Goal: Task Accomplishment & Management: Use online tool/utility

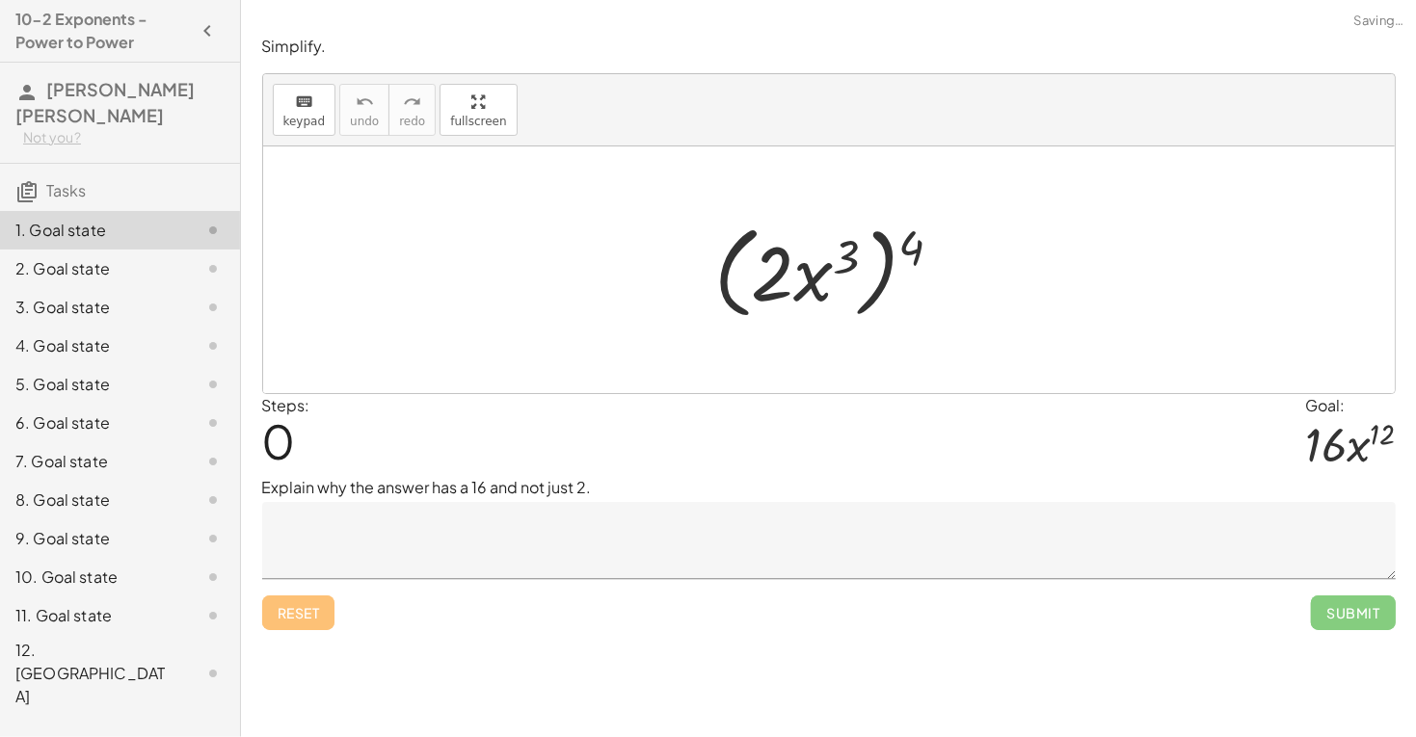
click at [440, 539] on textarea at bounding box center [829, 540] width 1134 height 77
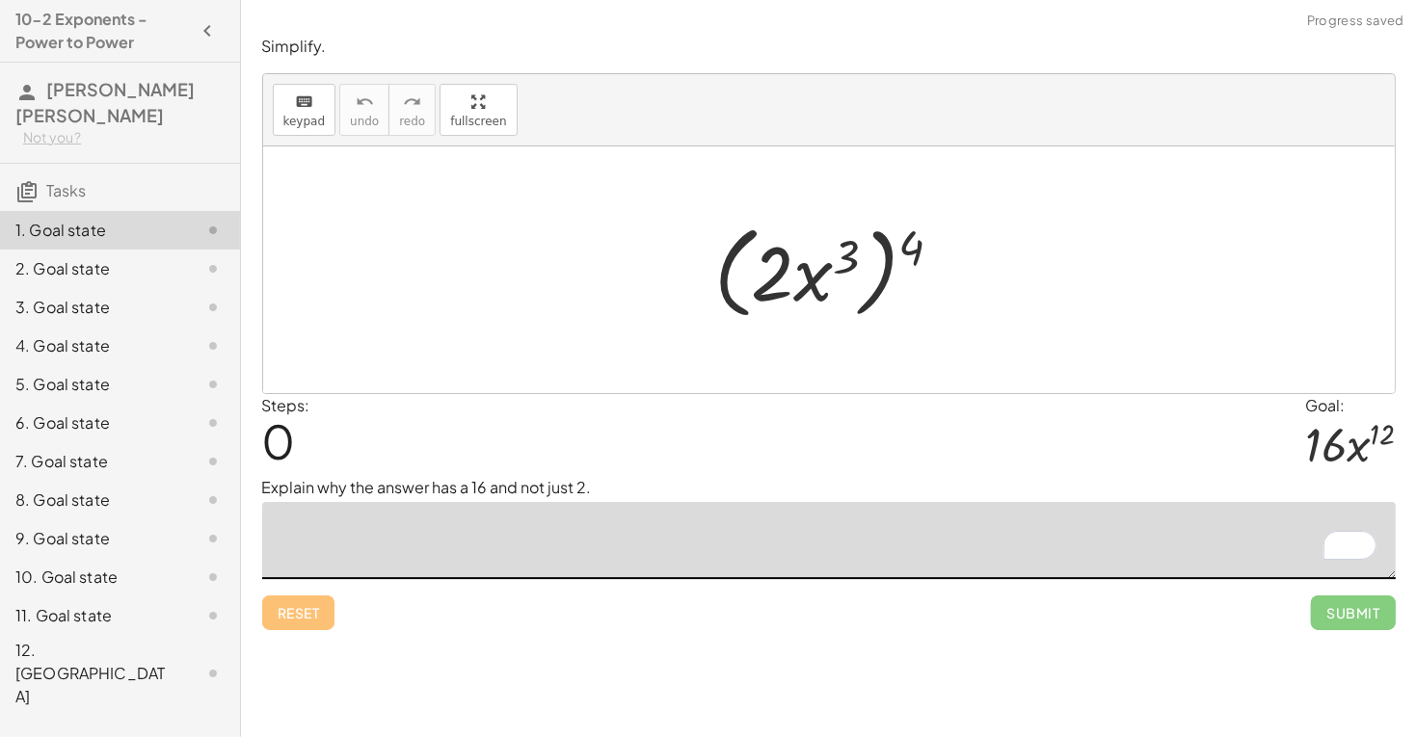
click at [800, 268] on div at bounding box center [836, 270] width 263 height 111
drag, startPoint x: 853, startPoint y: 256, endPoint x: 920, endPoint y: 251, distance: 66.8
click at [920, 251] on div at bounding box center [836, 270] width 263 height 111
drag, startPoint x: 920, startPoint y: 244, endPoint x: 854, endPoint y: 253, distance: 66.1
click at [854, 253] on div at bounding box center [836, 270] width 263 height 111
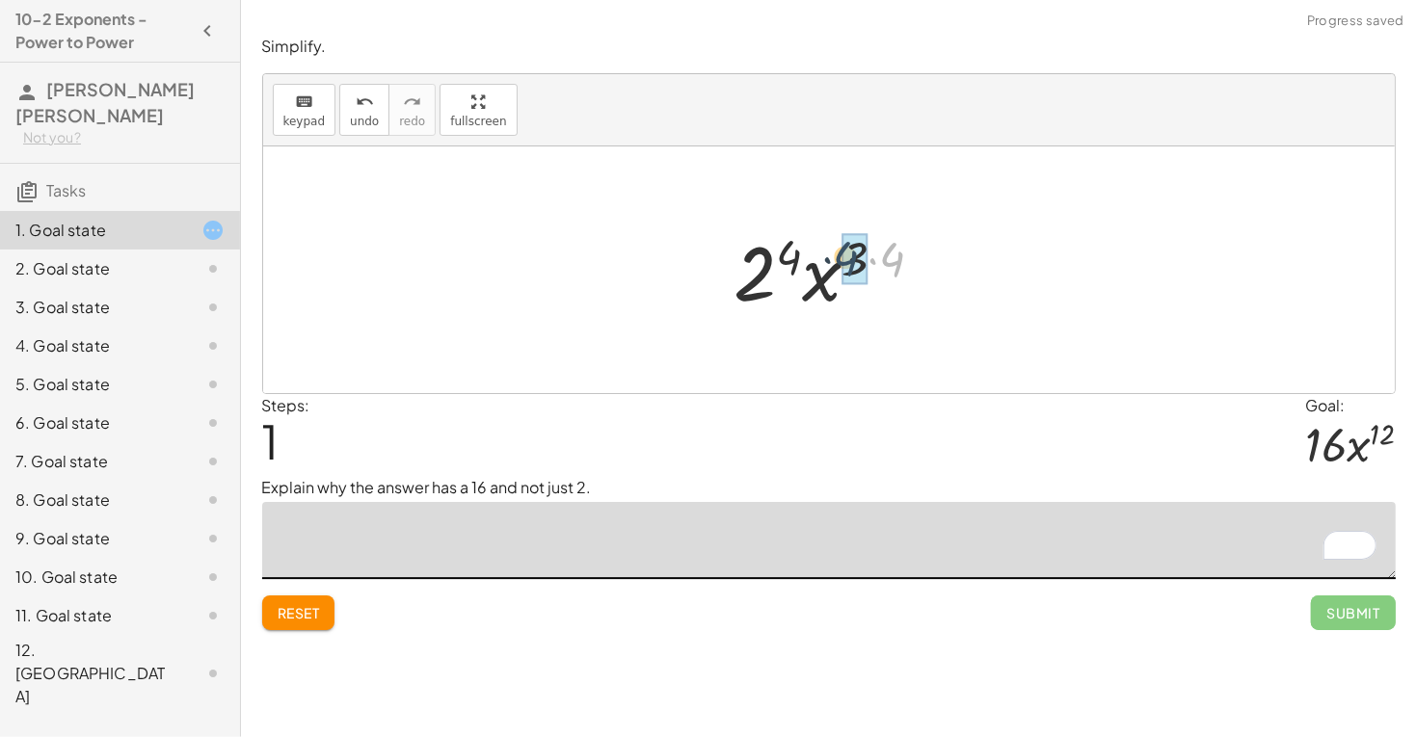
drag, startPoint x: 888, startPoint y: 256, endPoint x: 843, endPoint y: 255, distance: 45.3
drag, startPoint x: 875, startPoint y: 251, endPoint x: 794, endPoint y: 251, distance: 81.0
click at [794, 251] on div at bounding box center [836, 270] width 201 height 99
drag, startPoint x: 790, startPoint y: 246, endPoint x: 898, endPoint y: 249, distance: 109.0
click at [898, 249] on div at bounding box center [836, 270] width 201 height 99
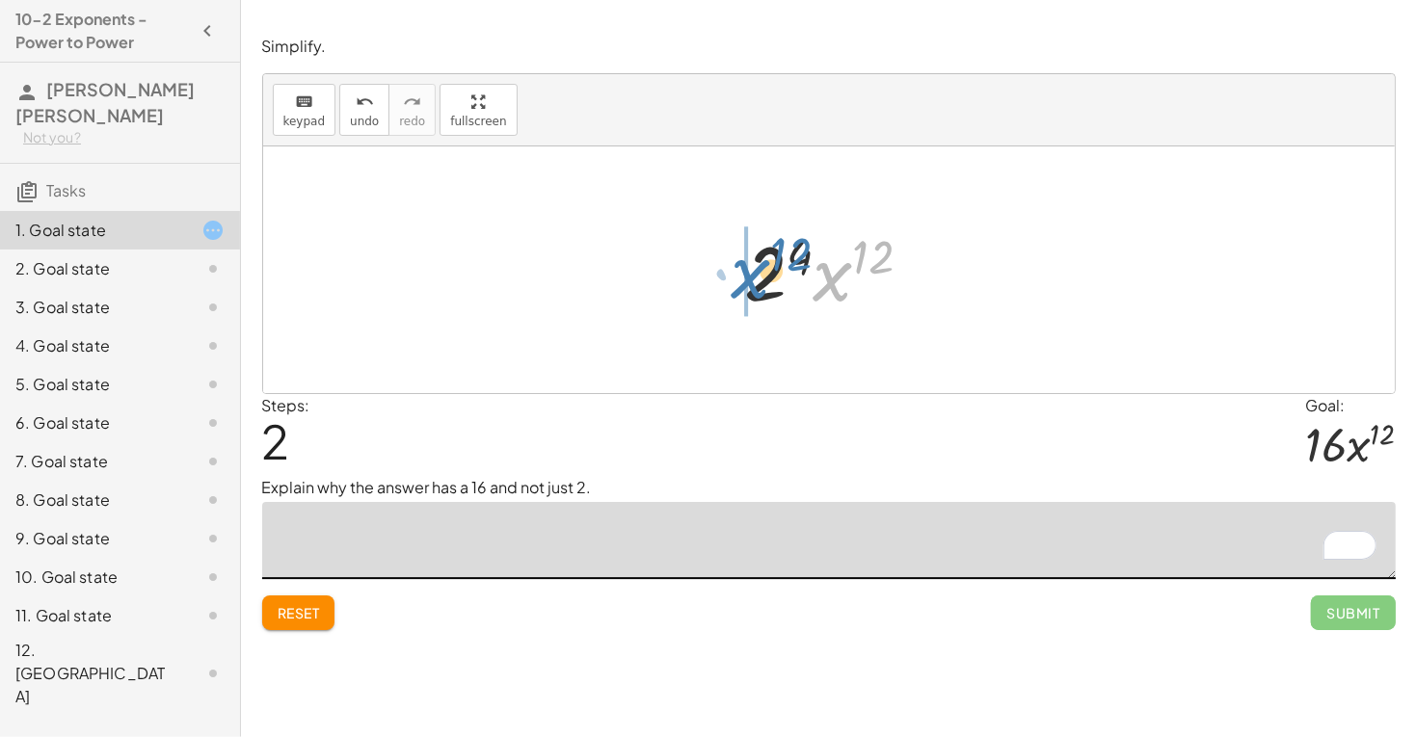
drag, startPoint x: 842, startPoint y: 288, endPoint x: 757, endPoint y: 285, distance: 84.9
click at [757, 285] on div at bounding box center [836, 270] width 201 height 99
drag, startPoint x: 840, startPoint y: 266, endPoint x: 702, endPoint y: 265, distance: 137.9
click at [702, 265] on div "( · 2 · x 3 ) 4 · 2 4 · x ( · 3 · 4 ) · 2 4 · x 12 · 2 4 · 2 · x 4 12" at bounding box center [829, 270] width 1132 height 247
drag, startPoint x: 858, startPoint y: 255, endPoint x: 782, endPoint y: 251, distance: 76.3
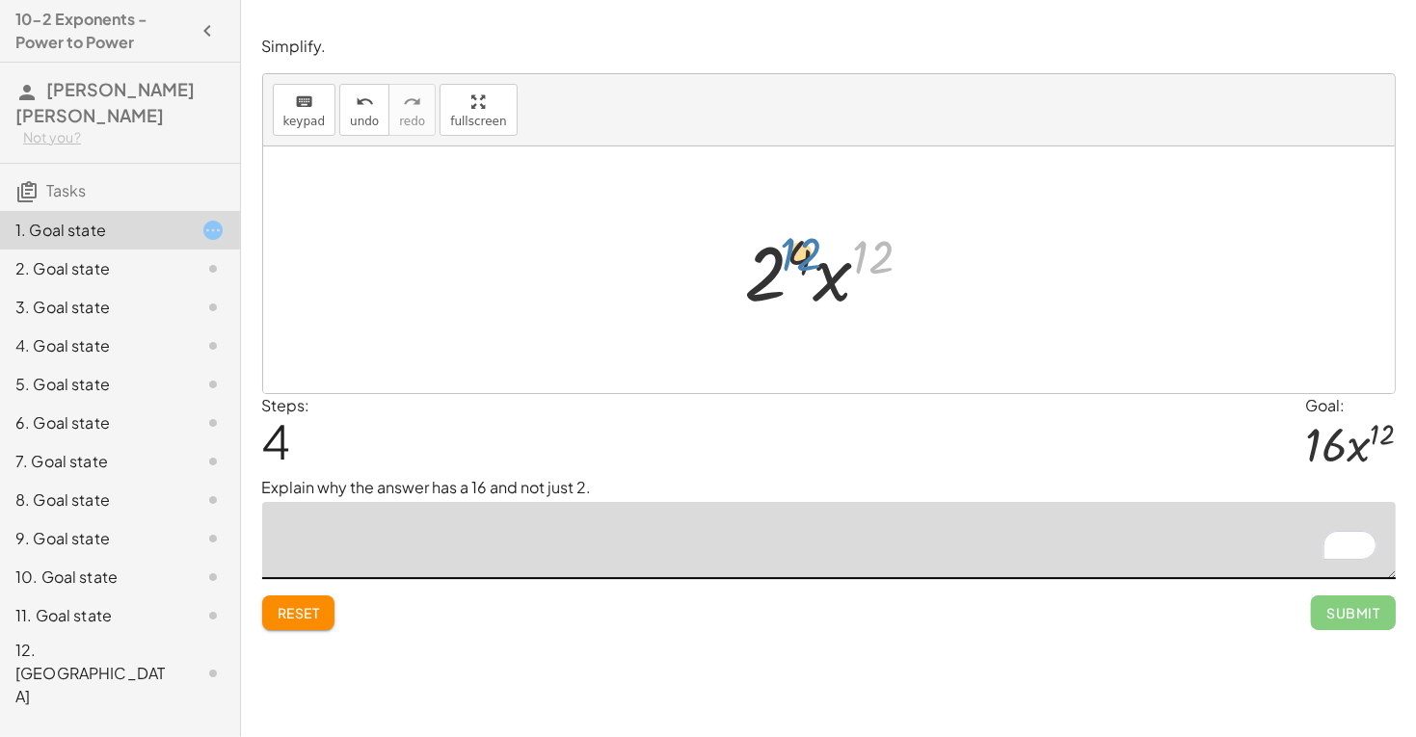
click at [782, 251] on div at bounding box center [836, 270] width 201 height 99
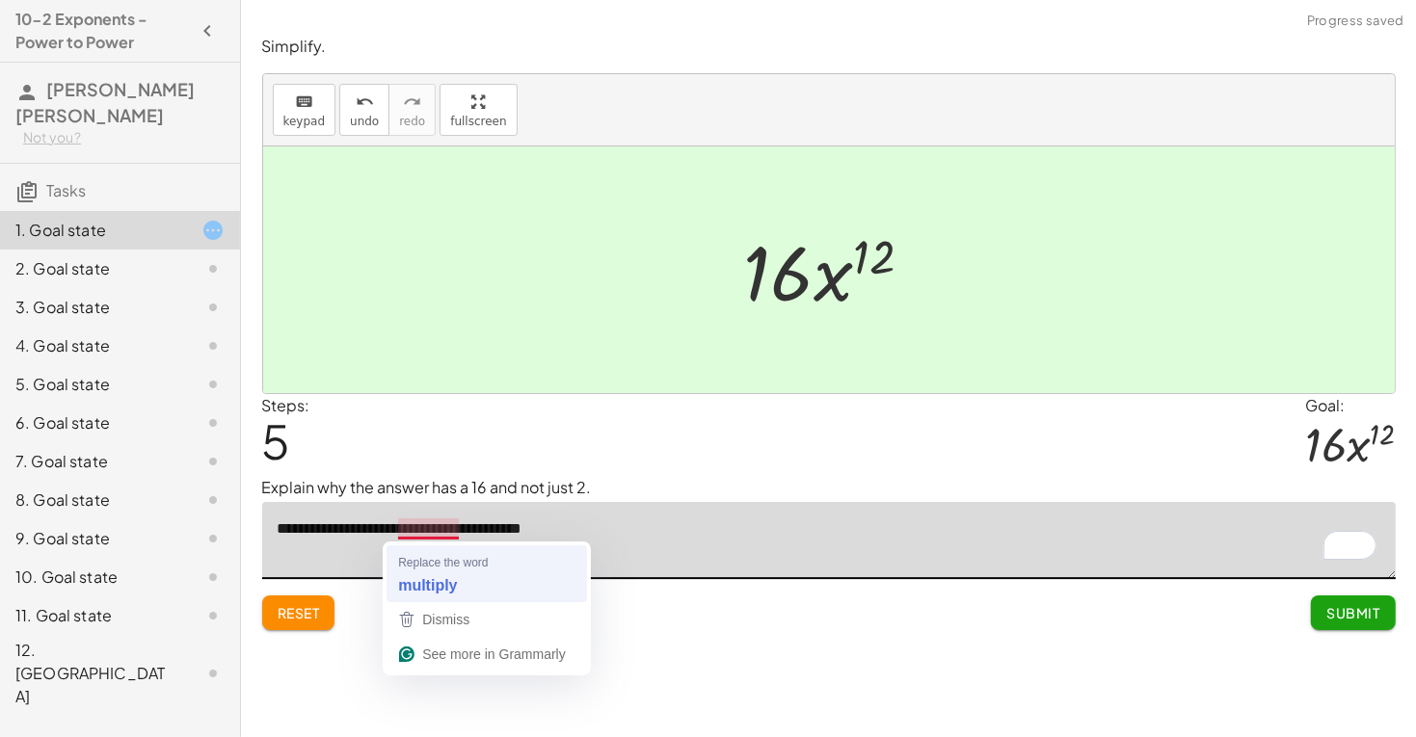
type textarea "**********"
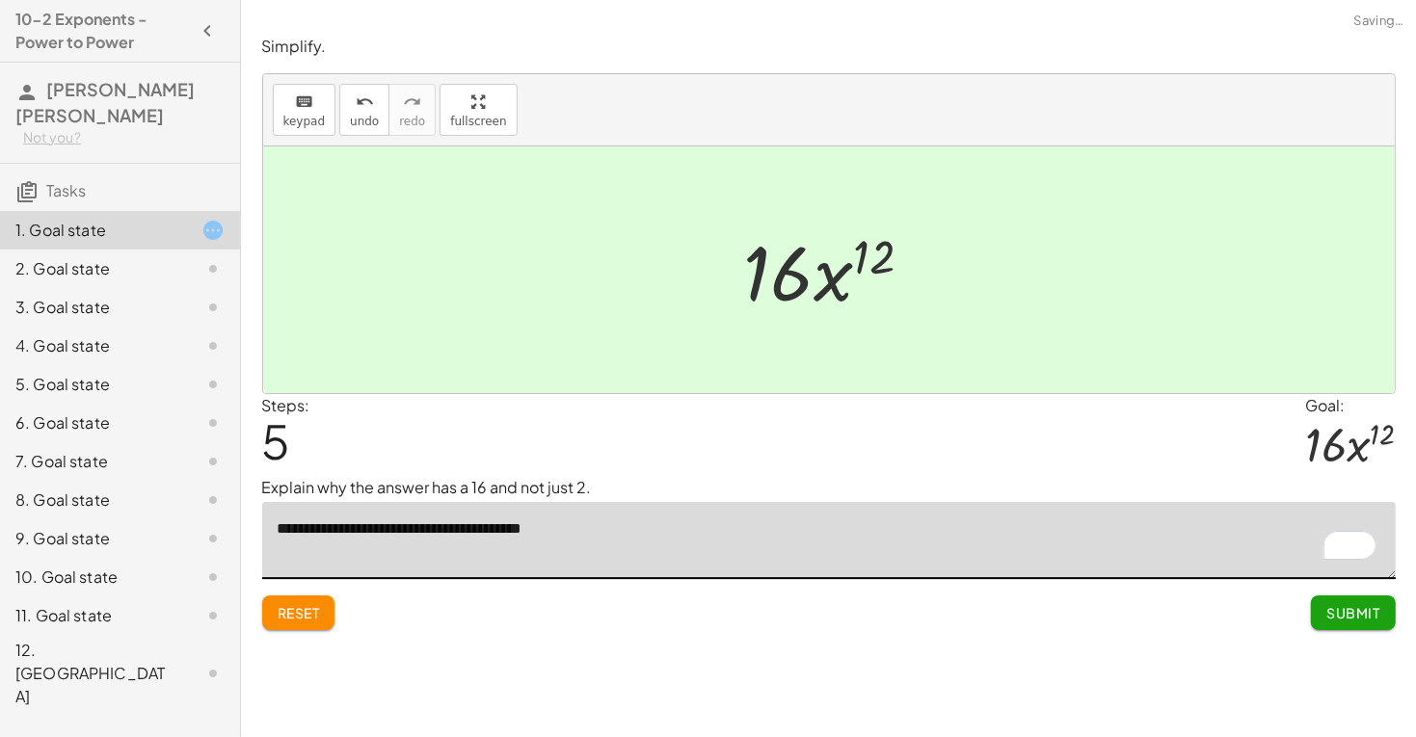
click at [1355, 619] on span "Submit" at bounding box center [1352, 612] width 53 height 17
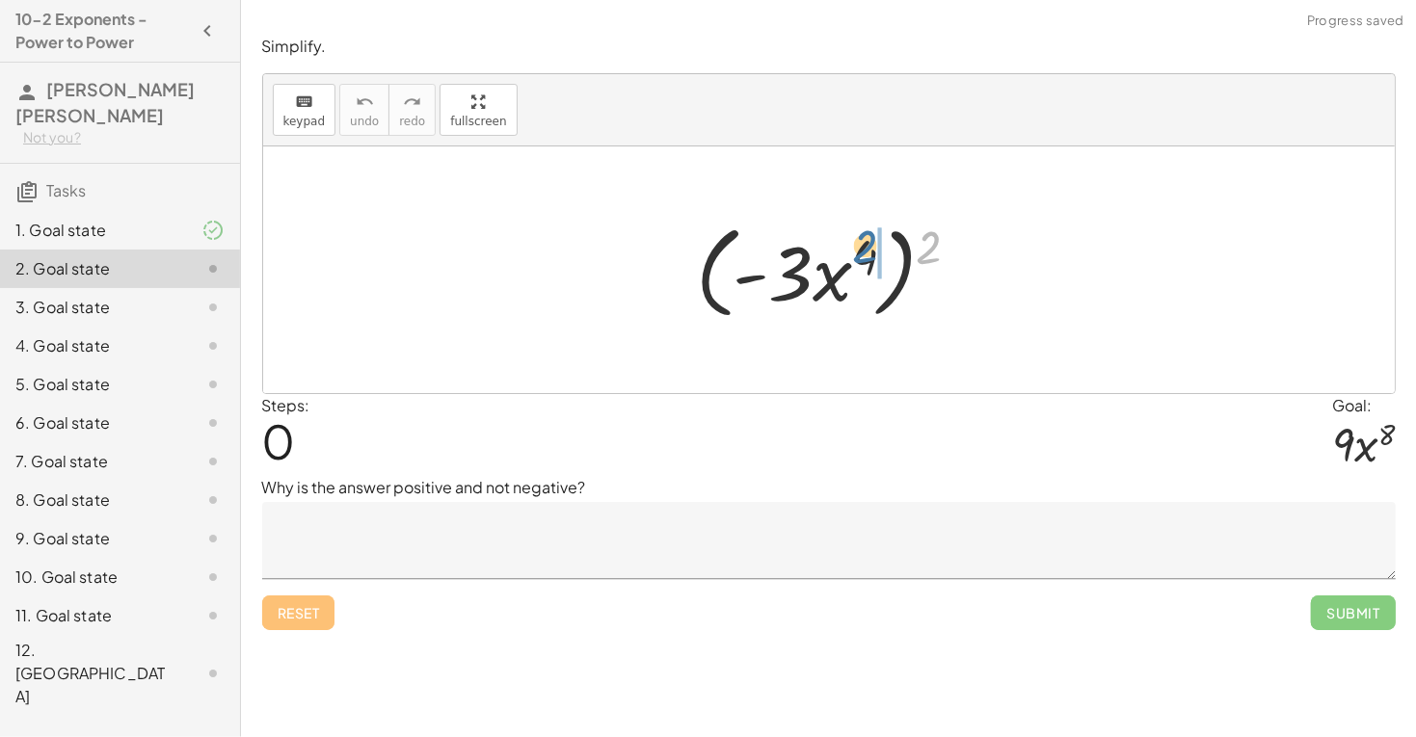
drag, startPoint x: 923, startPoint y: 252, endPoint x: 856, endPoint y: 251, distance: 66.5
click at [856, 251] on div at bounding box center [835, 270] width 299 height 111
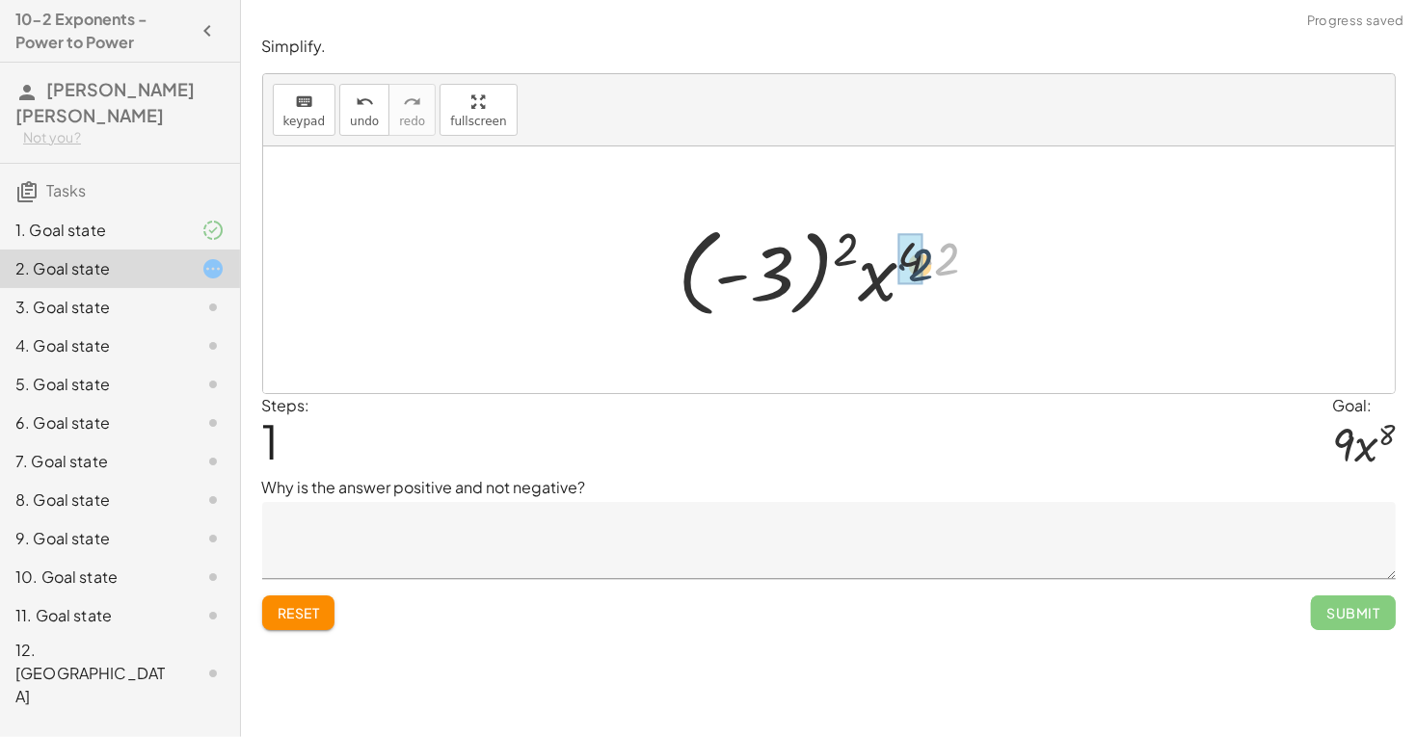
drag, startPoint x: 942, startPoint y: 250, endPoint x: 914, endPoint y: 255, distance: 28.5
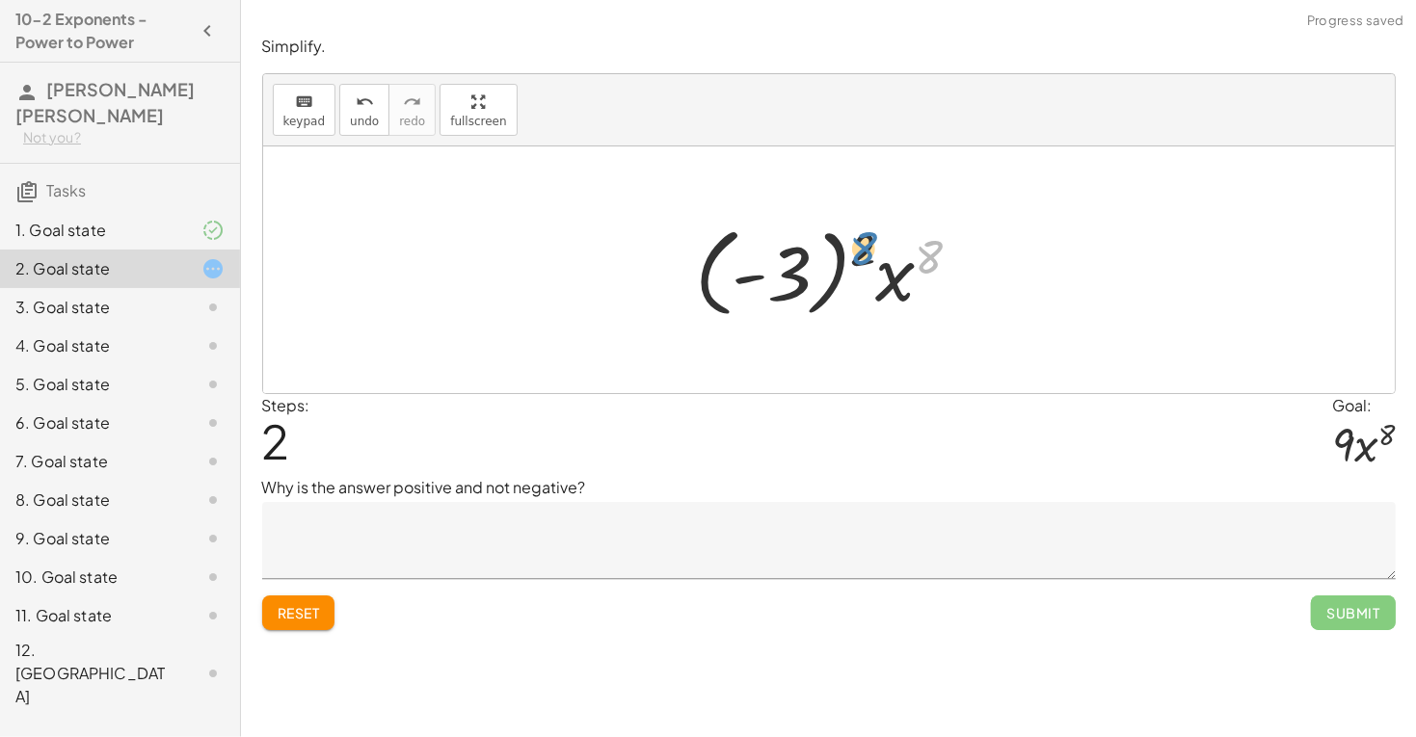
drag, startPoint x: 928, startPoint y: 260, endPoint x: 974, endPoint y: 258, distance: 45.3
click at [974, 258] on div at bounding box center [836, 270] width 302 height 107
drag, startPoint x: 908, startPoint y: 268, endPoint x: 899, endPoint y: 275, distance: 11.0
click at [899, 275] on div at bounding box center [836, 270] width 302 height 107
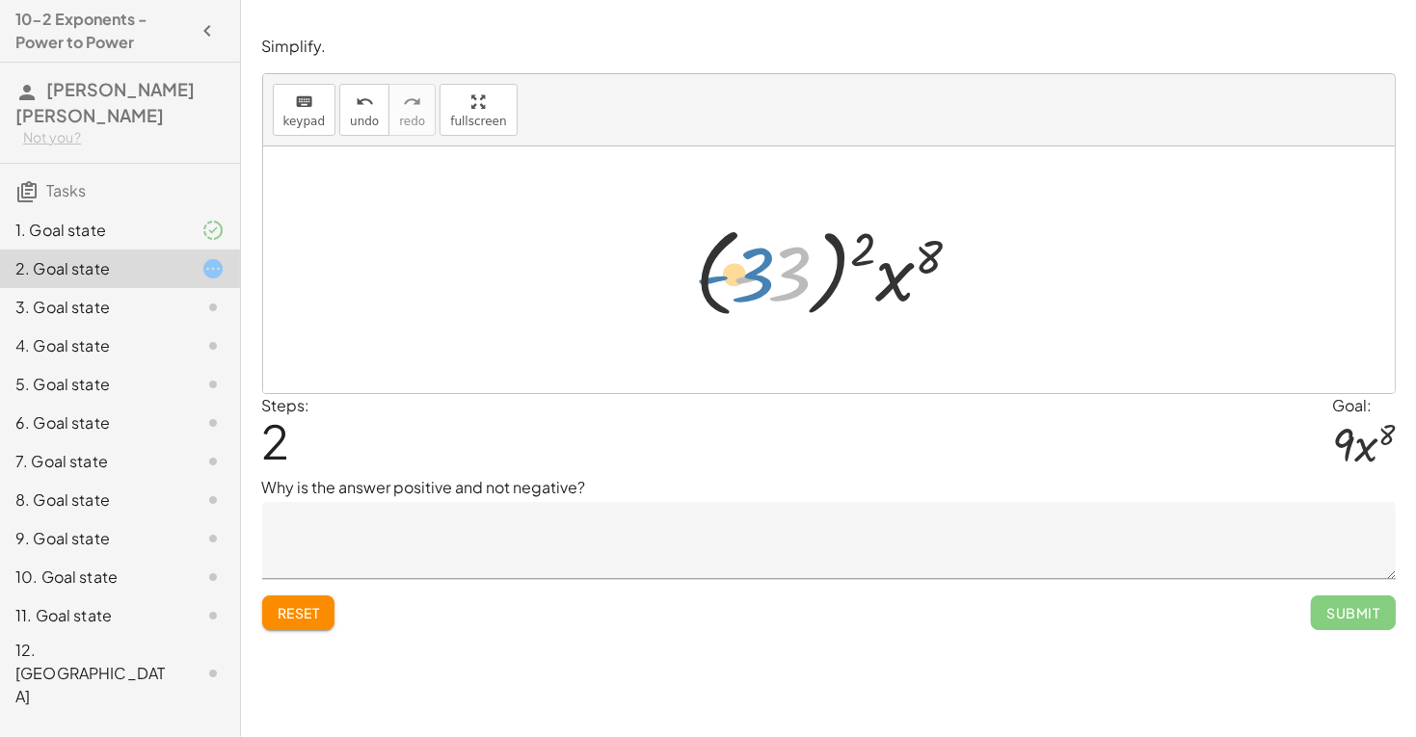
drag, startPoint x: 775, startPoint y: 283, endPoint x: 741, endPoint y: 284, distance: 33.8
click at [741, 284] on div at bounding box center [836, 270] width 302 height 107
drag, startPoint x: 929, startPoint y: 255, endPoint x: 858, endPoint y: 242, distance: 72.6
click at [858, 242] on div at bounding box center [836, 270] width 302 height 107
drag, startPoint x: 859, startPoint y: 243, endPoint x: 931, endPoint y: 246, distance: 72.4
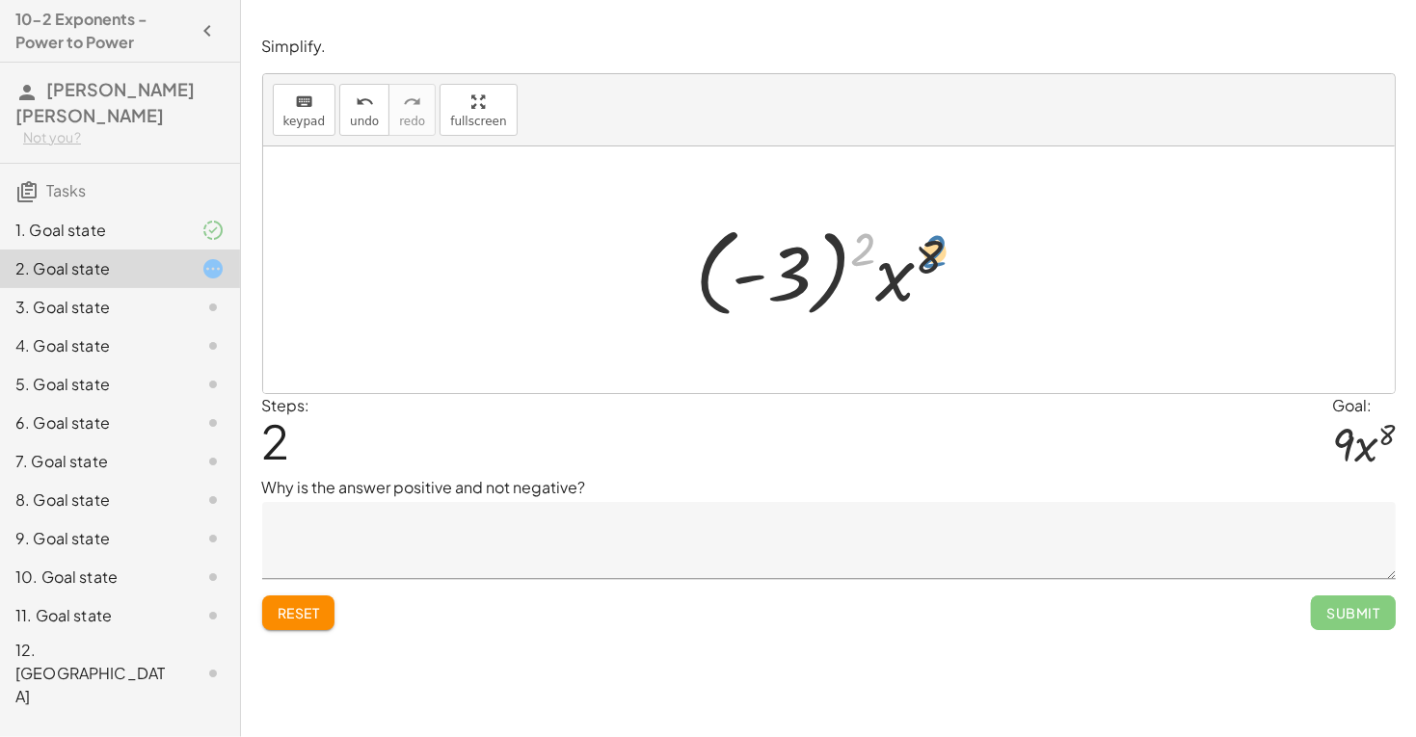
click at [931, 246] on div at bounding box center [836, 270] width 302 height 107
drag, startPoint x: 897, startPoint y: 288, endPoint x: 819, endPoint y: 281, distance: 77.4
click at [819, 281] on div at bounding box center [836, 270] width 302 height 107
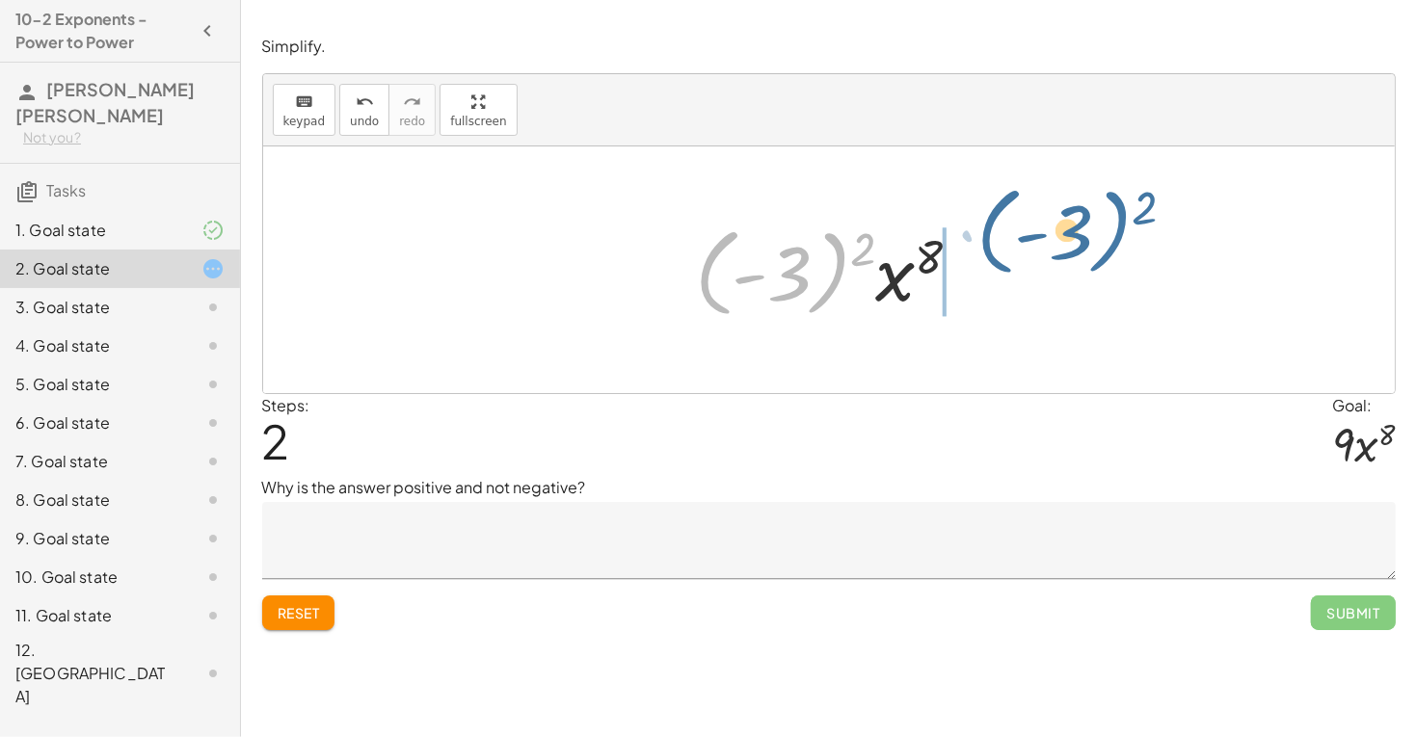
drag, startPoint x: 838, startPoint y: 267, endPoint x: 1140, endPoint y: 221, distance: 306.2
click at [1140, 221] on div "( · - 3 · x 4 ) 2 · ( - 3 ) 2 · x ( · 4 · 2 ) · ( - 3 ) 2 · - 3 · x ( ) 2 8" at bounding box center [829, 270] width 1132 height 247
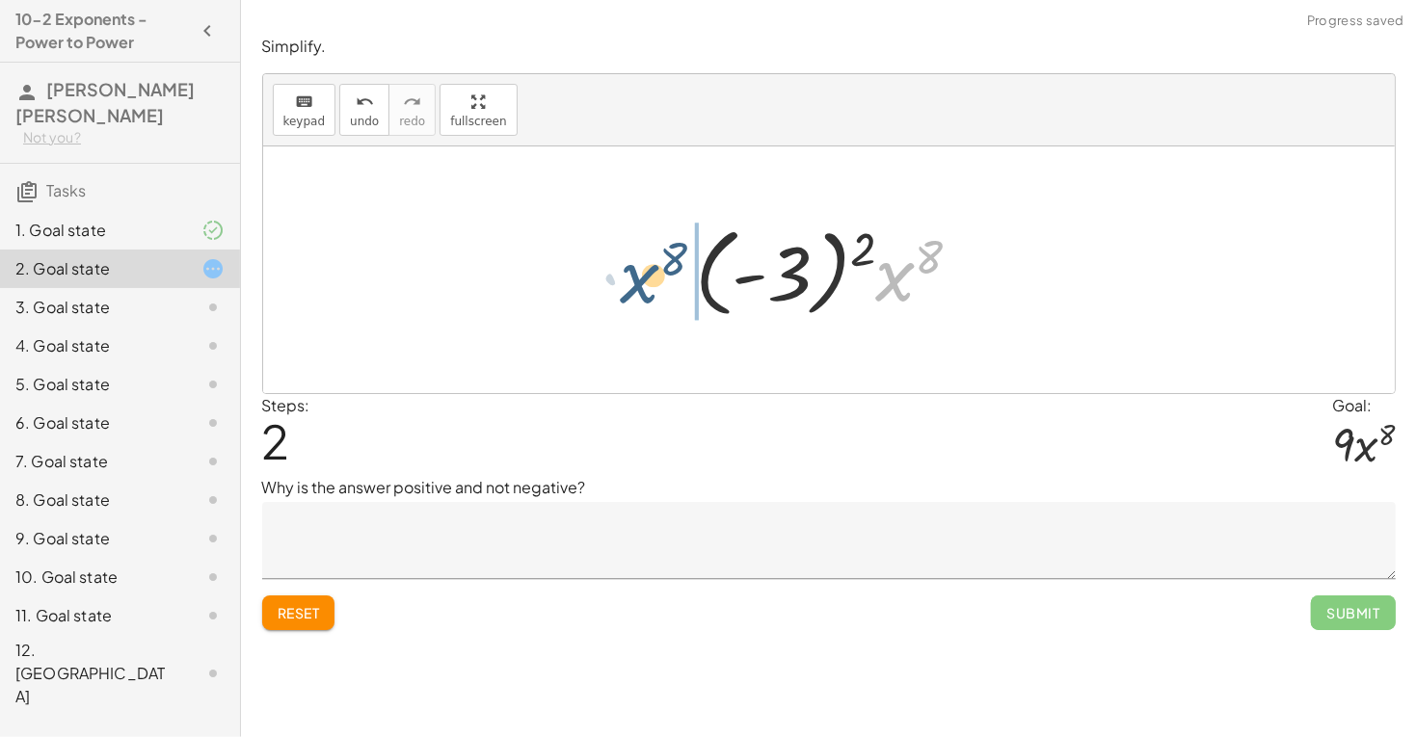
drag, startPoint x: 893, startPoint y: 279, endPoint x: 634, endPoint y: 281, distance: 258.4
click at [634, 281] on div "( · - 3 · x 4 ) 2 · ( - 3 ) 2 · x ( · 4 · 2 ) · x 8 · - 3 · x ( ) 2 8" at bounding box center [829, 270] width 1132 height 247
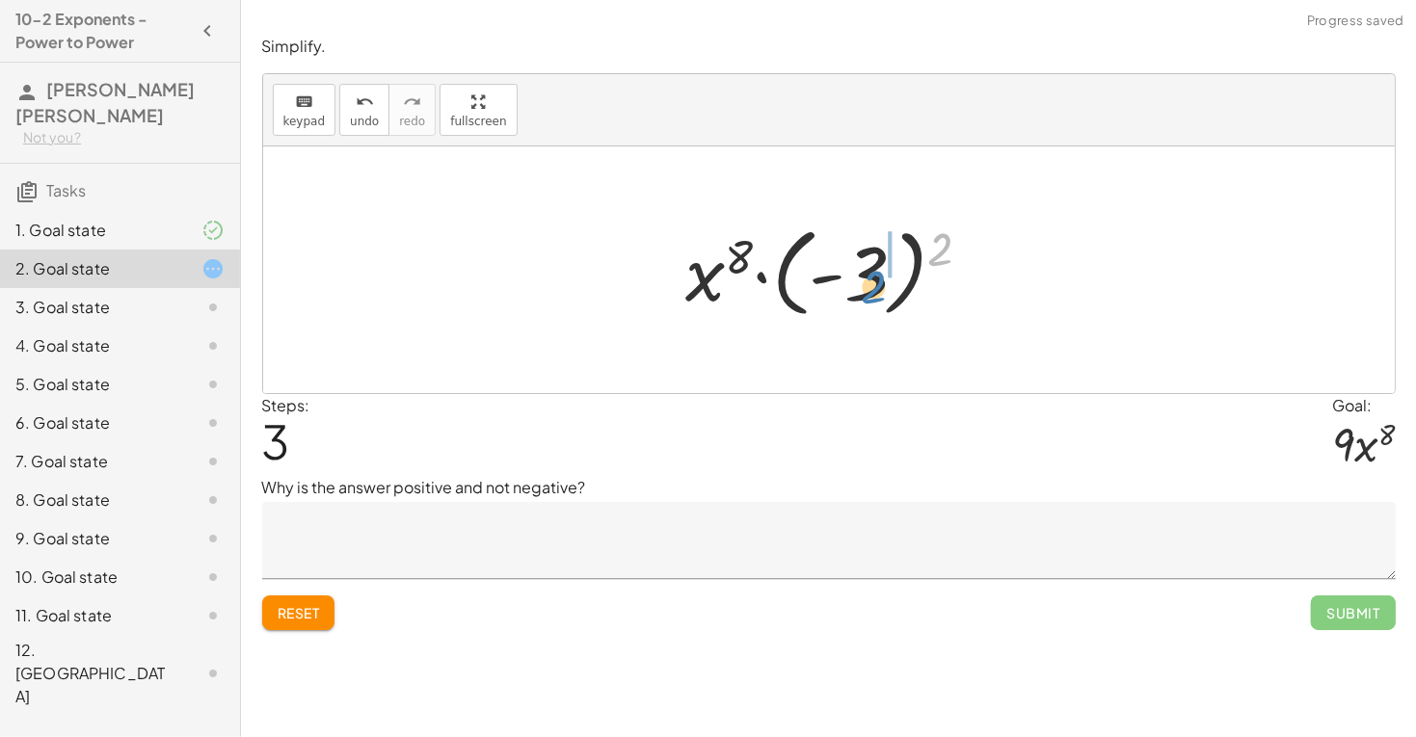
drag, startPoint x: 930, startPoint y: 249, endPoint x: 870, endPoint y: 288, distance: 71.7
click at [870, 288] on div at bounding box center [837, 270] width 320 height 107
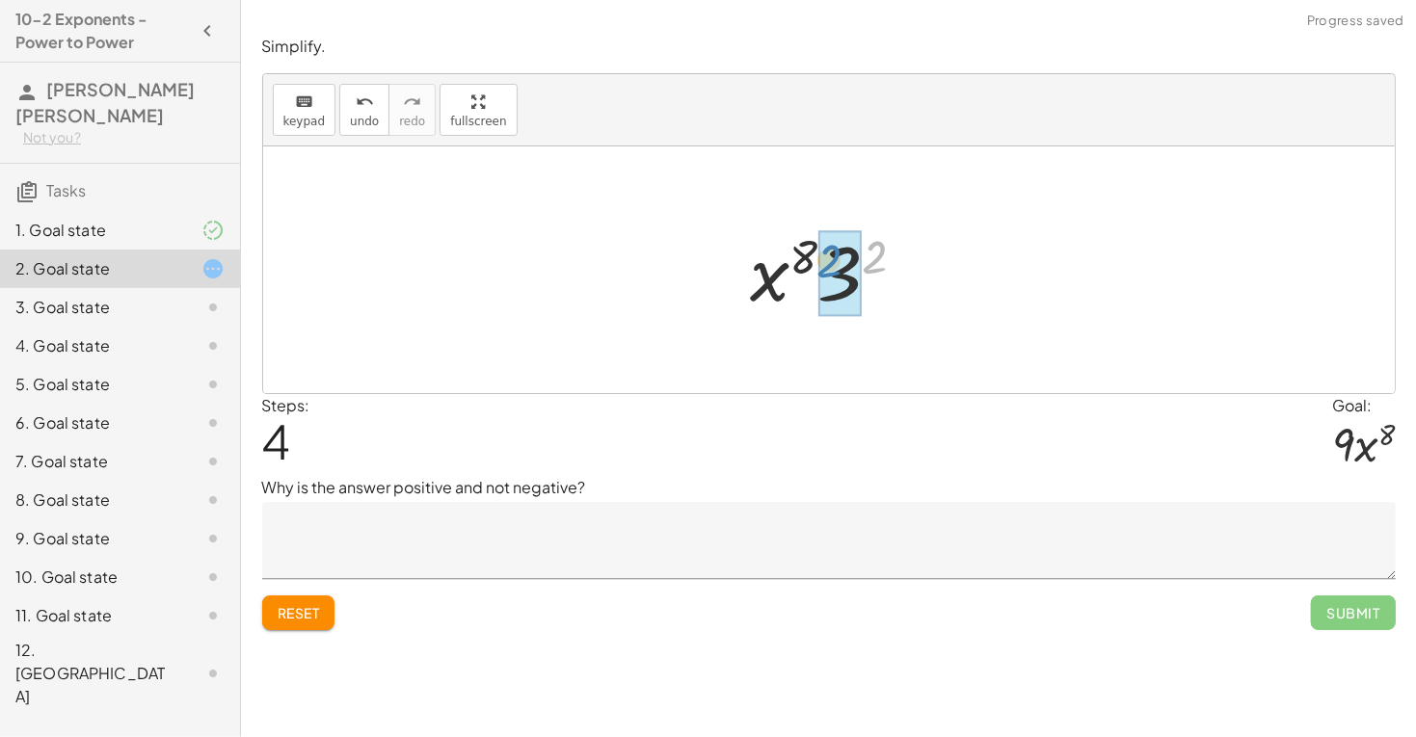
drag, startPoint x: 880, startPoint y: 255, endPoint x: 842, endPoint y: 262, distance: 39.1
drag, startPoint x: 847, startPoint y: 265, endPoint x: 750, endPoint y: 271, distance: 97.5
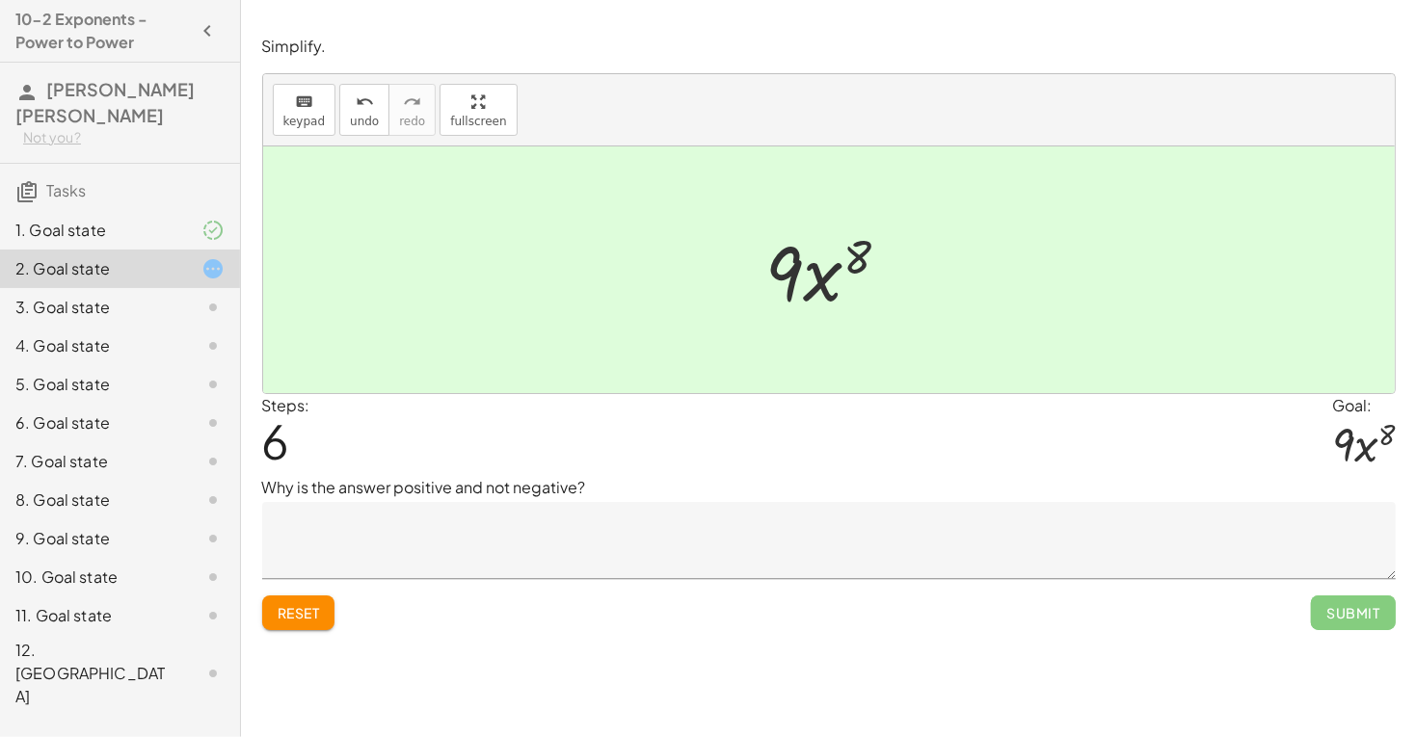
click at [492, 550] on textarea at bounding box center [829, 540] width 1134 height 77
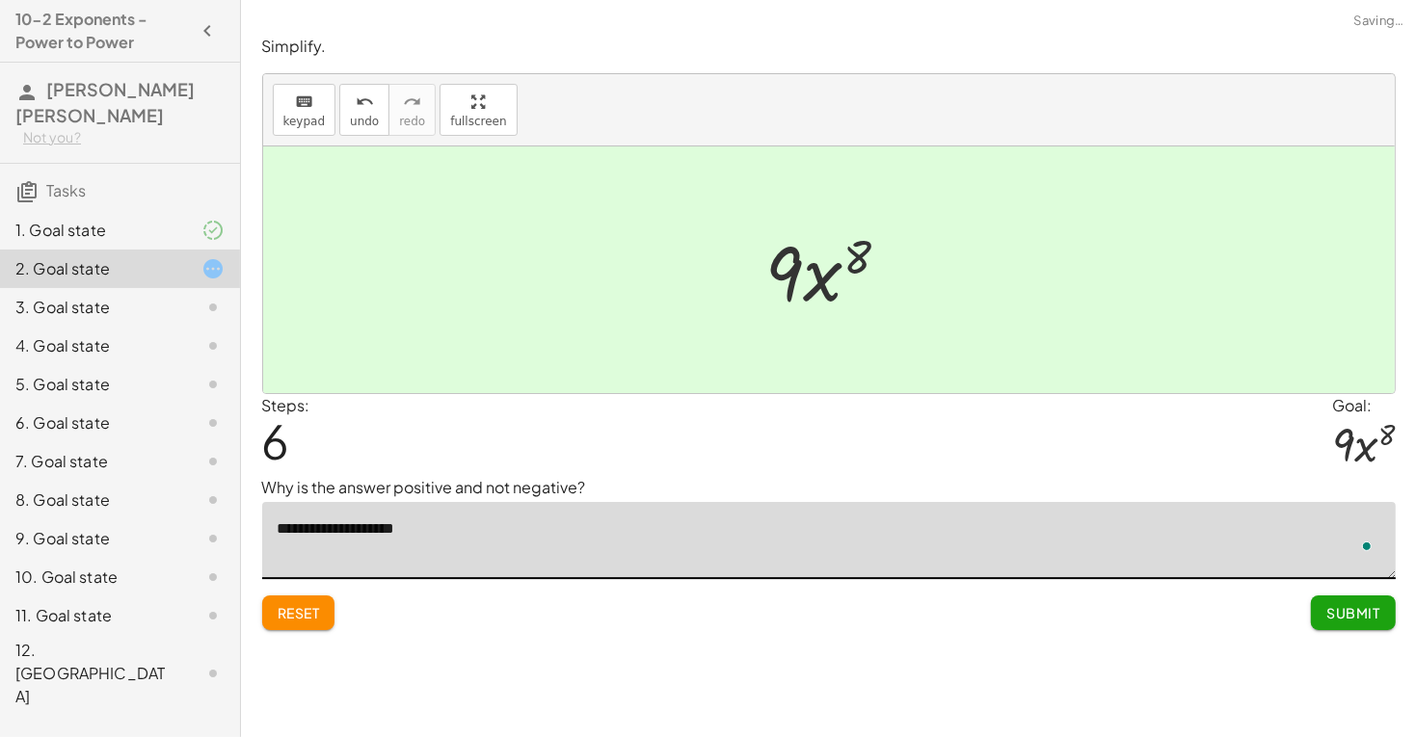
type textarea "**********"
click at [1347, 612] on span "Submit" at bounding box center [1352, 612] width 53 height 17
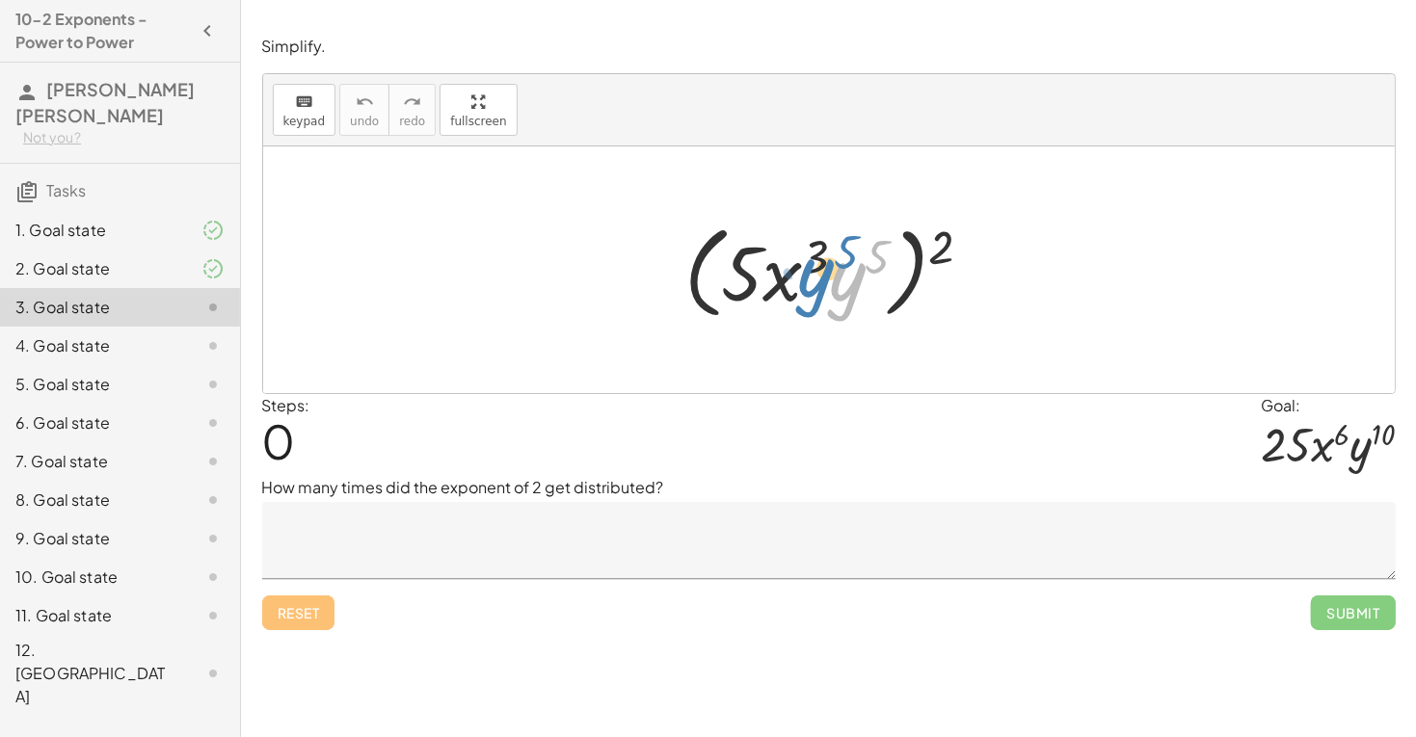
drag, startPoint x: 851, startPoint y: 276, endPoint x: 886, endPoint y: 281, distance: 35.2
click at [886, 281] on div at bounding box center [836, 270] width 323 height 111
drag, startPoint x: 803, startPoint y: 261, endPoint x: 871, endPoint y: 255, distance: 68.7
click at [871, 255] on div at bounding box center [836, 270] width 323 height 111
drag, startPoint x: 880, startPoint y: 261, endPoint x: 813, endPoint y: 256, distance: 67.7
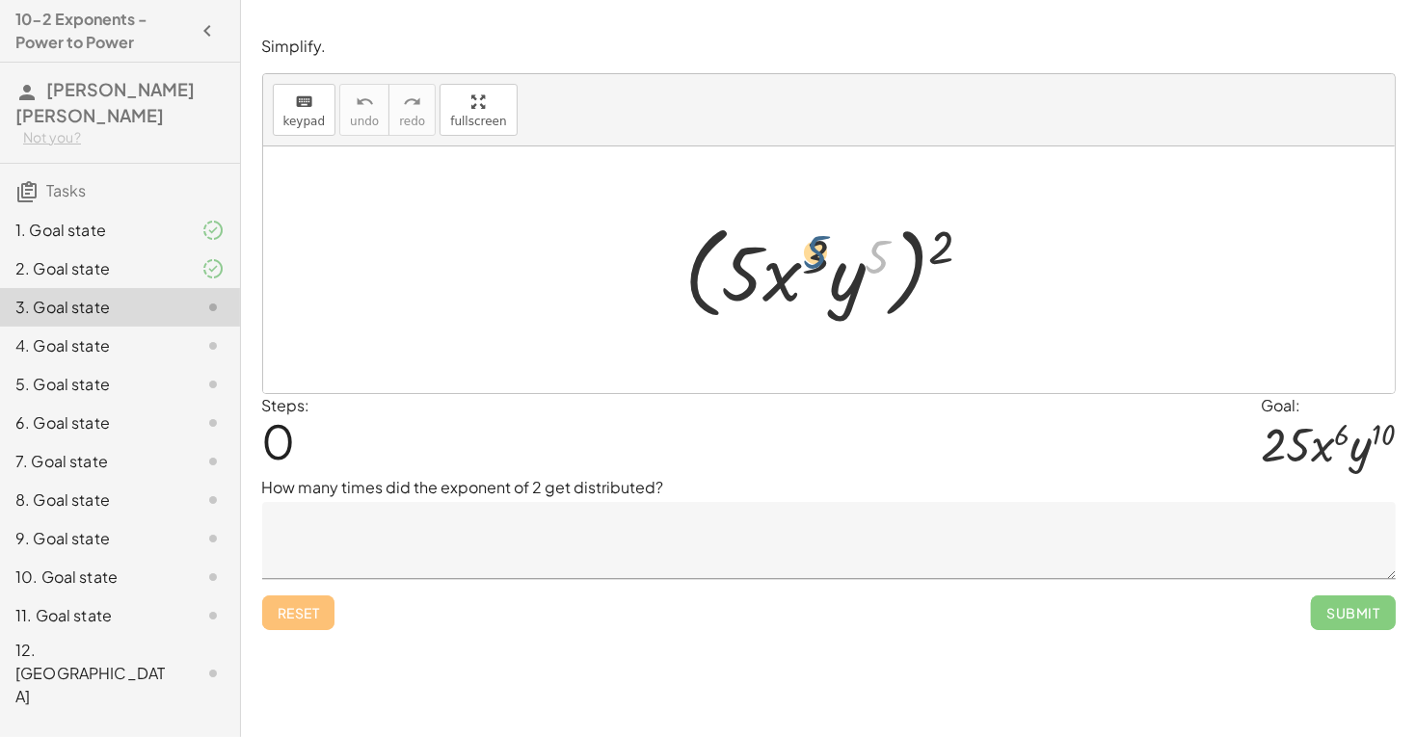
click at [813, 256] on div at bounding box center [836, 270] width 323 height 111
drag, startPoint x: 811, startPoint y: 256, endPoint x: 939, endPoint y: 243, distance: 128.9
click at [939, 243] on div at bounding box center [836, 270] width 323 height 111
drag, startPoint x: 908, startPoint y: 254, endPoint x: 929, endPoint y: 238, distance: 26.2
click at [929, 238] on div at bounding box center [836, 270] width 323 height 111
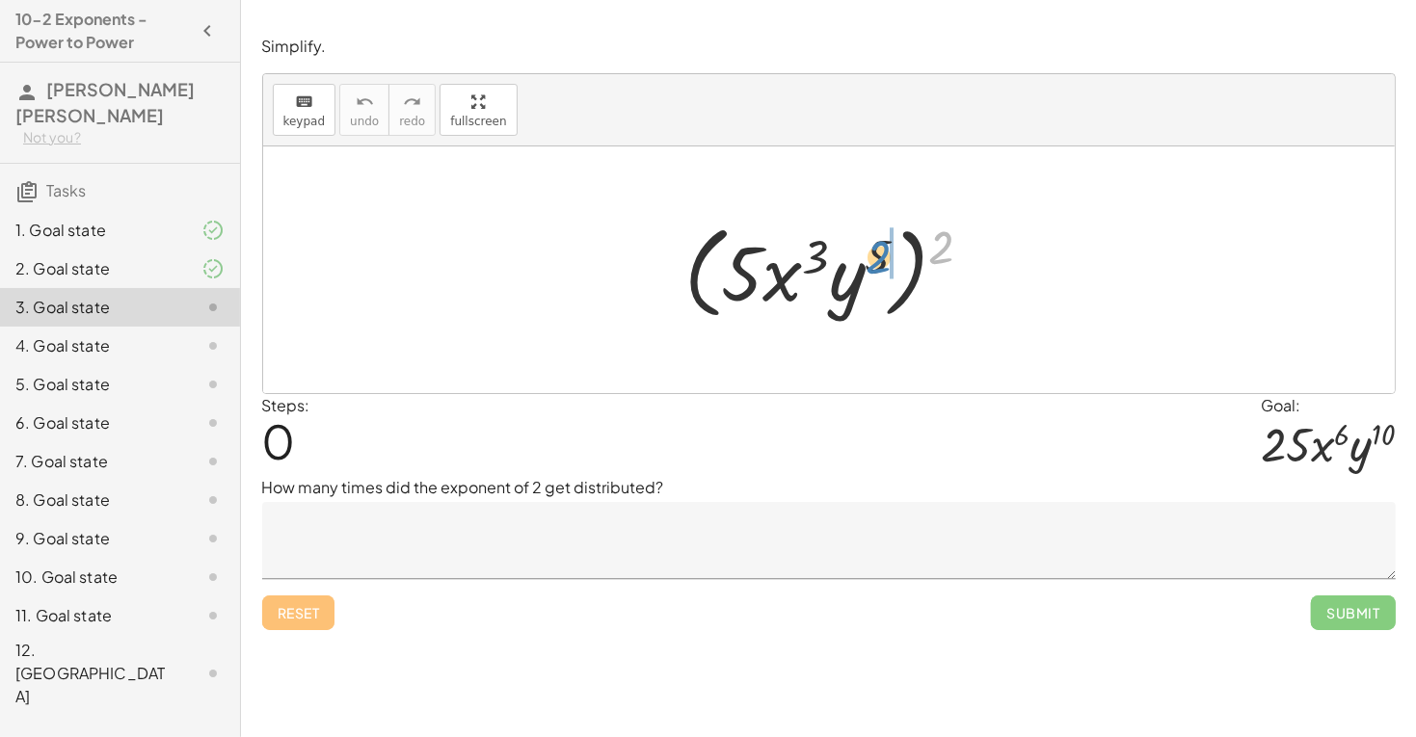
drag, startPoint x: 908, startPoint y: 255, endPoint x: 881, endPoint y: 260, distance: 27.4
click at [881, 260] on div at bounding box center [836, 270] width 323 height 111
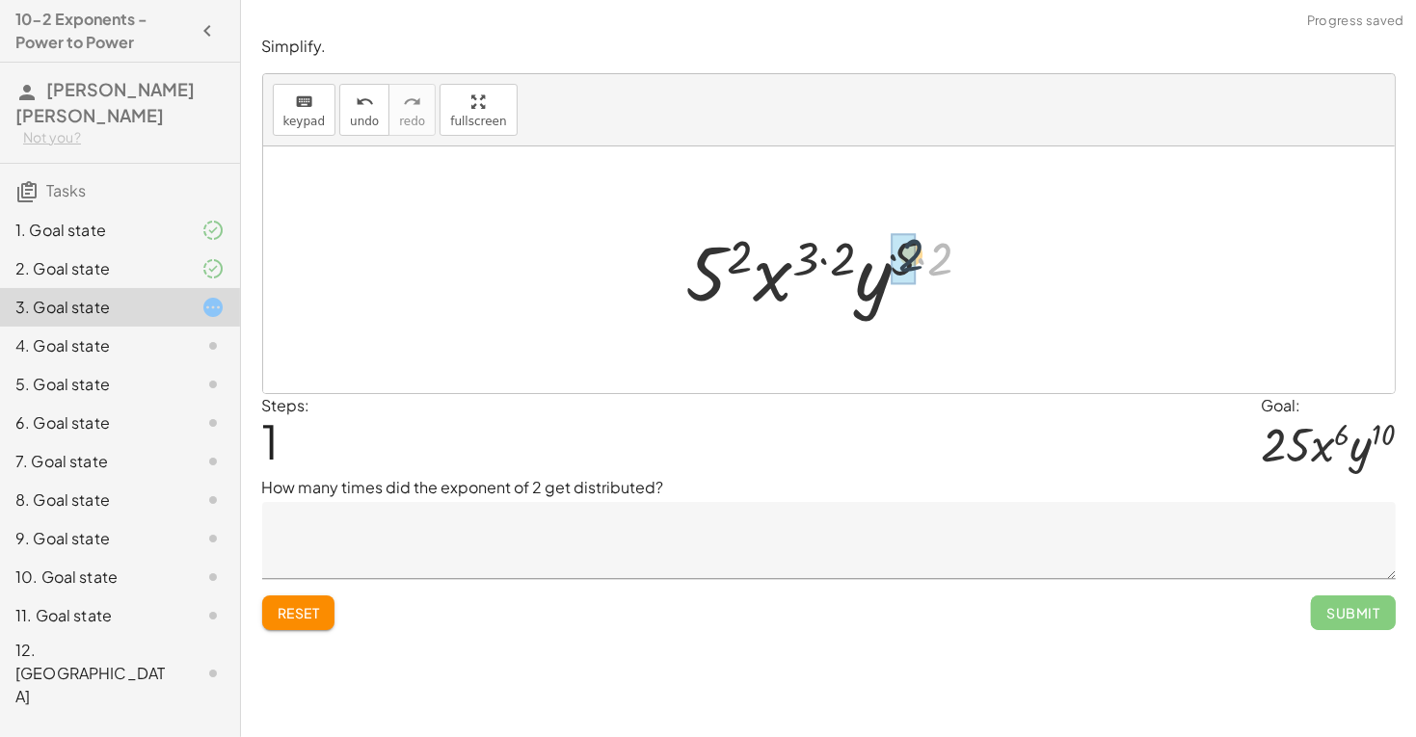
drag, startPoint x: 935, startPoint y: 263, endPoint x: 903, endPoint y: 259, distance: 32.0
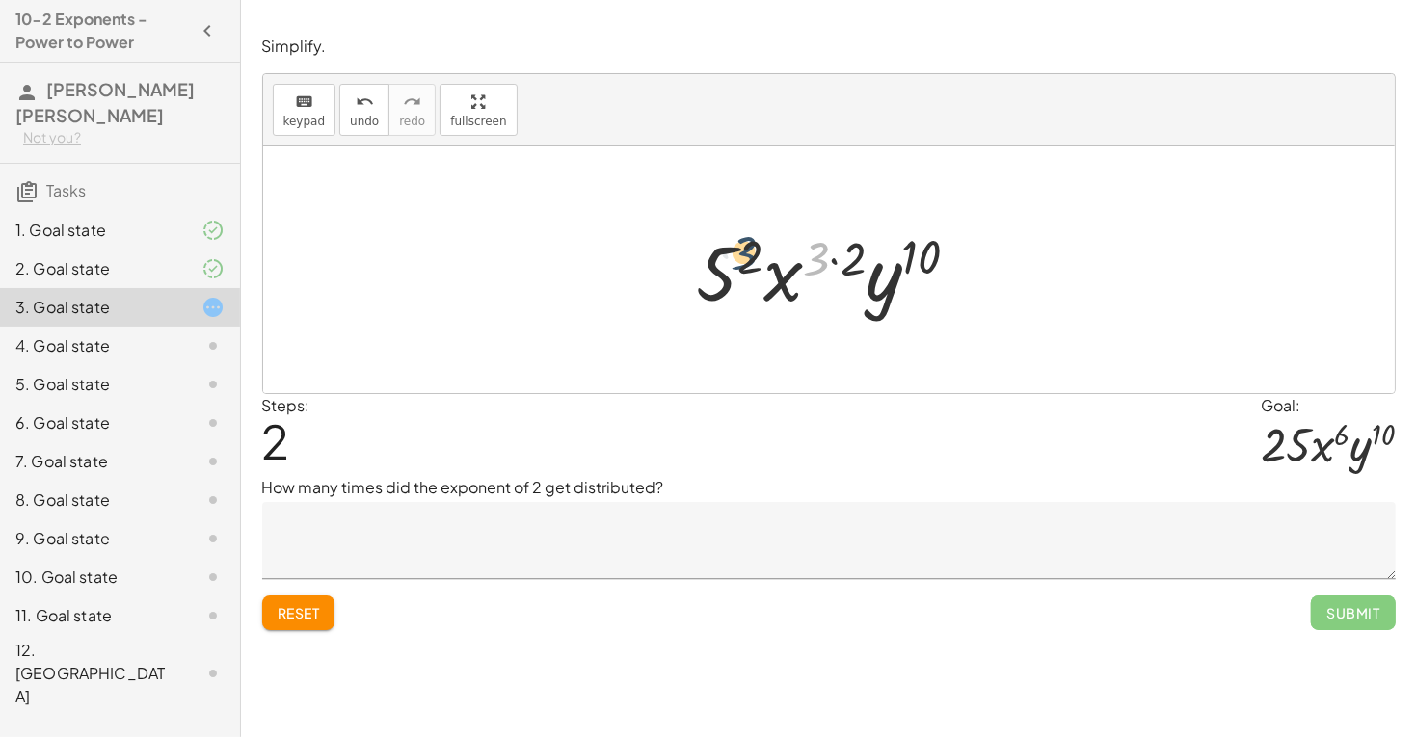
drag, startPoint x: 818, startPoint y: 259, endPoint x: 746, endPoint y: 254, distance: 72.5
click at [746, 254] on div at bounding box center [836, 270] width 298 height 99
drag, startPoint x: 862, startPoint y: 254, endPoint x: 828, endPoint y: 254, distance: 33.7
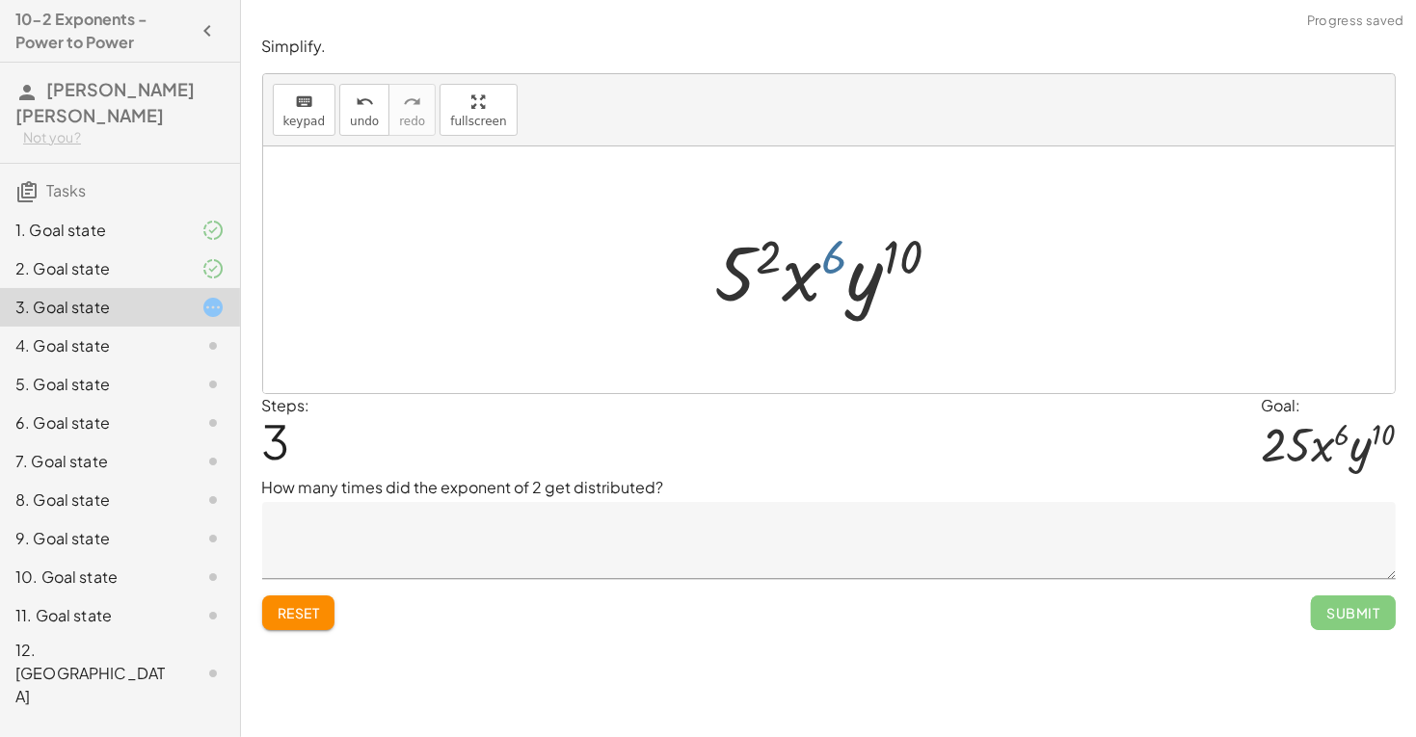
click at [834, 261] on div at bounding box center [836, 270] width 260 height 99
drag, startPoint x: 770, startPoint y: 254, endPoint x: 750, endPoint y: 273, distance: 27.3
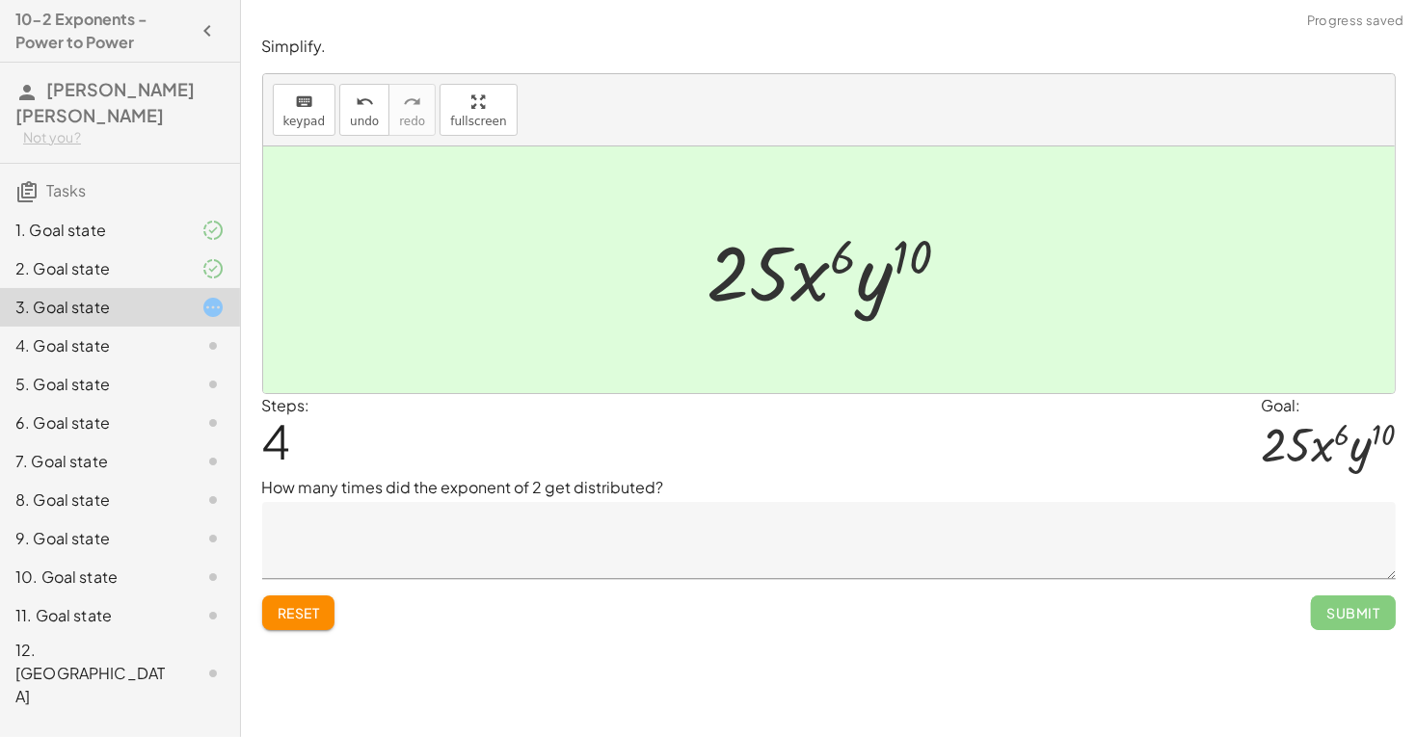
click at [615, 536] on textarea at bounding box center [829, 540] width 1134 height 77
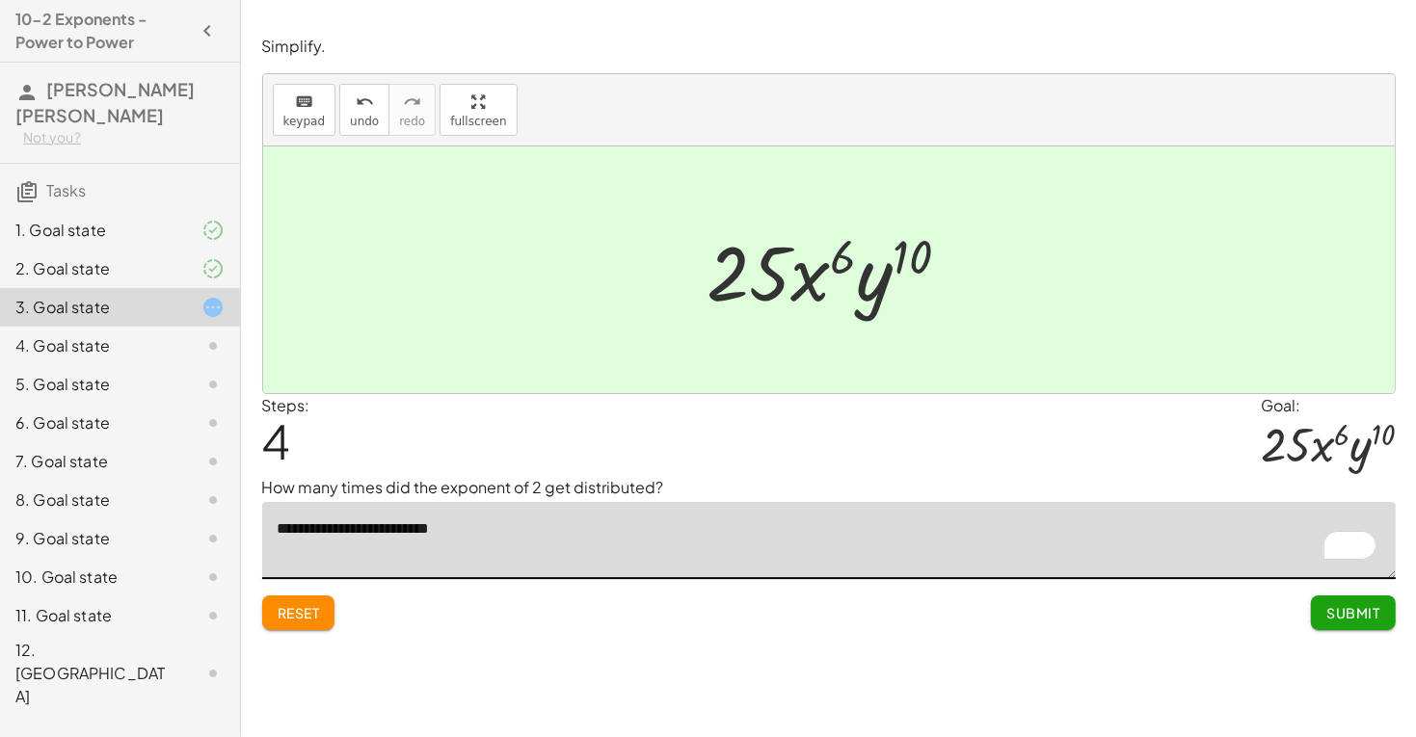
type textarea "**********"
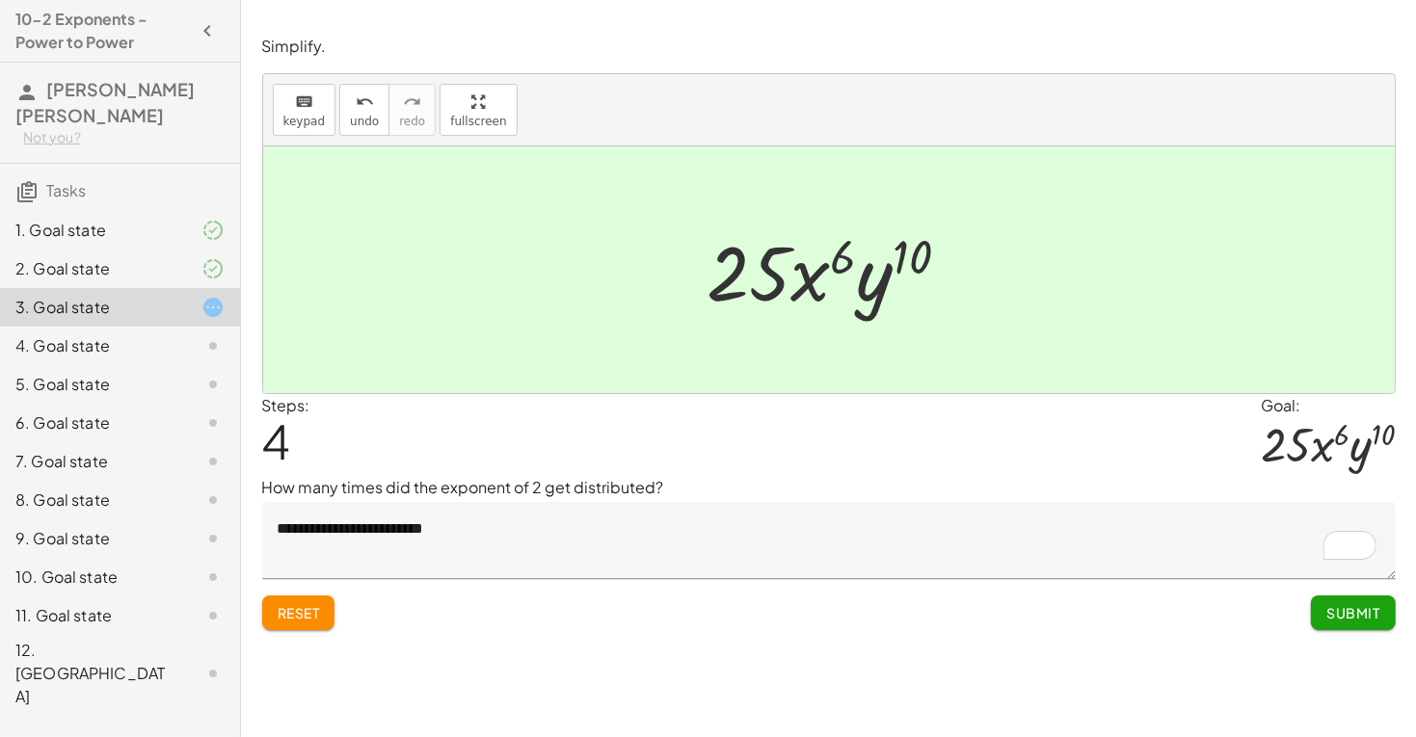
click at [950, 657] on div "**********" at bounding box center [828, 368] width 1175 height 737
click at [1358, 606] on span "Submit" at bounding box center [1352, 612] width 53 height 17
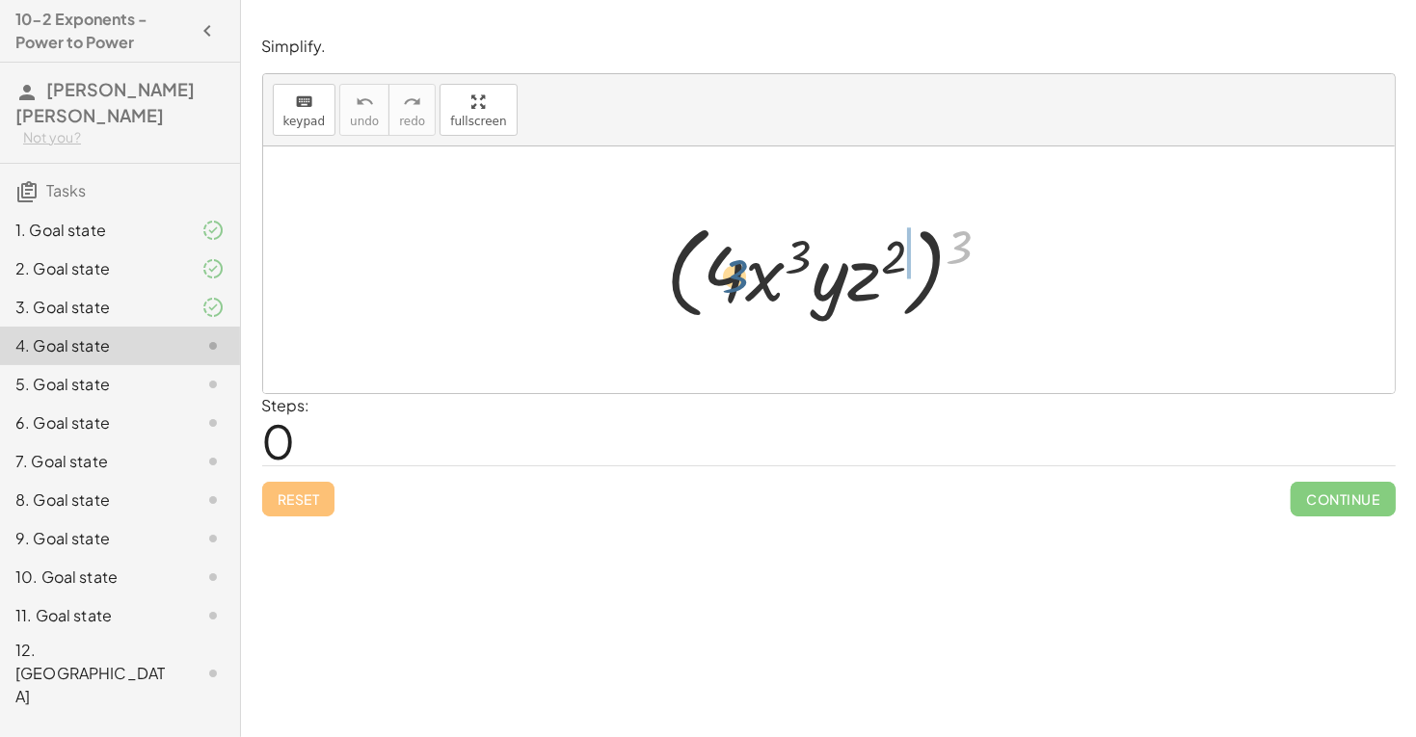
drag, startPoint x: 967, startPoint y: 249, endPoint x: 739, endPoint y: 279, distance: 229.5
click at [739, 279] on div at bounding box center [836, 270] width 360 height 111
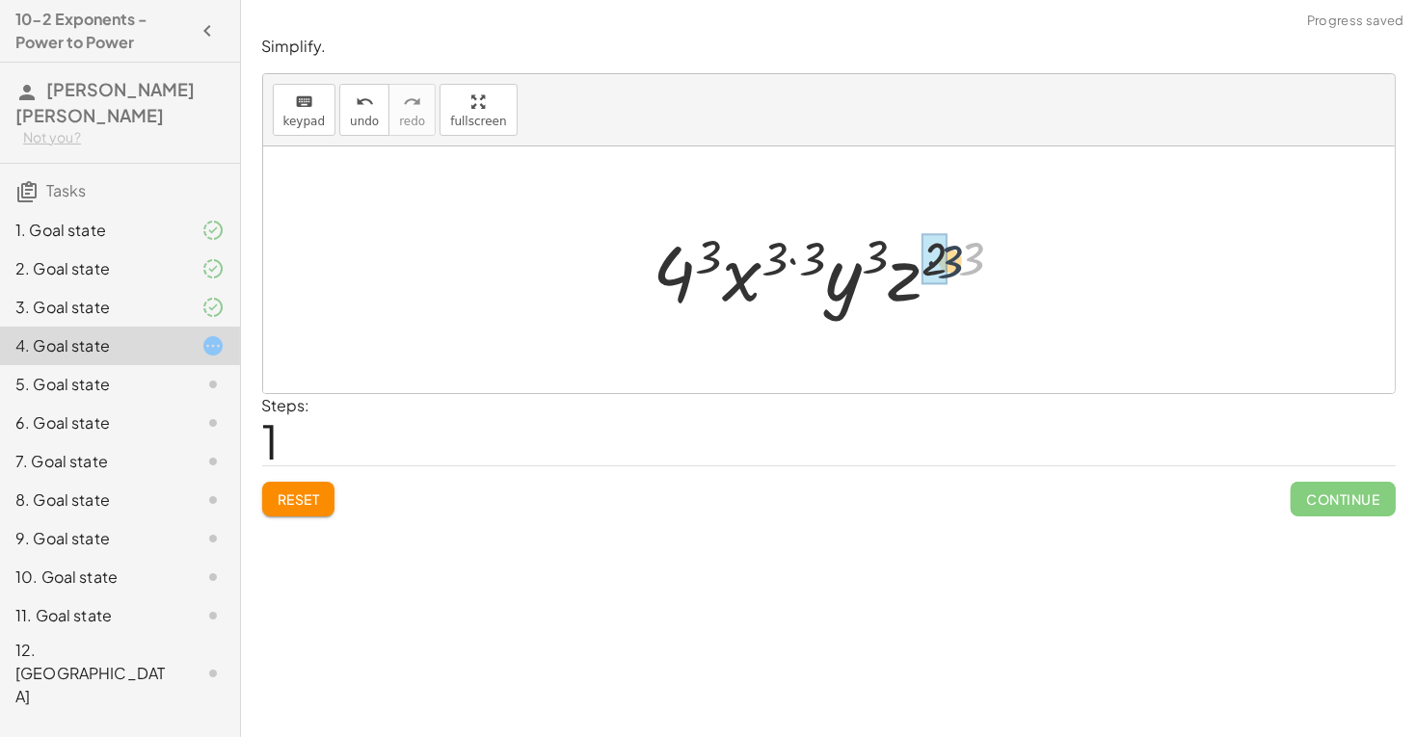
drag, startPoint x: 970, startPoint y: 257, endPoint x: 944, endPoint y: 260, distance: 26.2
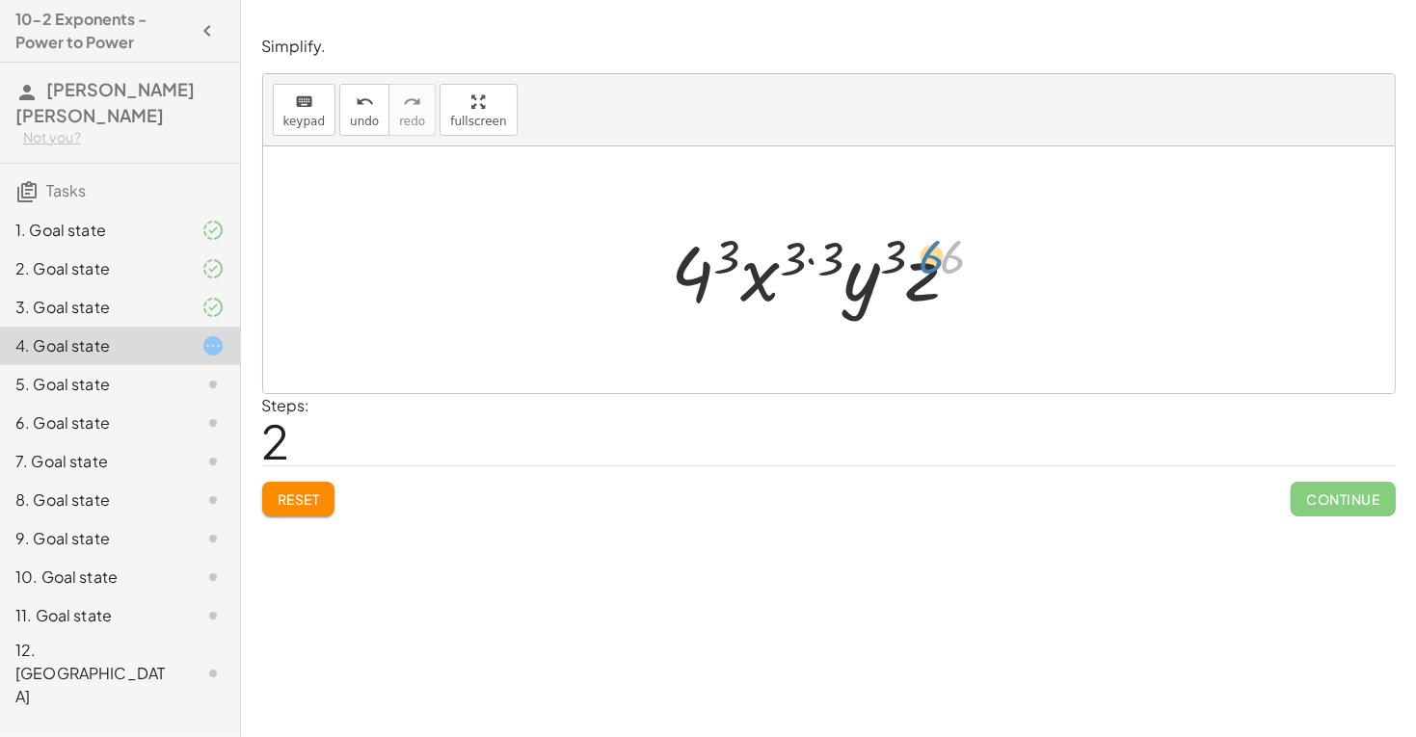
click at [936, 261] on div at bounding box center [836, 270] width 348 height 99
drag, startPoint x: 896, startPoint y: 256, endPoint x: 795, endPoint y: 259, distance: 100.3
click at [795, 259] on div at bounding box center [836, 270] width 348 height 99
drag, startPoint x: 832, startPoint y: 258, endPoint x: 789, endPoint y: 255, distance: 43.5
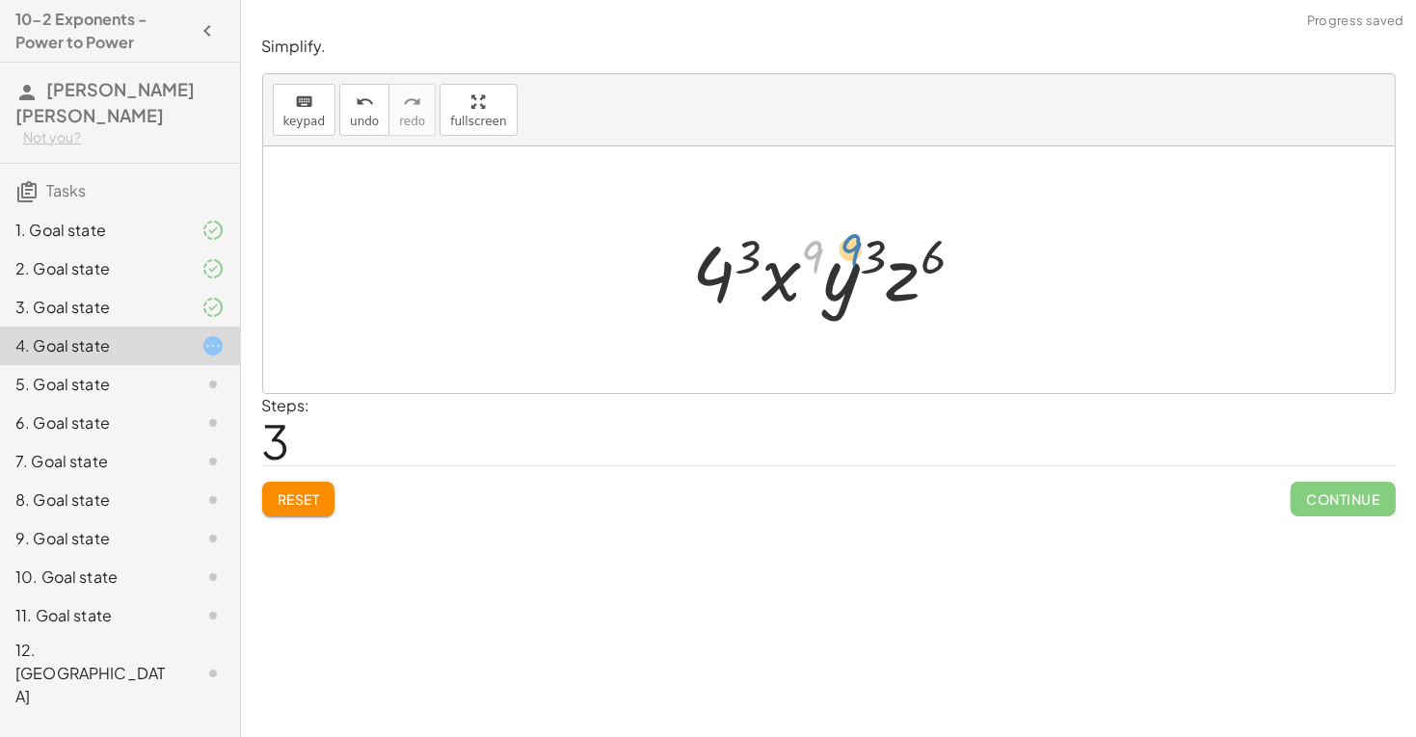
drag, startPoint x: 815, startPoint y: 255, endPoint x: 870, endPoint y: 246, distance: 56.7
click at [870, 246] on div at bounding box center [836, 270] width 307 height 99
drag, startPoint x: 870, startPoint y: 246, endPoint x: 895, endPoint y: 248, distance: 24.2
click at [895, 248] on div at bounding box center [836, 270] width 307 height 99
drag, startPoint x: 934, startPoint y: 260, endPoint x: 954, endPoint y: 259, distance: 20.3
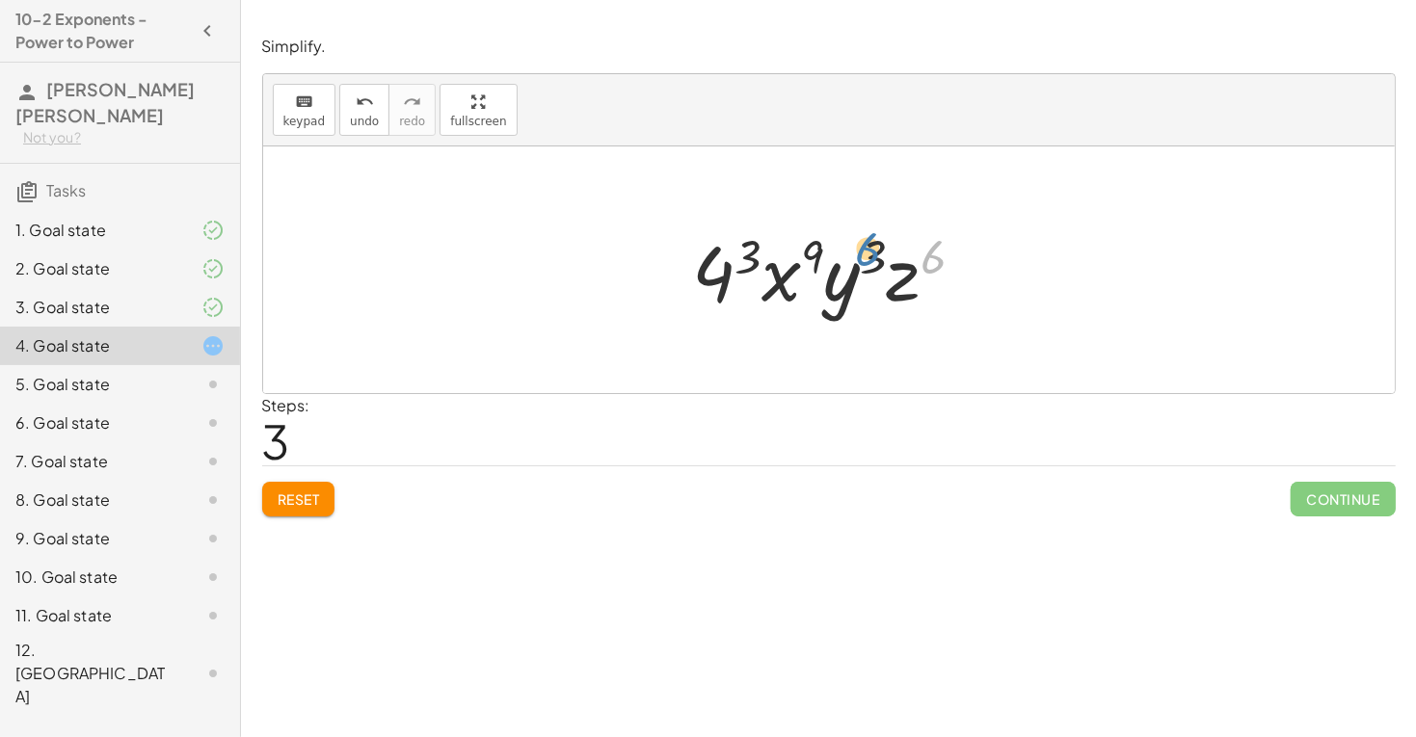
click at [954, 259] on div at bounding box center [836, 270] width 307 height 99
drag, startPoint x: 905, startPoint y: 276, endPoint x: 926, endPoint y: 276, distance: 21.2
click at [926, 276] on div at bounding box center [836, 270] width 307 height 99
click at [852, 278] on div at bounding box center [836, 270] width 307 height 99
drag, startPoint x: 812, startPoint y: 254, endPoint x: 745, endPoint y: 252, distance: 66.6
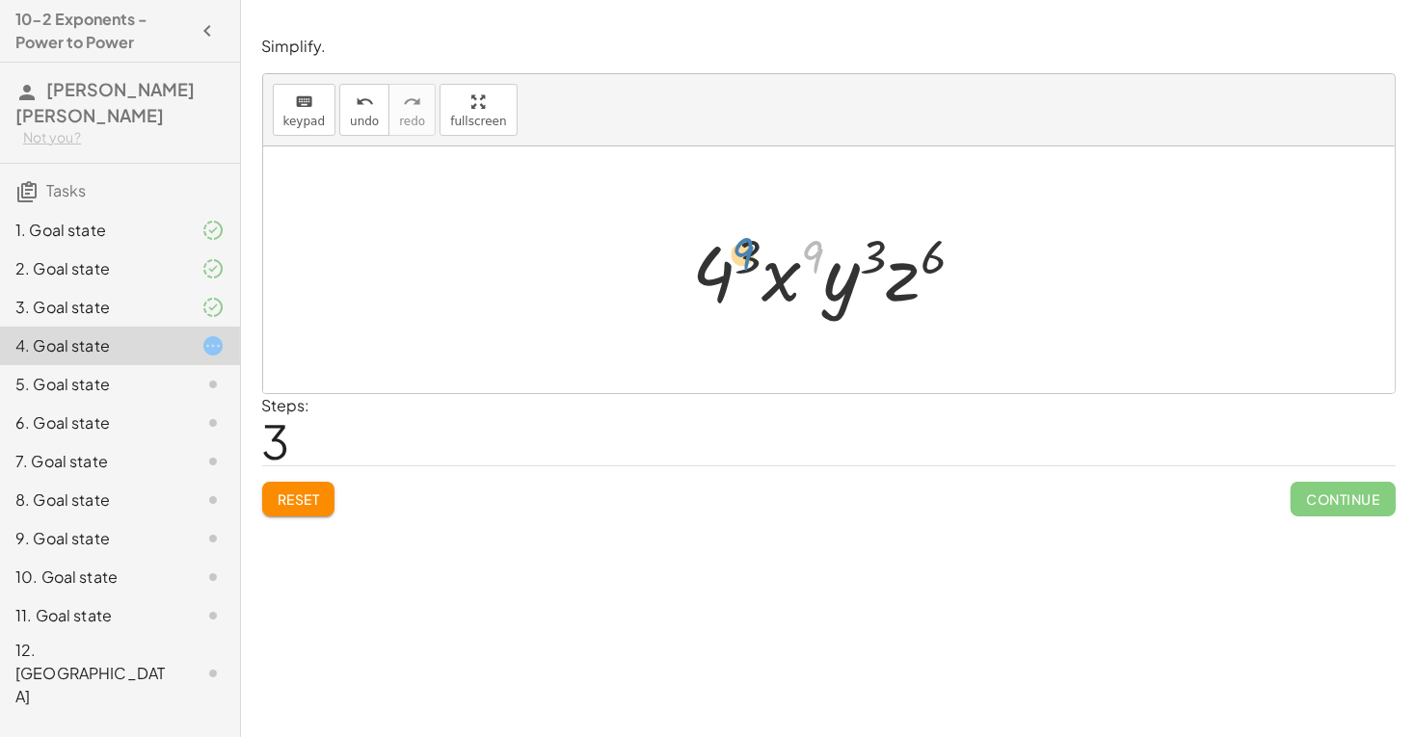
click at [745, 252] on div at bounding box center [836, 270] width 307 height 99
click at [726, 275] on div at bounding box center [836, 270] width 307 height 99
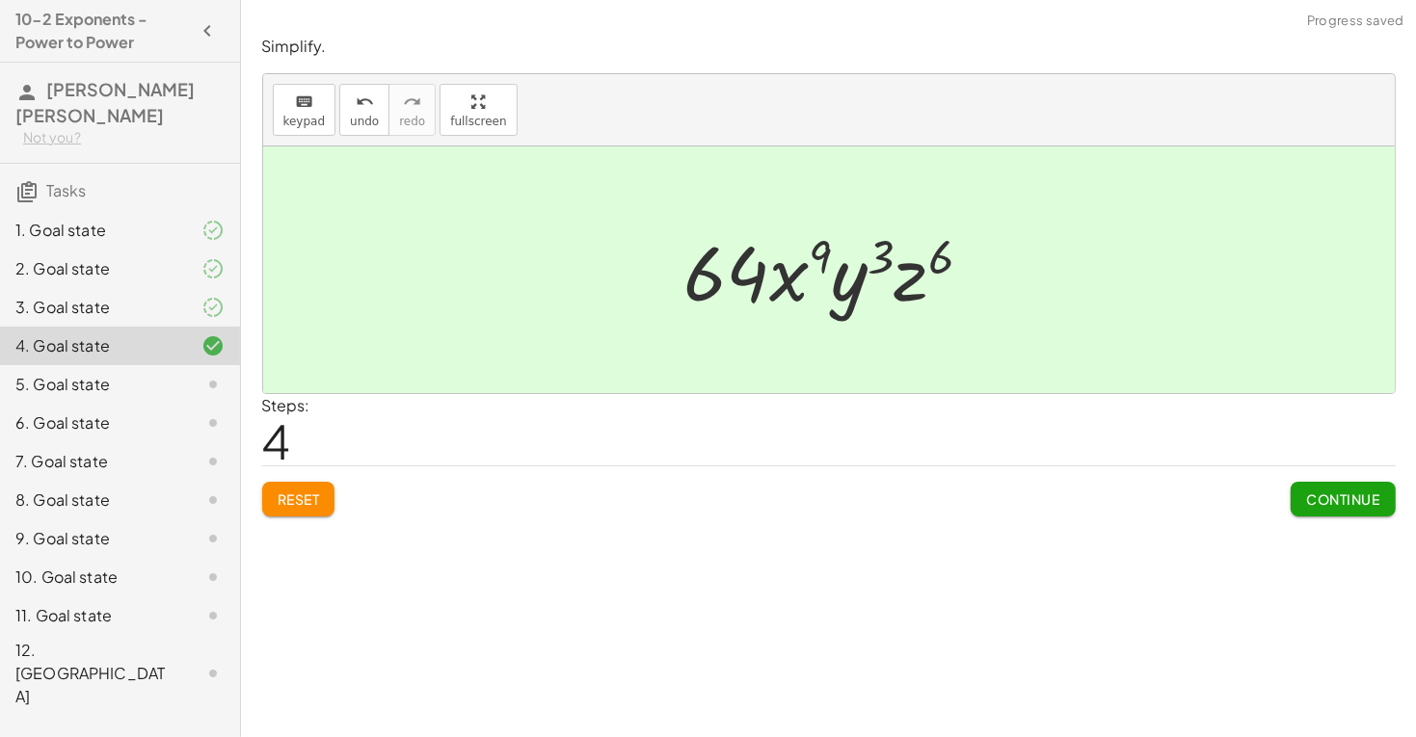
click at [1351, 495] on span "Continue" at bounding box center [1342, 499] width 73 height 17
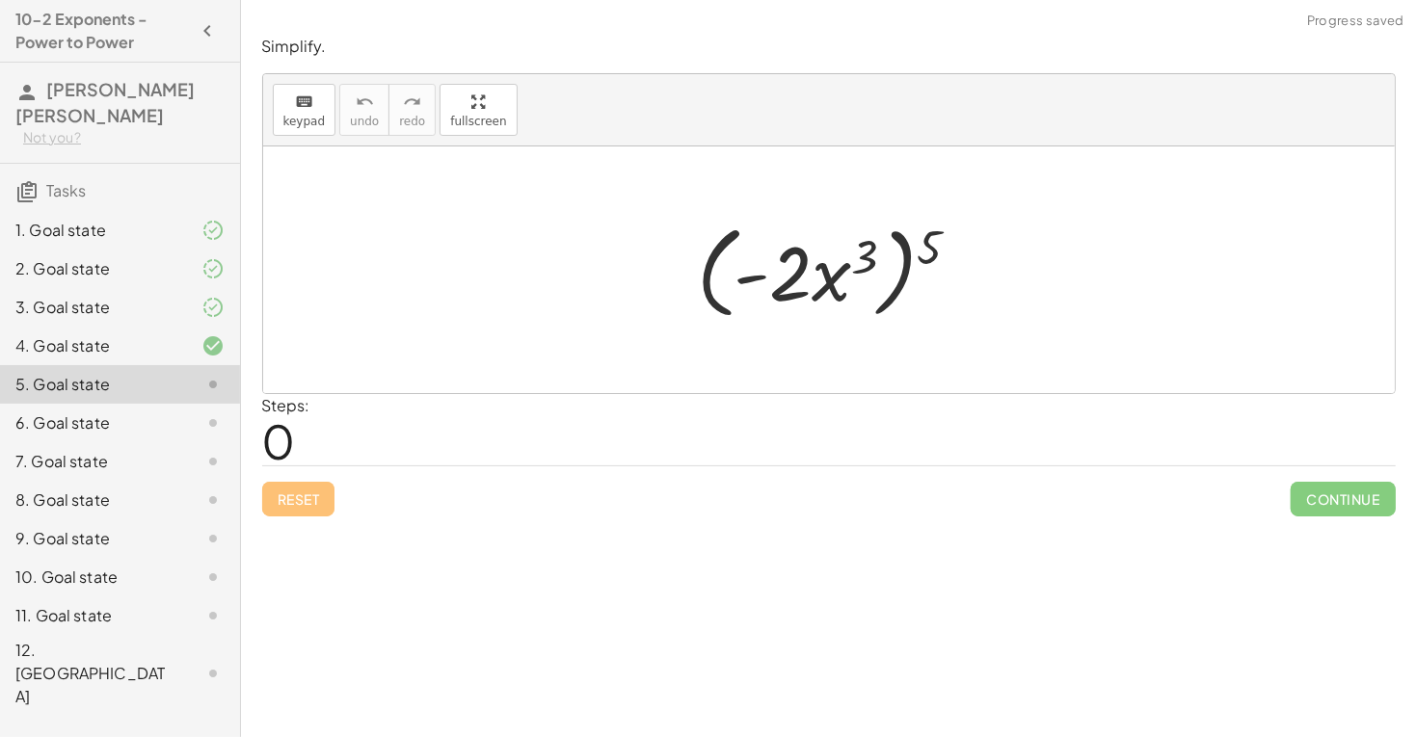
click at [934, 256] on div at bounding box center [836, 270] width 298 height 111
click at [855, 257] on div at bounding box center [836, 270] width 298 height 111
click at [833, 268] on div at bounding box center [836, 270] width 298 height 111
click at [797, 259] on div at bounding box center [836, 270] width 298 height 111
drag, startPoint x: 929, startPoint y: 254, endPoint x: 787, endPoint y: 266, distance: 143.1
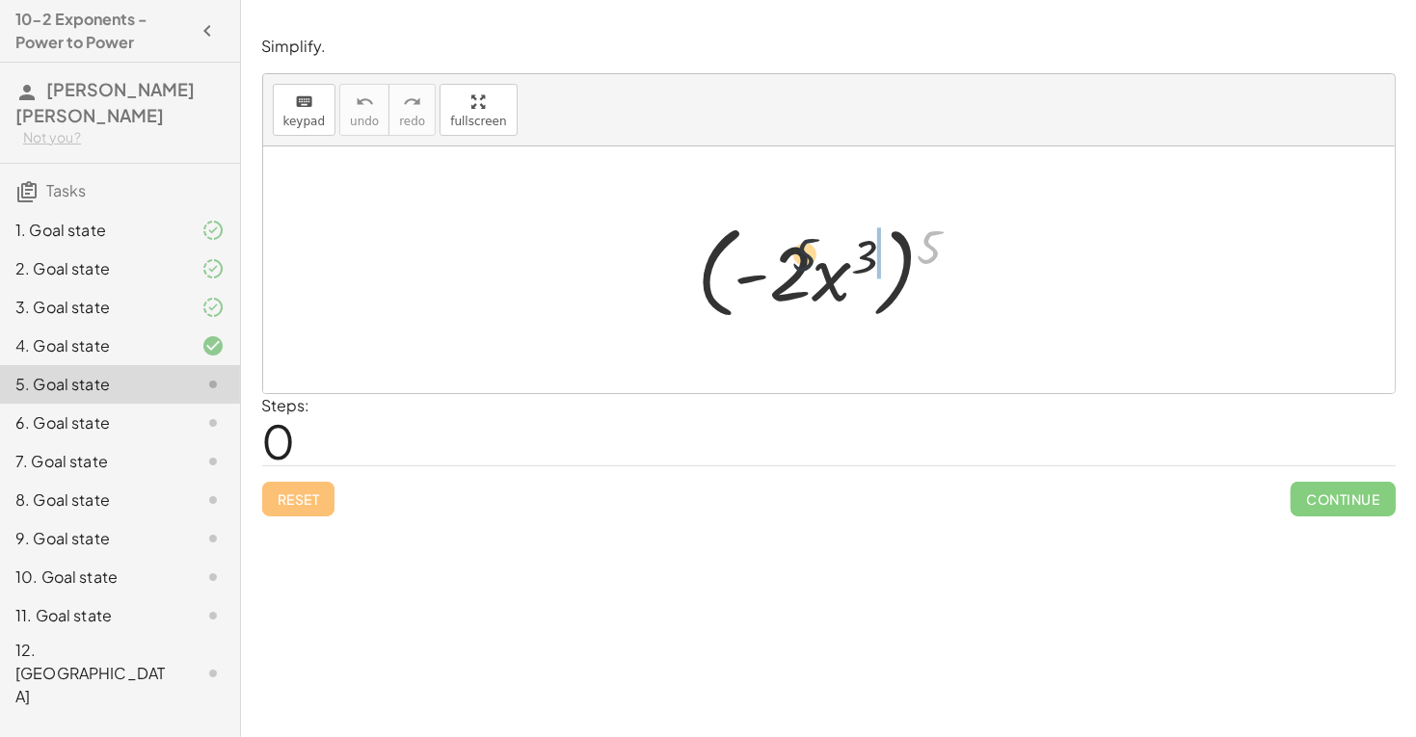
click at [787, 266] on div at bounding box center [836, 270] width 298 height 111
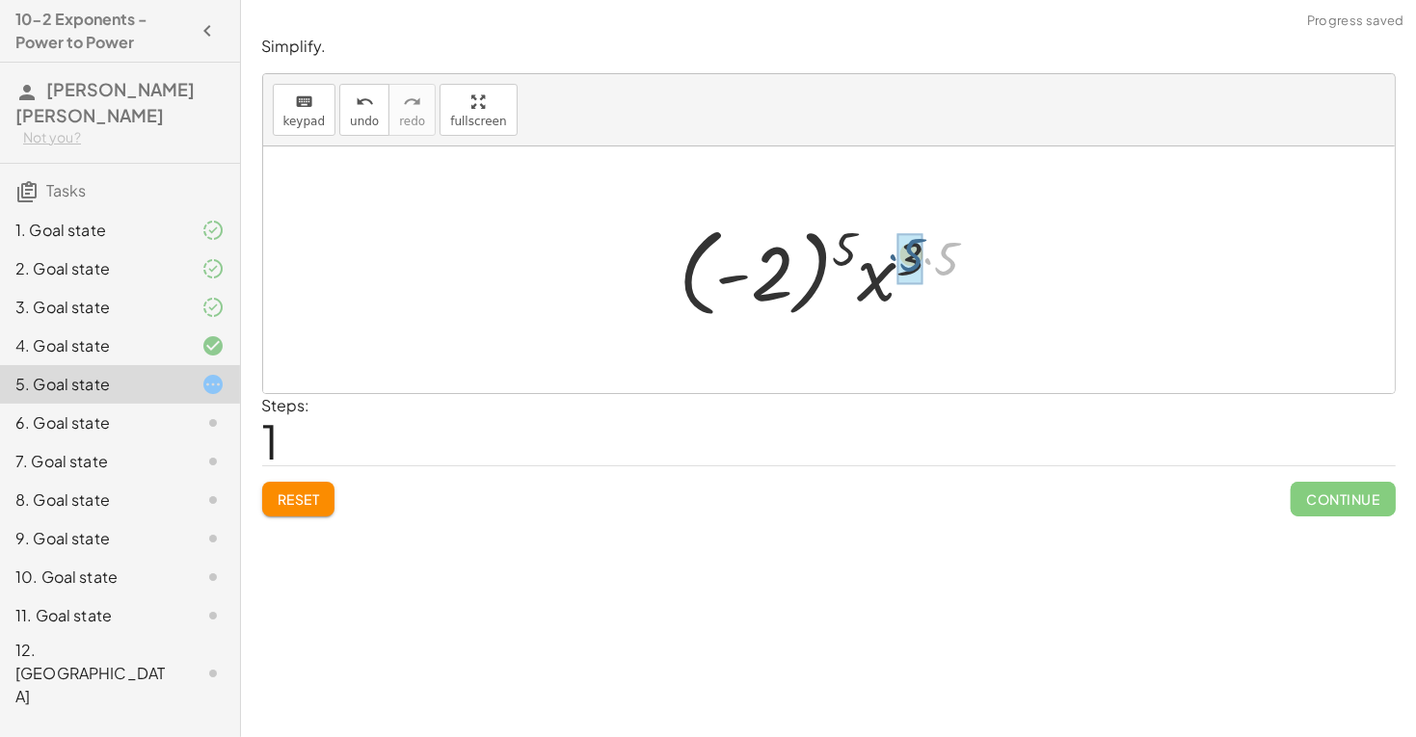
drag, startPoint x: 950, startPoint y: 264, endPoint x: 907, endPoint y: 258, distance: 42.8
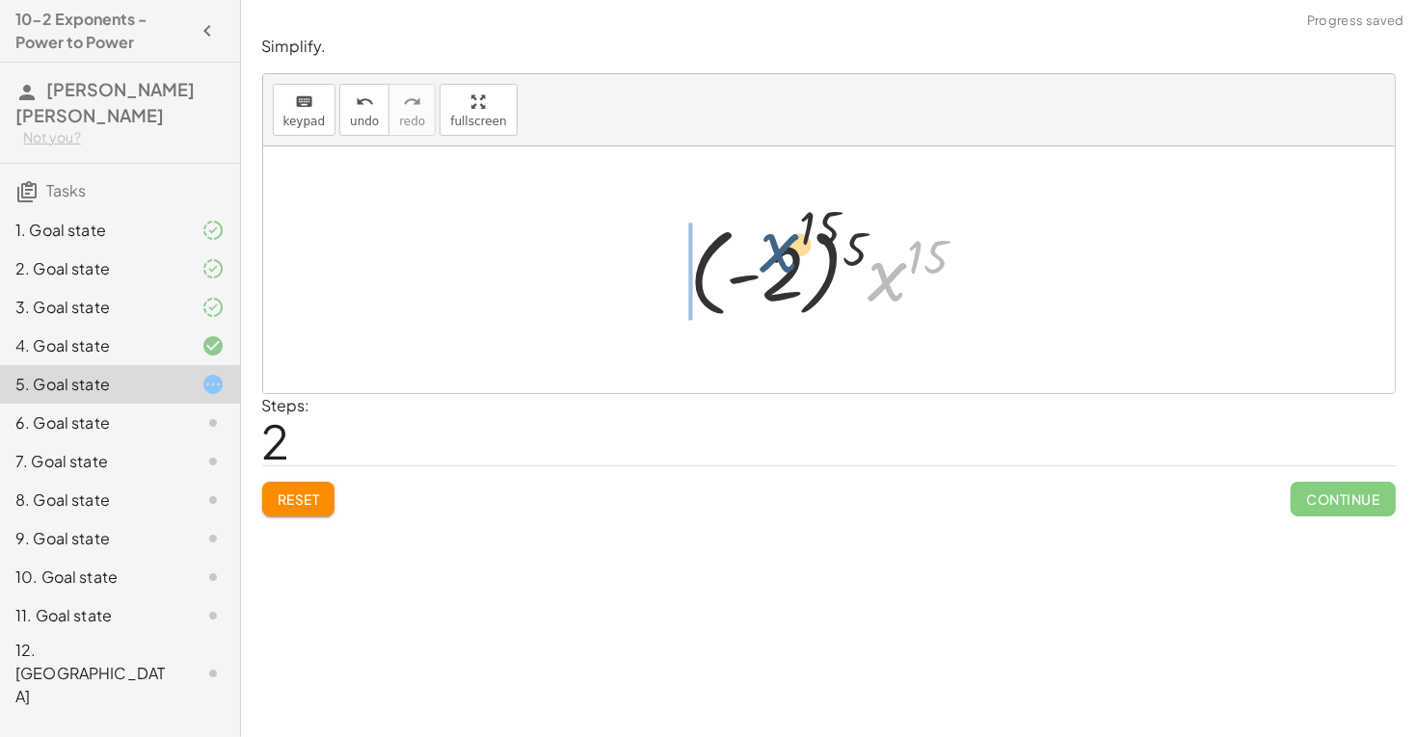
drag, startPoint x: 883, startPoint y: 278, endPoint x: 732, endPoint y: 239, distance: 156.2
click at [732, 239] on div at bounding box center [836, 270] width 312 height 107
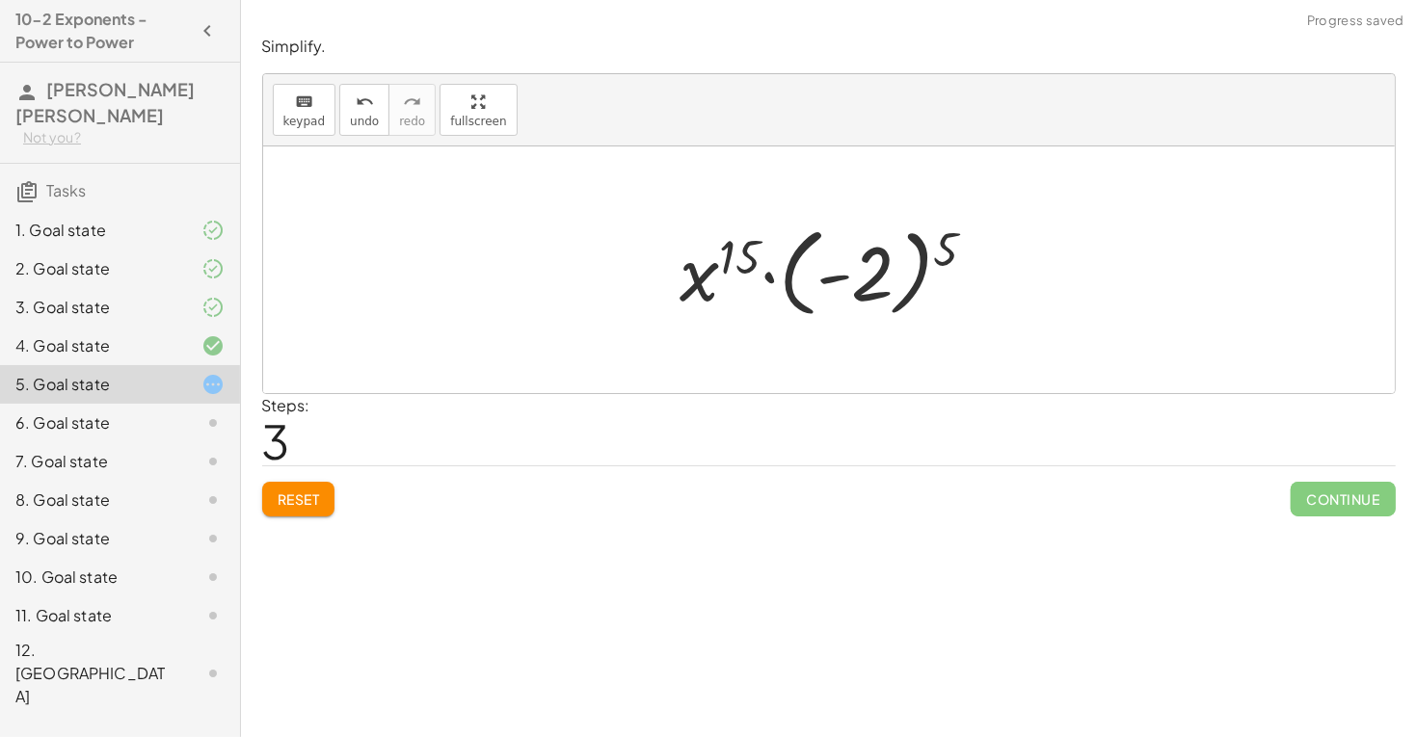
drag, startPoint x: 693, startPoint y: 279, endPoint x: 842, endPoint y: 295, distance: 149.4
click at [842, 295] on div at bounding box center [836, 270] width 331 height 107
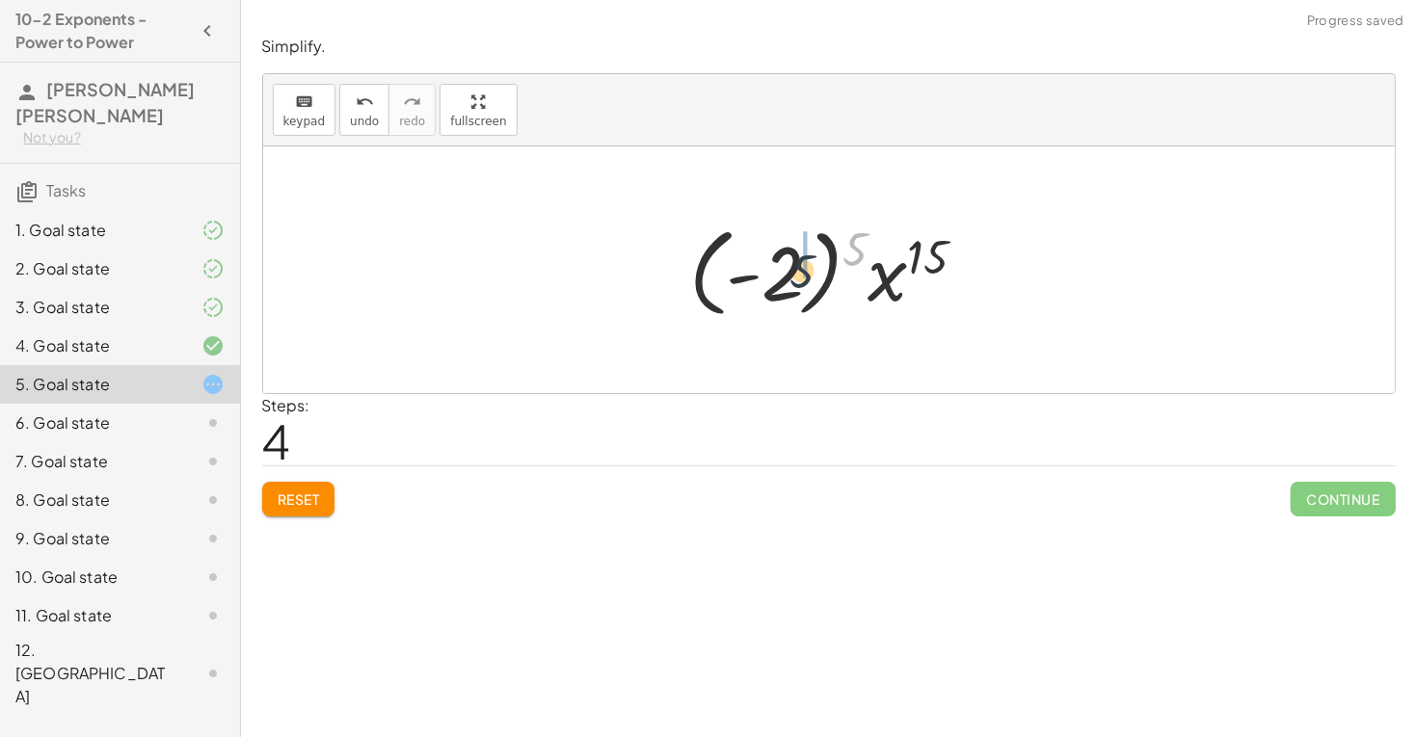
drag, startPoint x: 851, startPoint y: 253, endPoint x: 776, endPoint y: 280, distance: 79.9
click at [776, 280] on div at bounding box center [836, 270] width 312 height 107
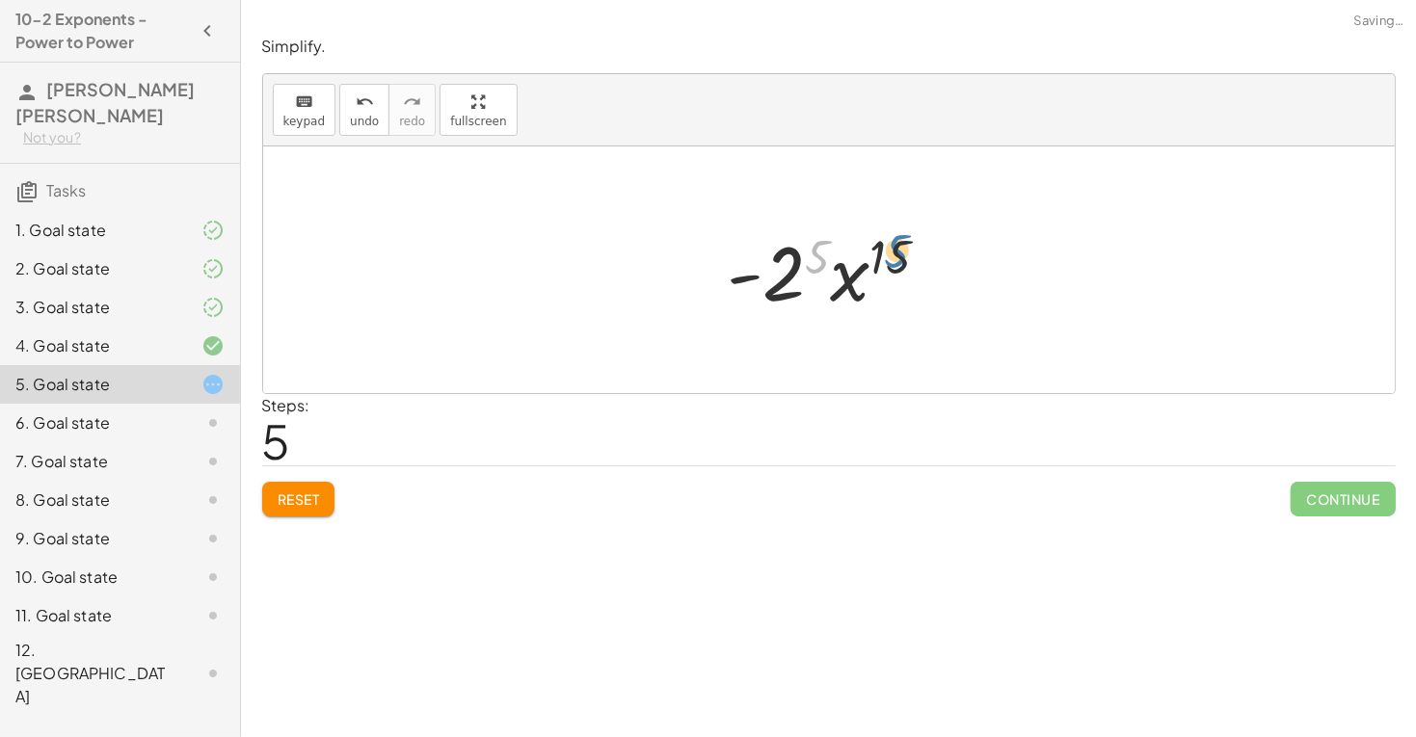
drag, startPoint x: 822, startPoint y: 256, endPoint x: 900, endPoint y: 246, distance: 78.8
click at [900, 246] on div at bounding box center [836, 270] width 236 height 99
click at [830, 275] on div at bounding box center [836, 270] width 236 height 99
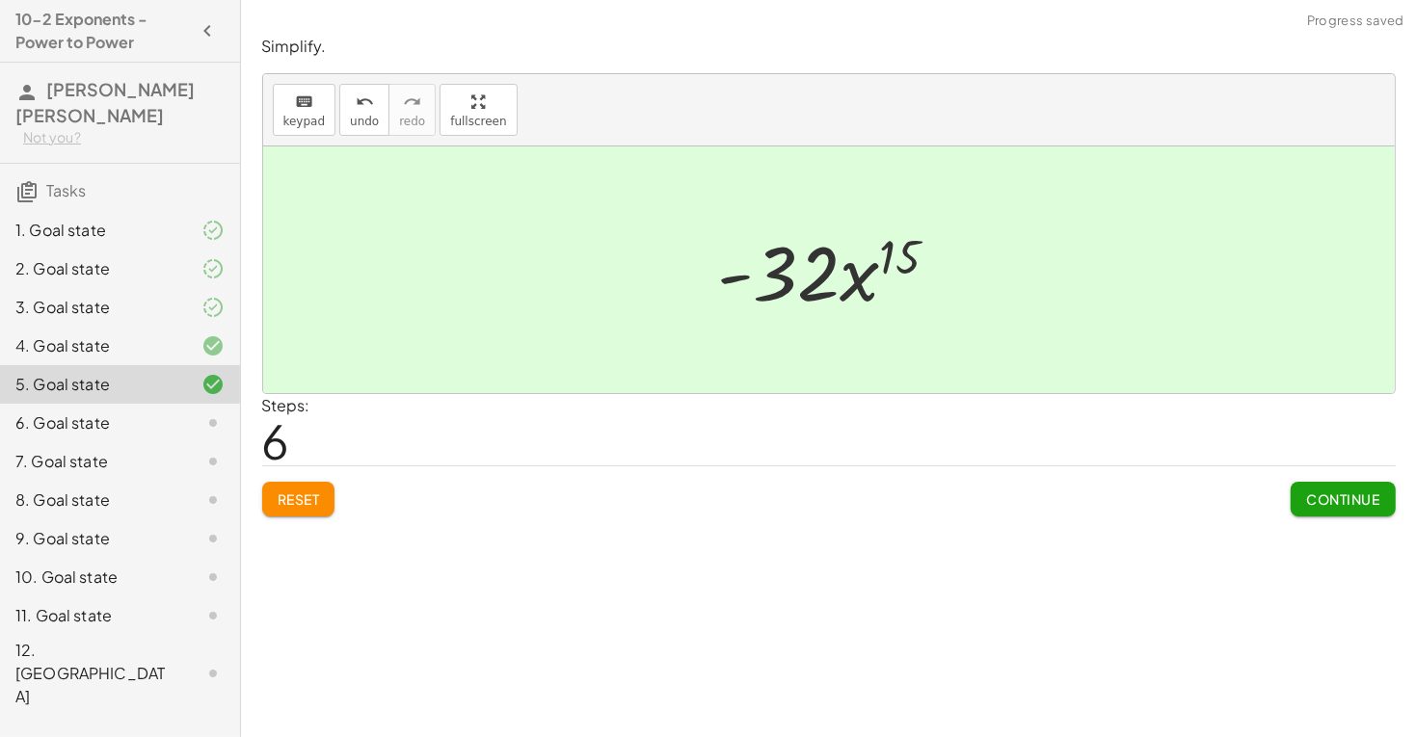
click at [1356, 508] on span "Continue" at bounding box center [1342, 499] width 73 height 17
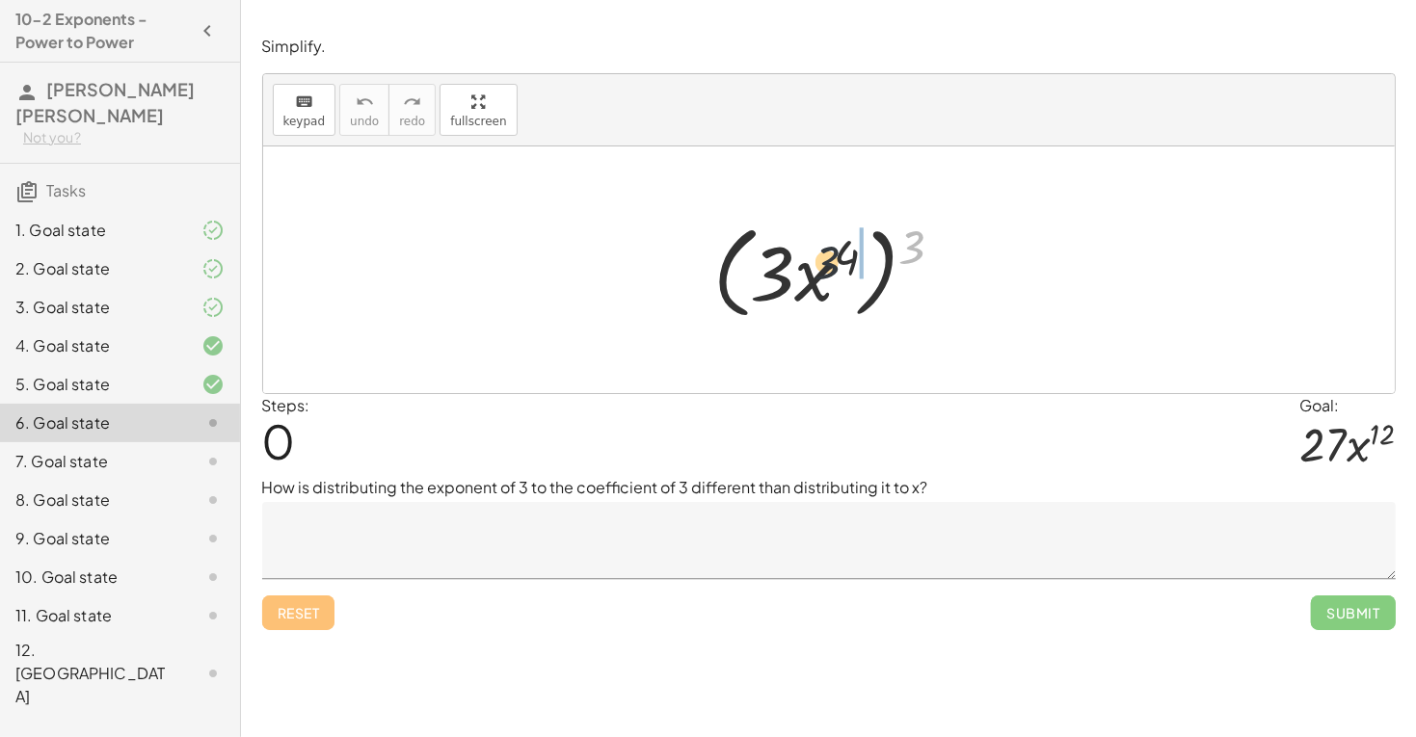
drag, startPoint x: 918, startPoint y: 251, endPoint x: 816, endPoint y: 270, distance: 103.0
click at [816, 270] on div at bounding box center [836, 270] width 265 height 111
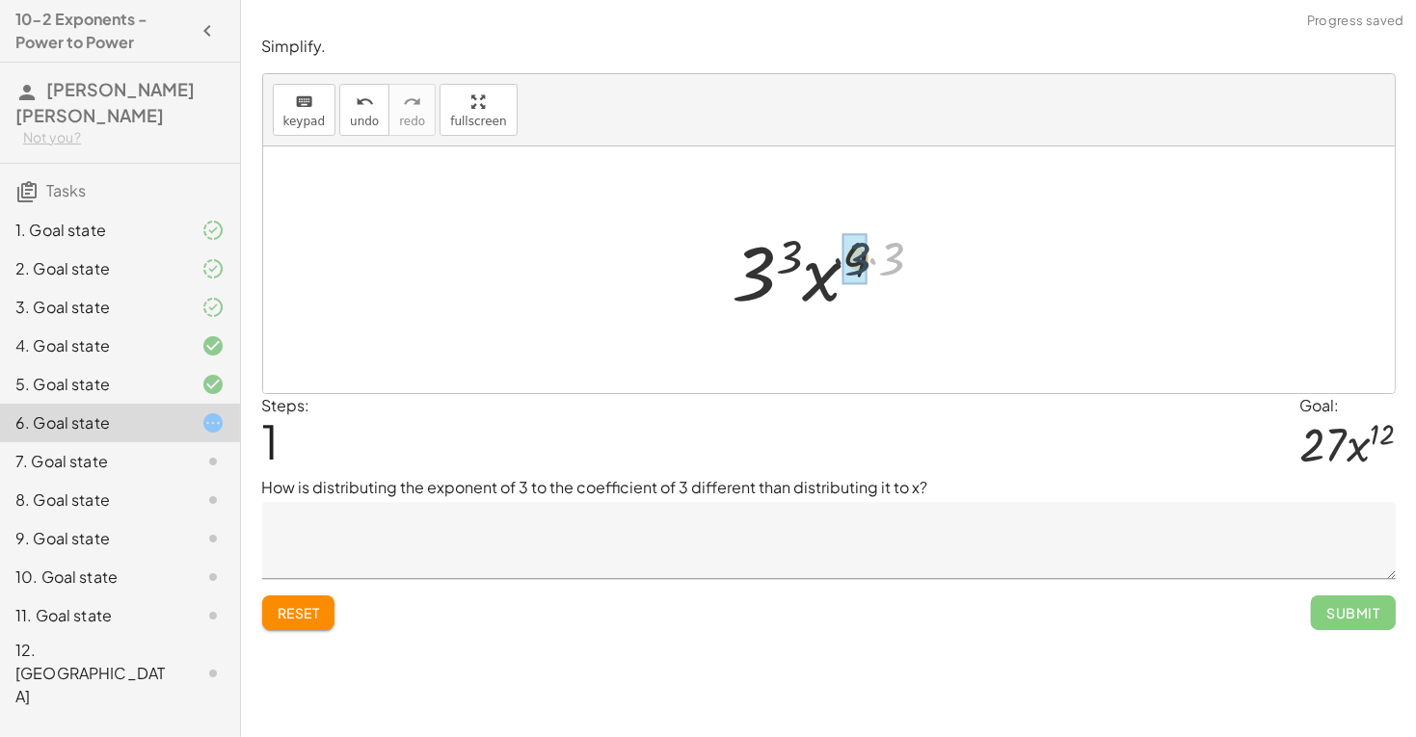
drag, startPoint x: 898, startPoint y: 257, endPoint x: 859, endPoint y: 257, distance: 39.5
drag, startPoint x: 806, startPoint y: 255, endPoint x: 772, endPoint y: 269, distance: 36.3
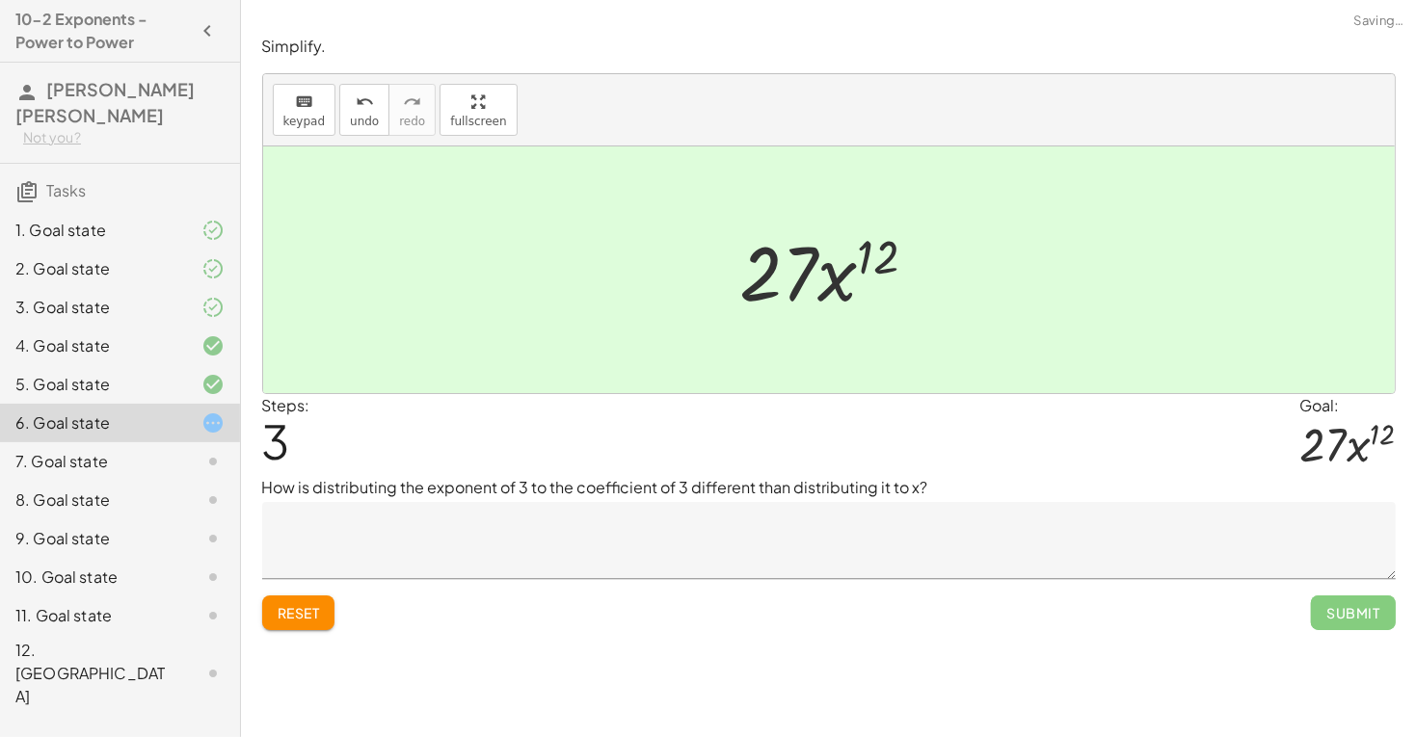
click at [679, 546] on textarea at bounding box center [829, 540] width 1134 height 77
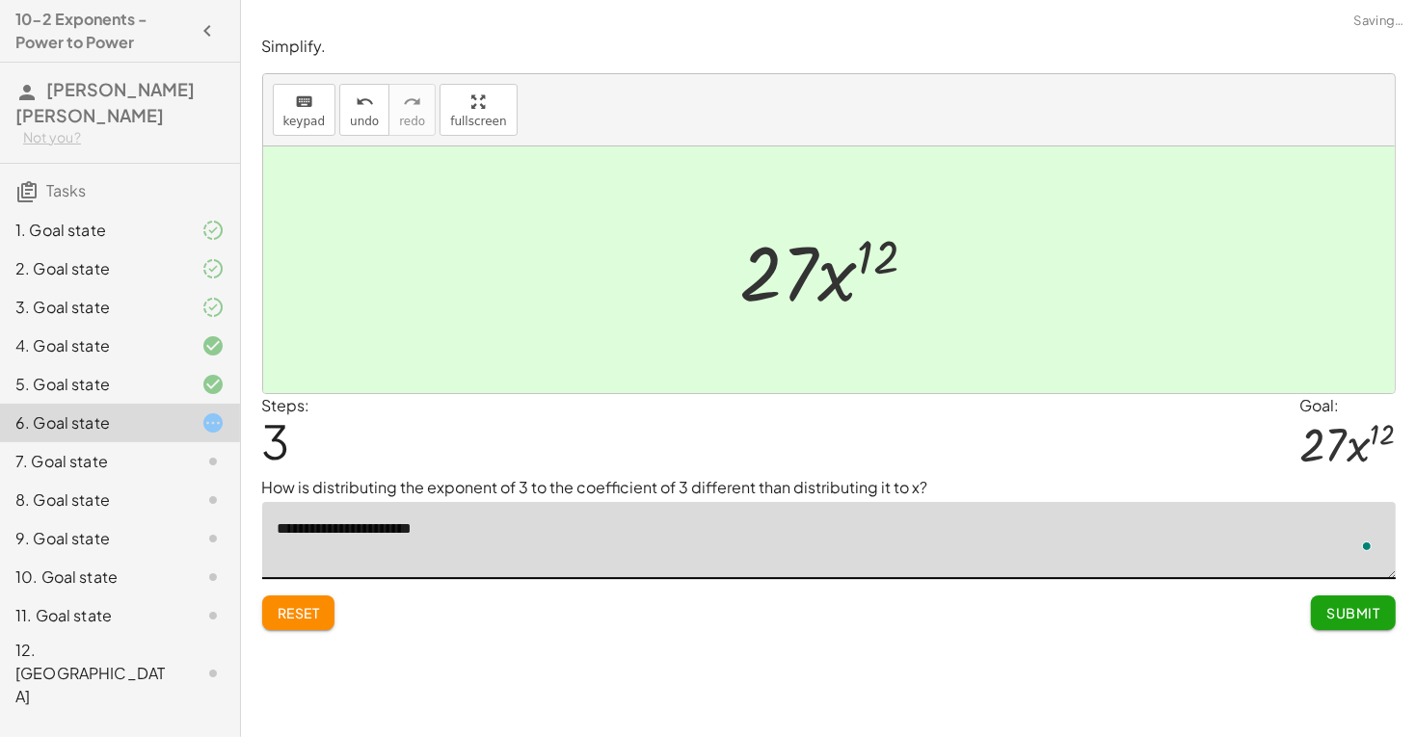
type textarea "**********"
click at [1326, 609] on span "Submit" at bounding box center [1352, 612] width 53 height 17
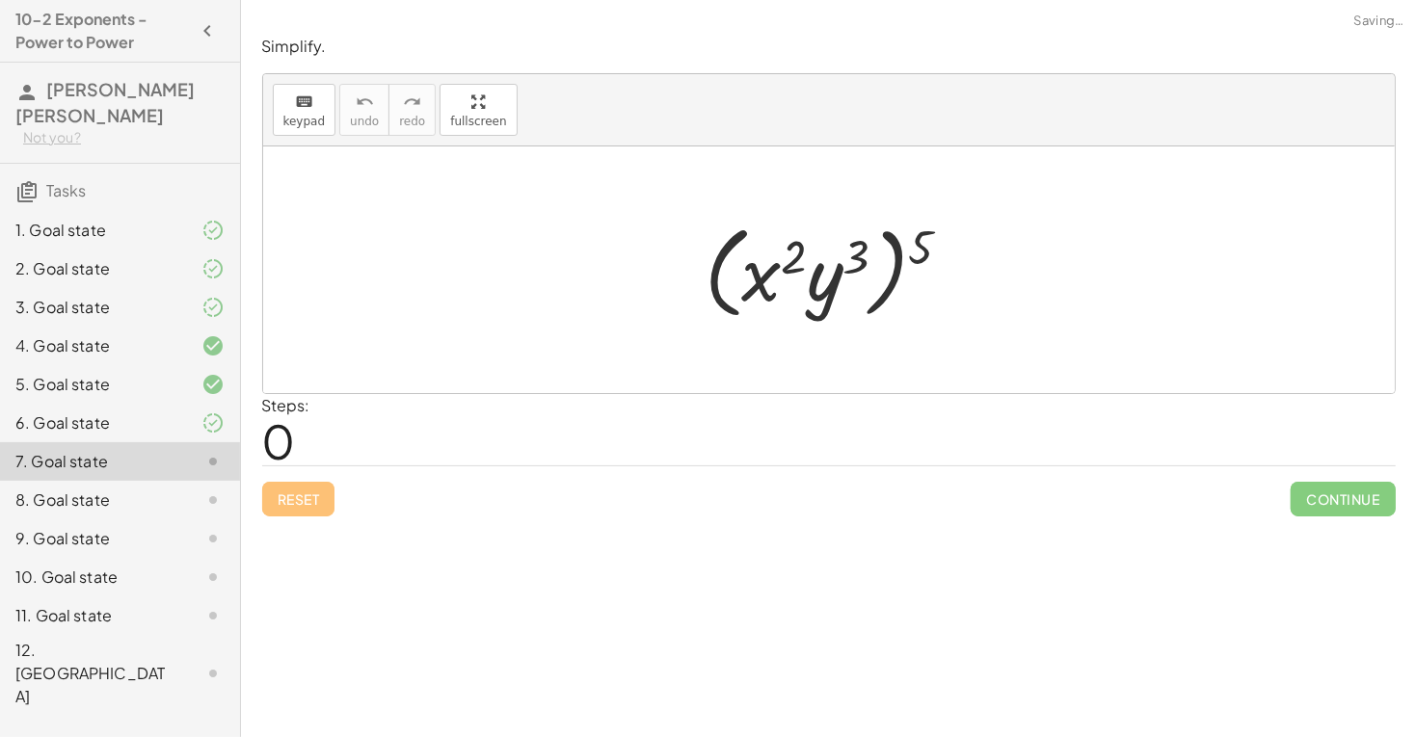
click at [827, 292] on div at bounding box center [835, 270] width 281 height 111
click at [849, 259] on div at bounding box center [835, 270] width 281 height 111
drag, startPoint x: 921, startPoint y: 250, endPoint x: 828, endPoint y: 257, distance: 92.9
click at [828, 257] on div at bounding box center [835, 270] width 281 height 111
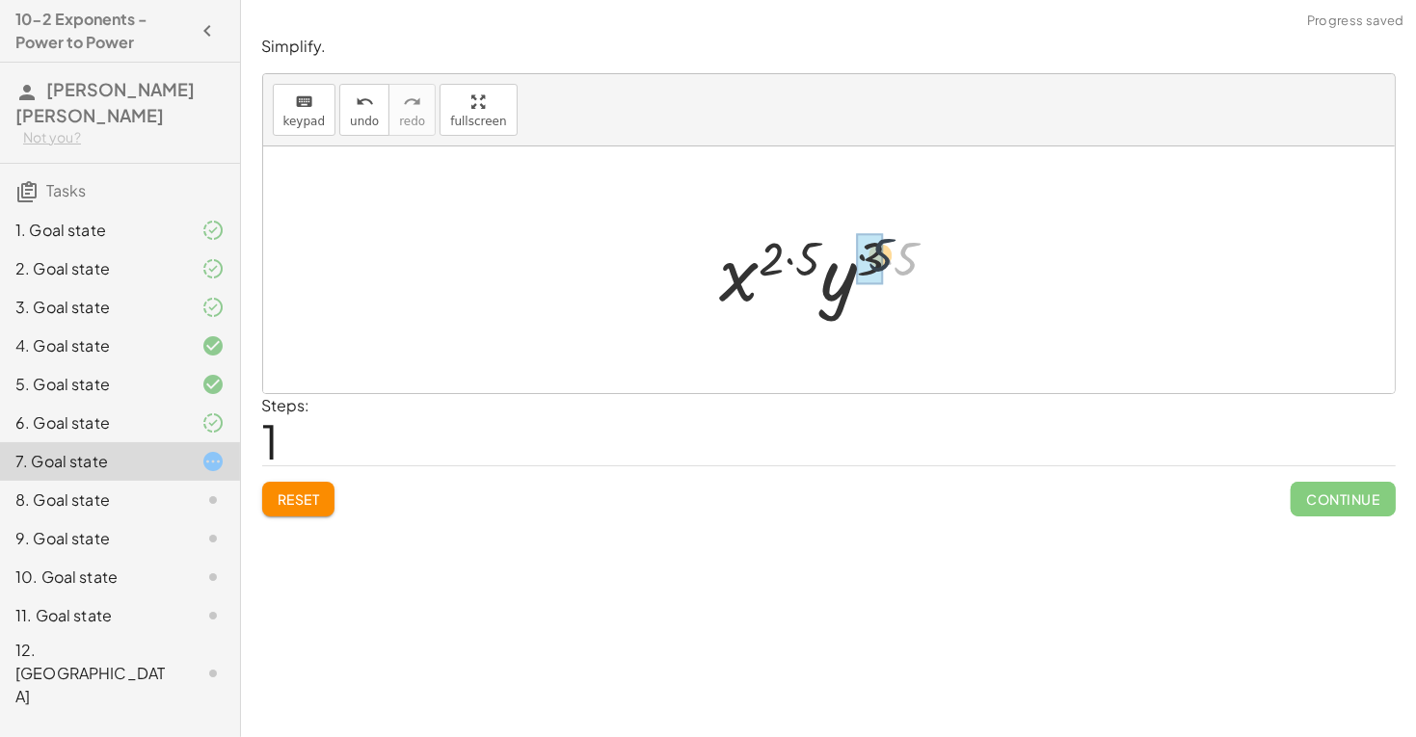
drag, startPoint x: 898, startPoint y: 261, endPoint x: 868, endPoint y: 257, distance: 31.1
drag, startPoint x: 816, startPoint y: 260, endPoint x: 776, endPoint y: 261, distance: 39.5
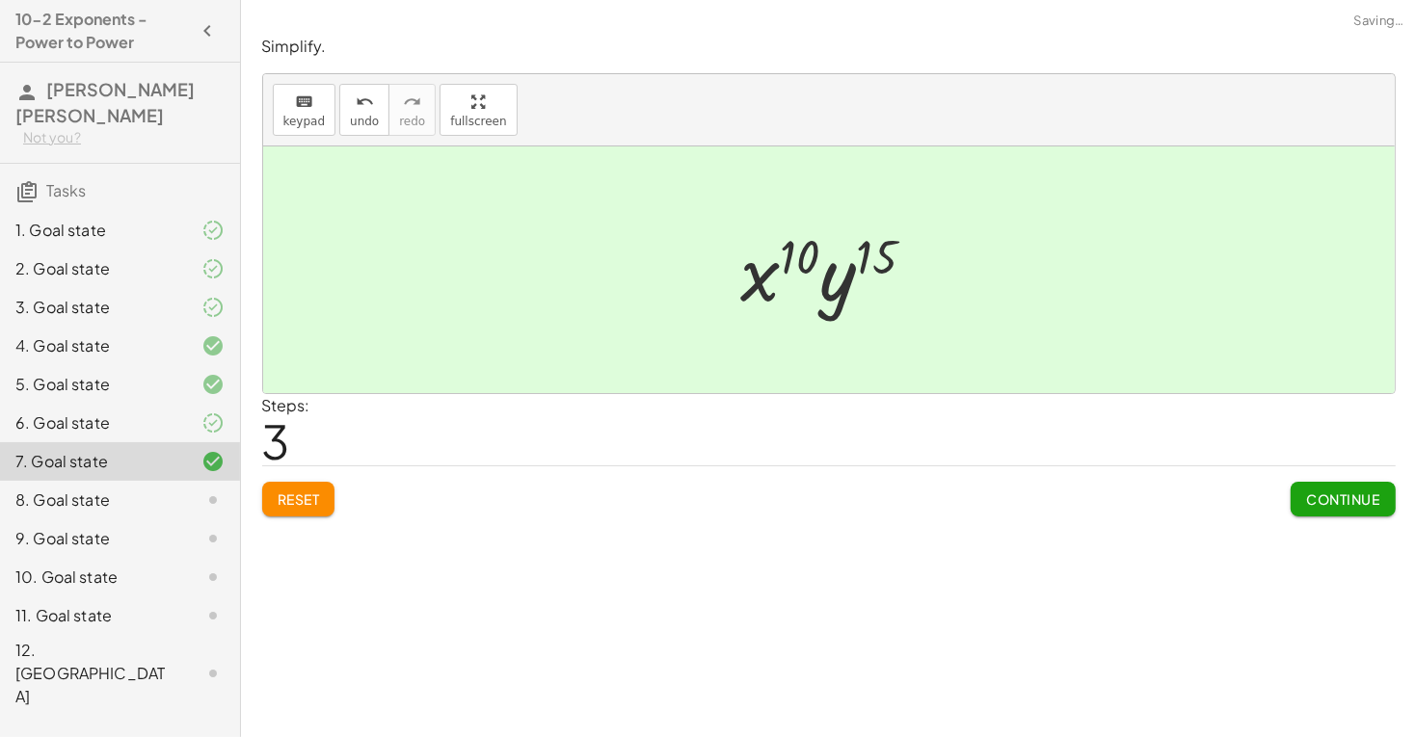
click at [1317, 508] on button "Continue" at bounding box center [1343, 499] width 104 height 35
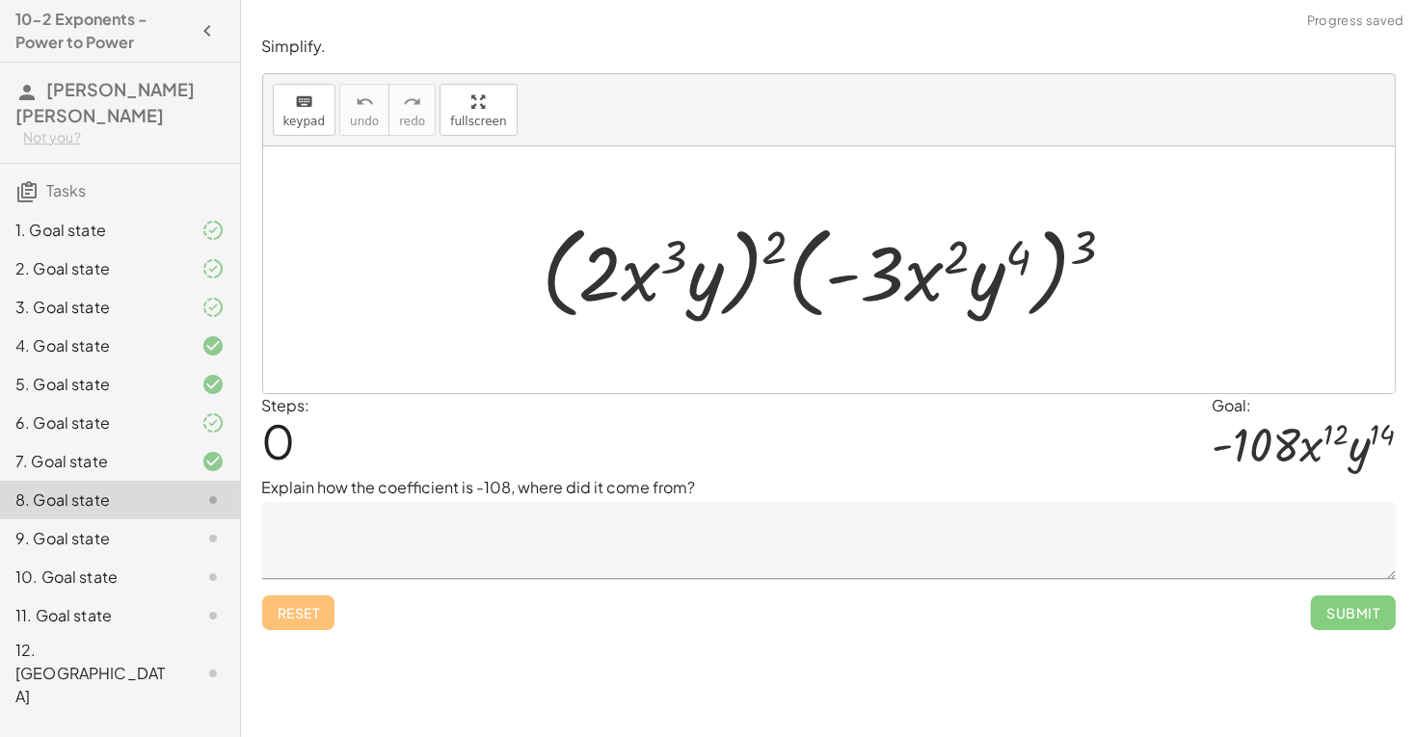
click at [691, 285] on div at bounding box center [836, 270] width 608 height 111
drag, startPoint x: 783, startPoint y: 246, endPoint x: 635, endPoint y: 262, distance: 148.4
click at [635, 262] on div at bounding box center [836, 270] width 608 height 111
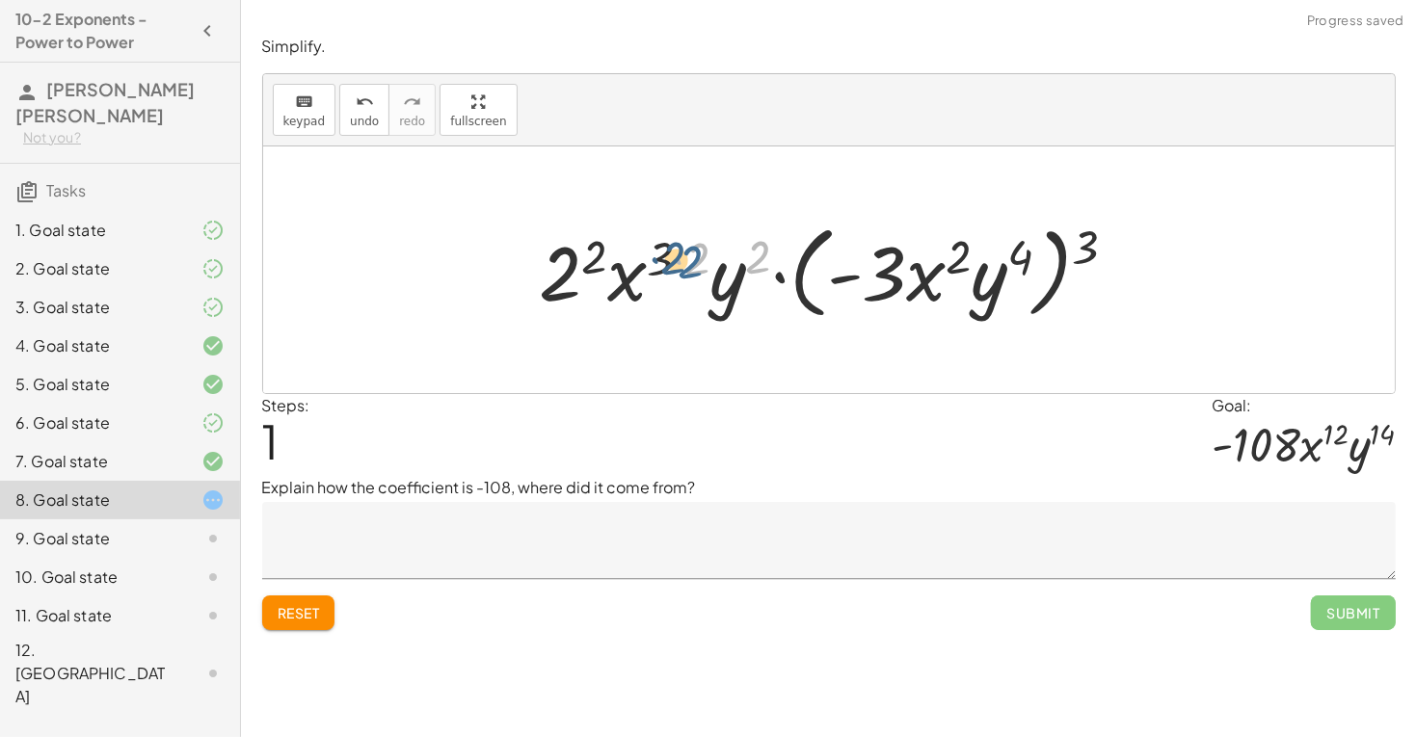
drag, startPoint x: 763, startPoint y: 252, endPoint x: 694, endPoint y: 256, distance: 68.6
click at [694, 256] on div at bounding box center [836, 270] width 612 height 111
drag, startPoint x: 663, startPoint y: 254, endPoint x: 707, endPoint y: 259, distance: 43.8
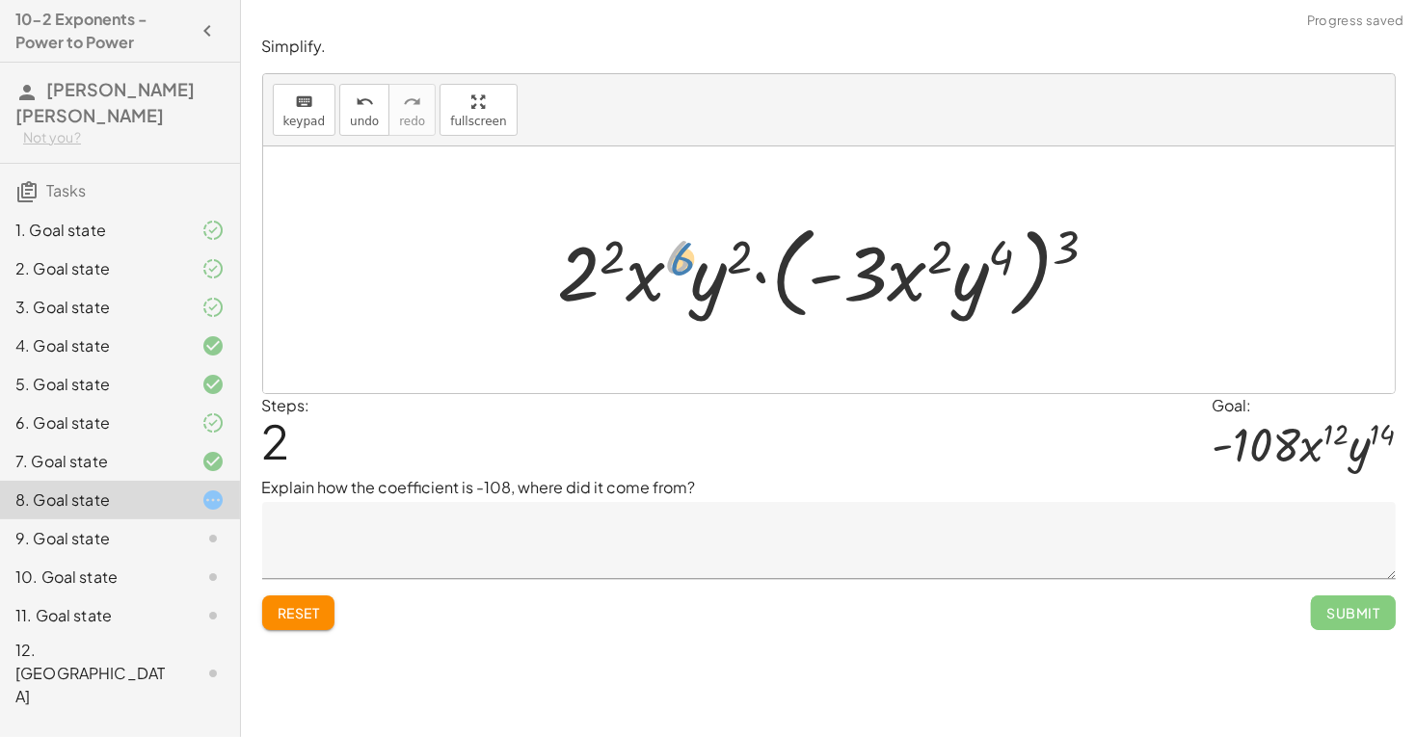
drag, startPoint x: 673, startPoint y: 259, endPoint x: 688, endPoint y: 262, distance: 15.7
click at [688, 262] on div at bounding box center [836, 270] width 575 height 111
drag, startPoint x: 618, startPoint y: 259, endPoint x: 585, endPoint y: 277, distance: 37.1
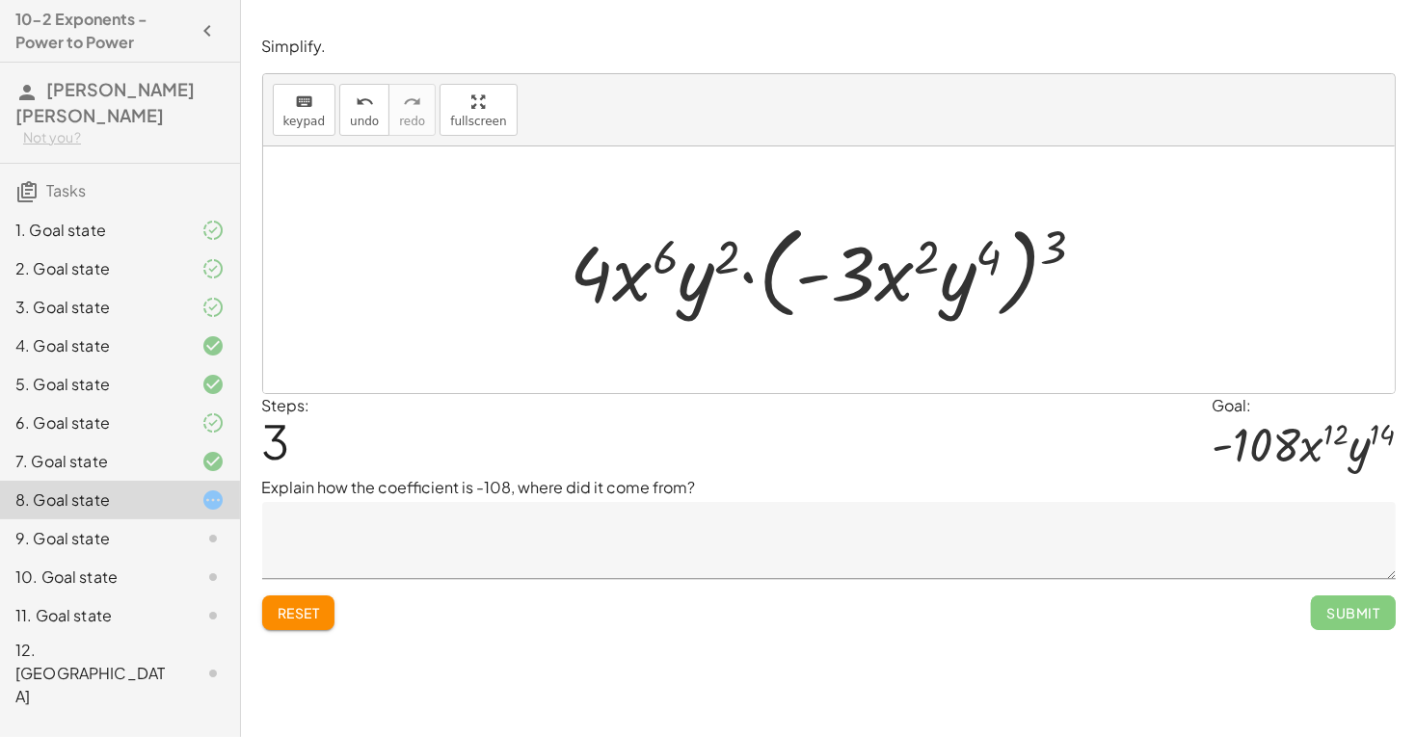
click at [152, 219] on div "1. Goal state" at bounding box center [92, 230] width 155 height 23
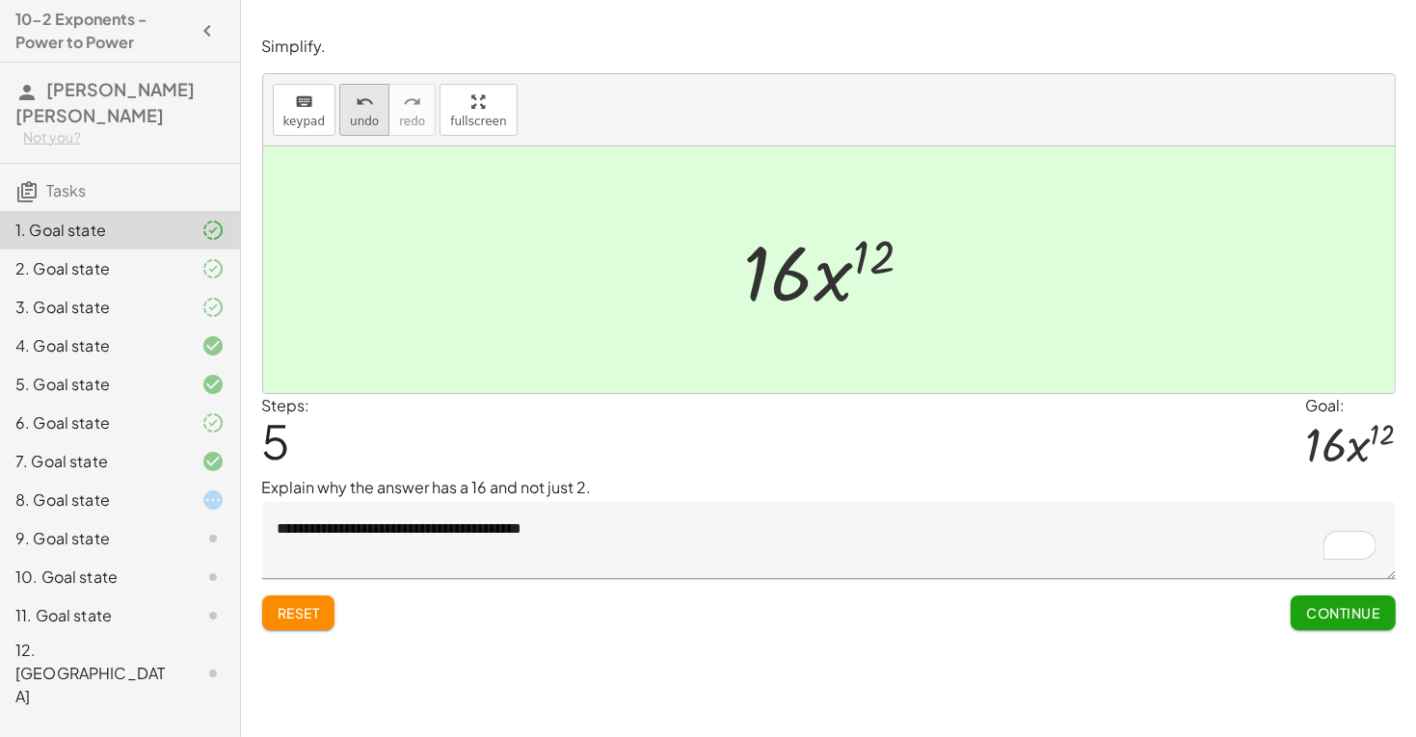
click at [364, 124] on span "undo" at bounding box center [364, 121] width 29 height 13
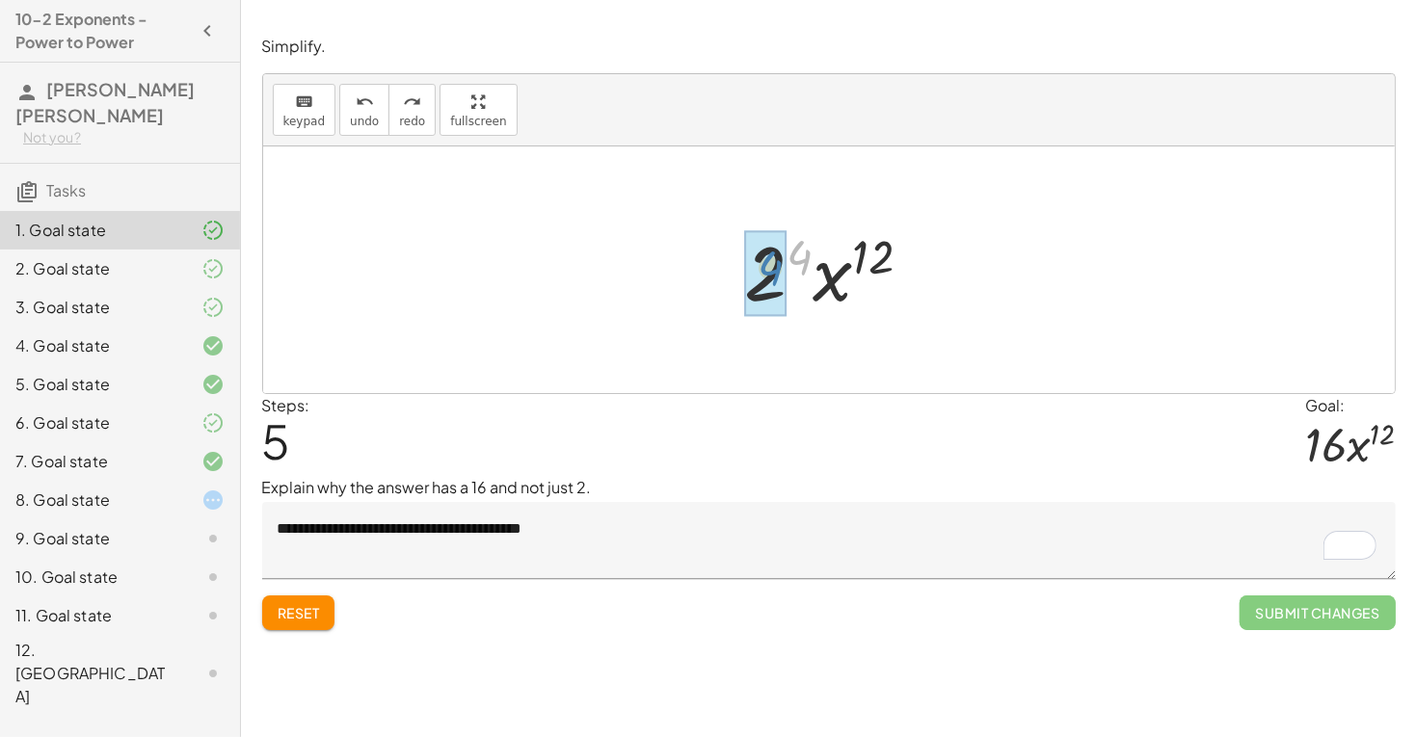
drag, startPoint x: 802, startPoint y: 257, endPoint x: 770, endPoint y: 268, distance: 33.5
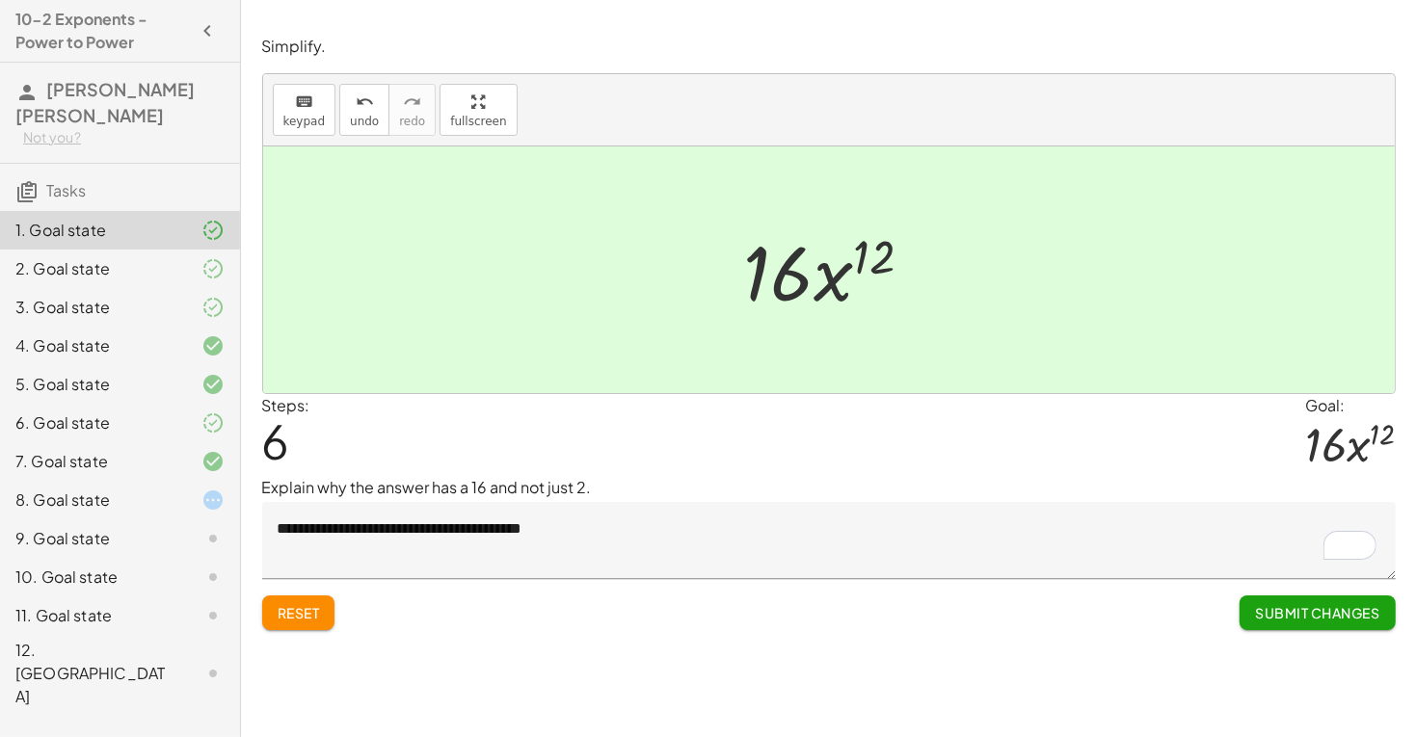
click at [171, 257] on div at bounding box center [198, 268] width 54 height 23
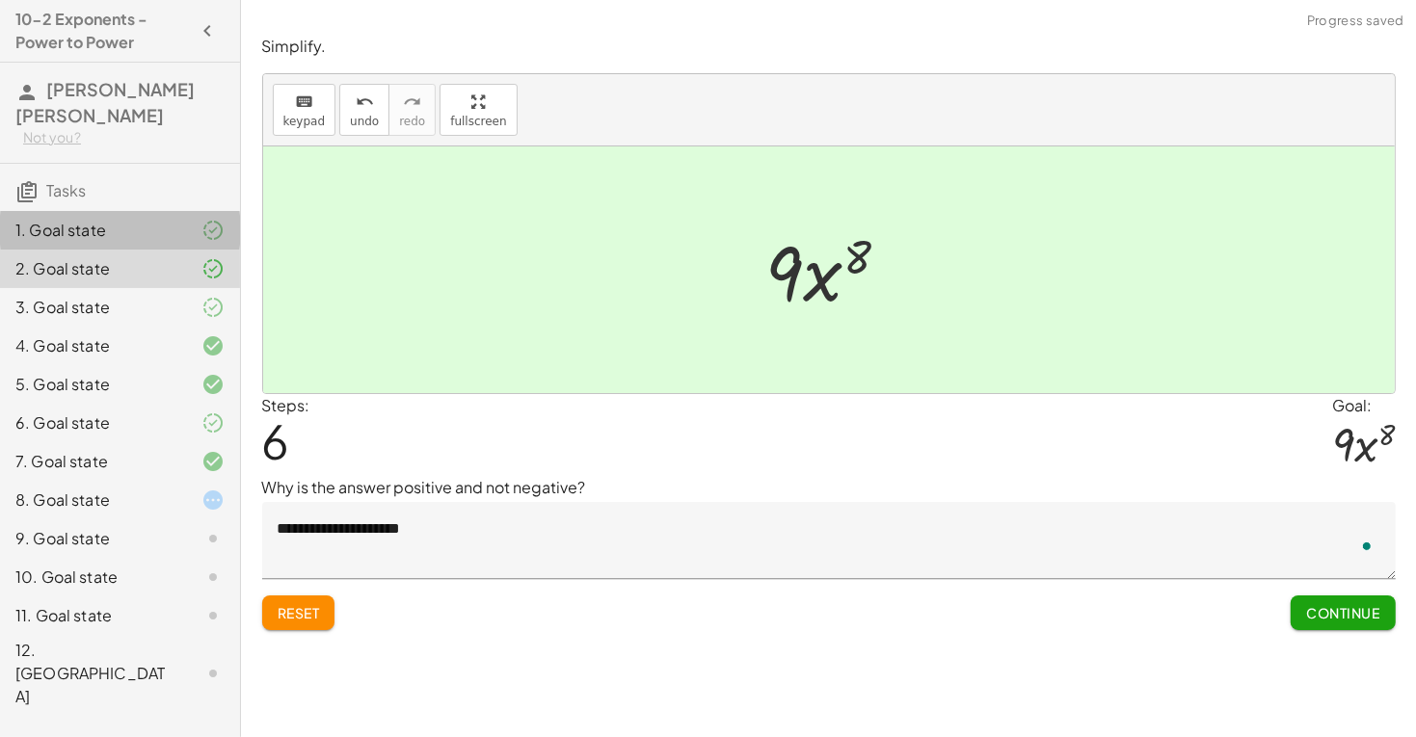
click at [165, 219] on div "1. Goal state" at bounding box center [92, 230] width 155 height 23
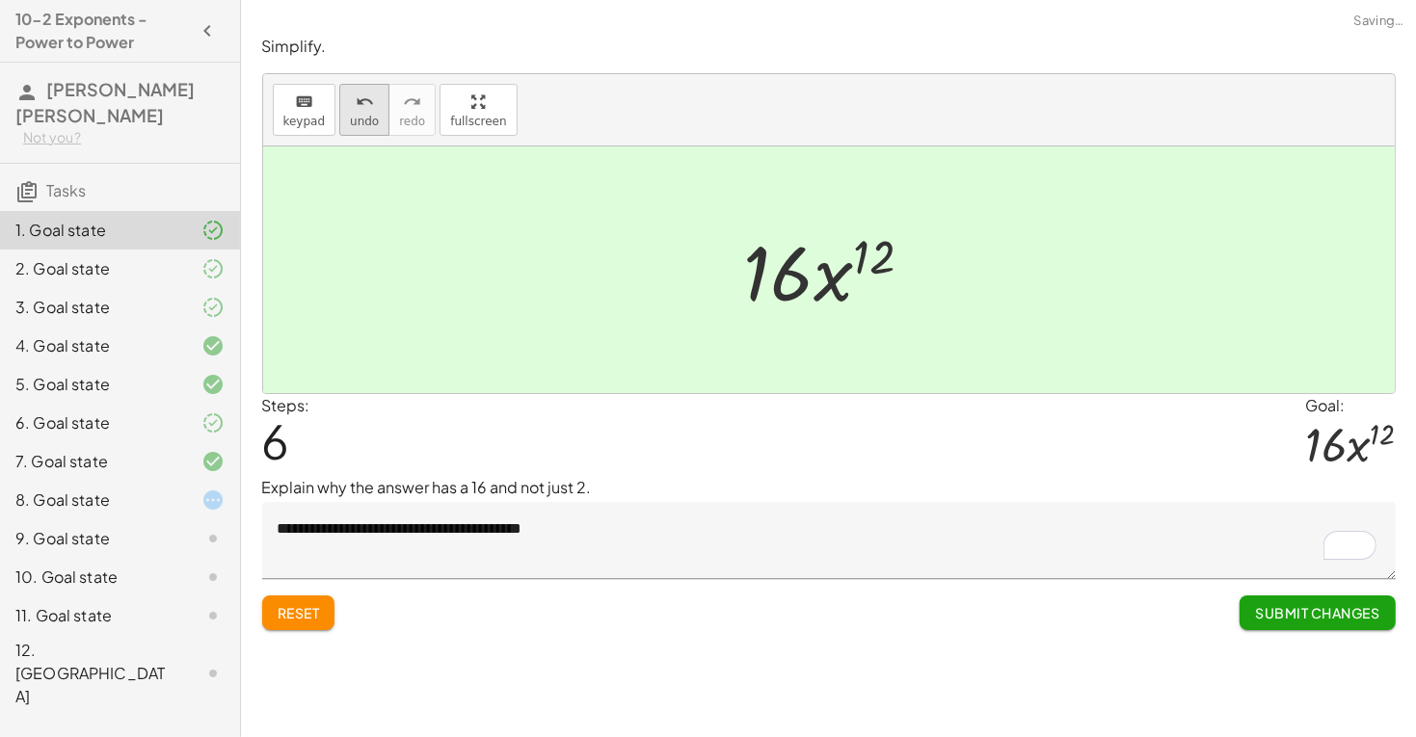
click at [360, 122] on span "undo" at bounding box center [364, 121] width 29 height 13
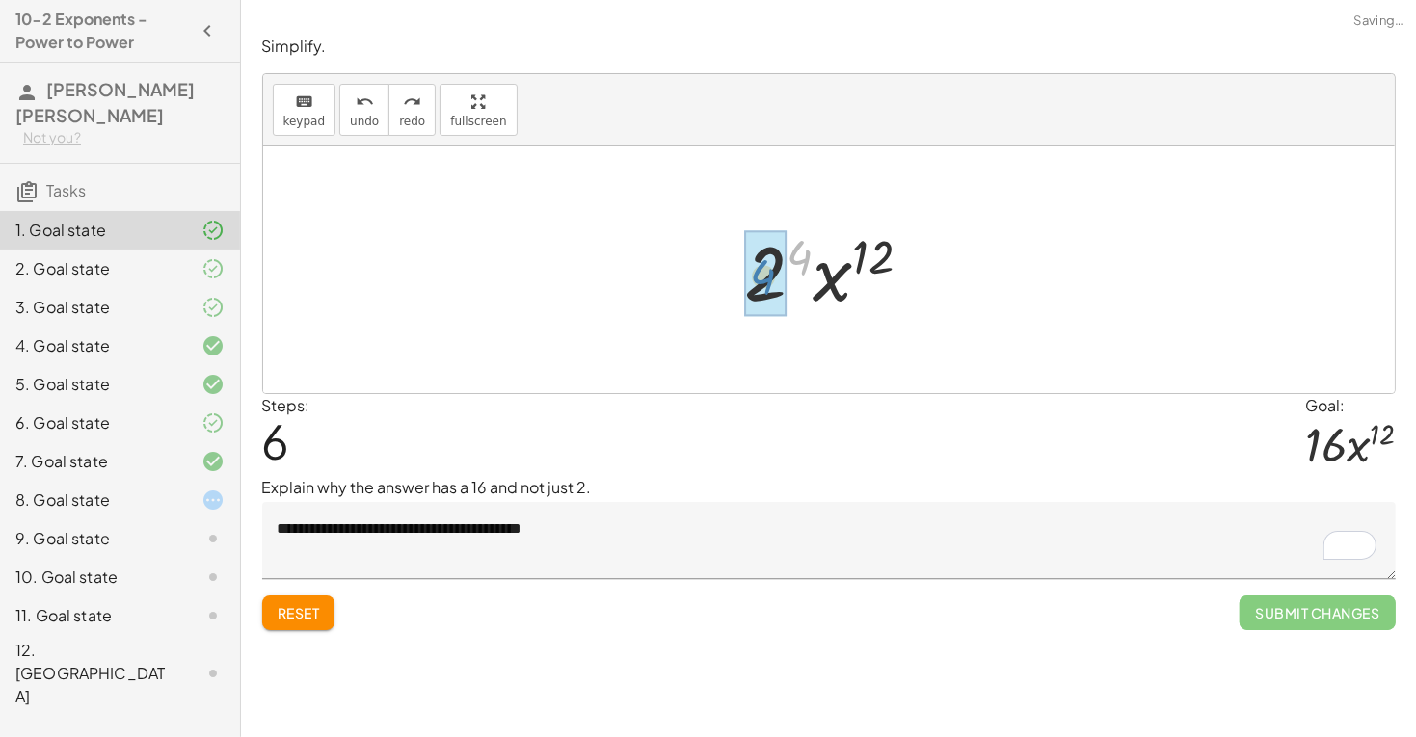
drag, startPoint x: 804, startPoint y: 259, endPoint x: 767, endPoint y: 280, distance: 41.9
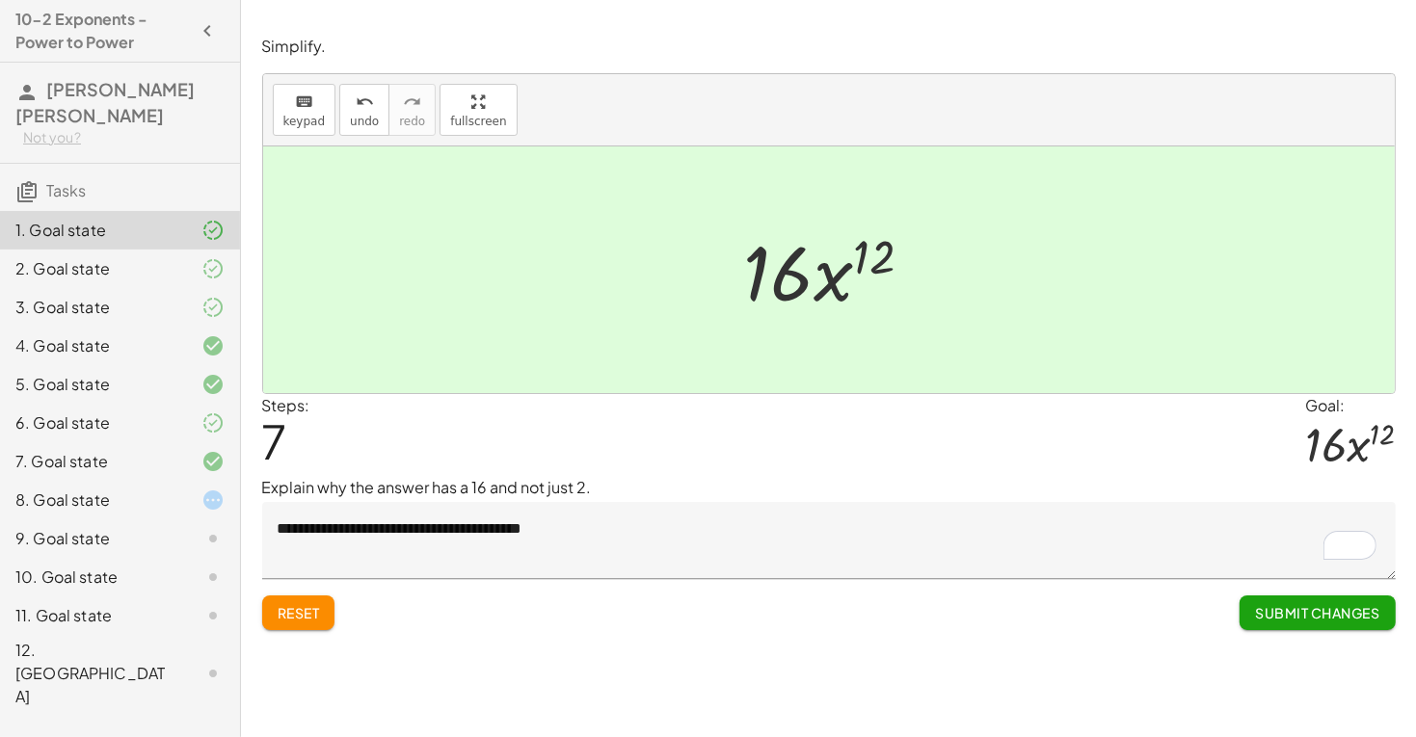
click at [108, 489] on div "8. Goal state" at bounding box center [92, 500] width 155 height 23
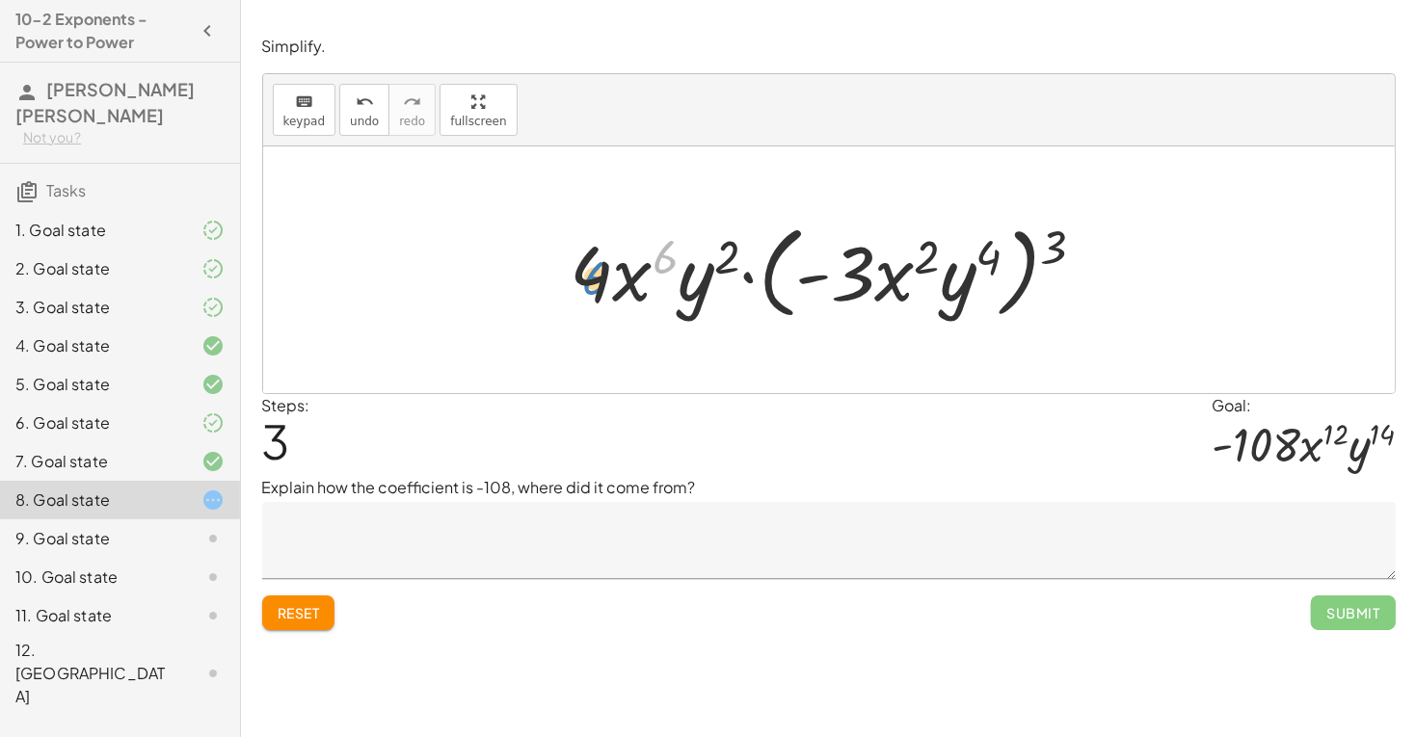
drag, startPoint x: 662, startPoint y: 257, endPoint x: 590, endPoint y: 276, distance: 74.6
click at [590, 276] on div at bounding box center [835, 270] width 549 height 111
drag, startPoint x: 593, startPoint y: 268, endPoint x: 575, endPoint y: 266, distance: 18.4
click at [575, 266] on div at bounding box center [835, 270] width 549 height 111
click at [1062, 248] on div at bounding box center [835, 270] width 549 height 111
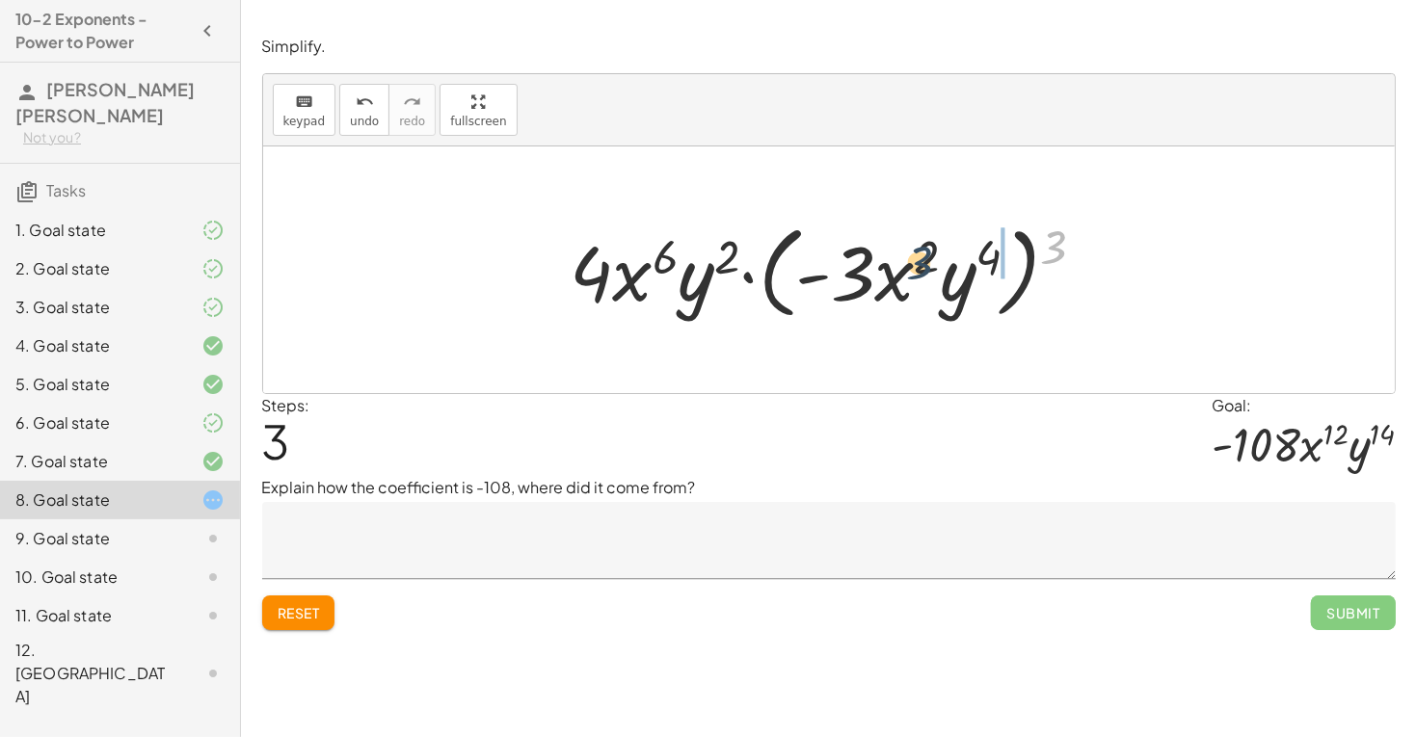
drag, startPoint x: 1062, startPoint y: 248, endPoint x: 921, endPoint y: 264, distance: 142.6
click at [921, 264] on div at bounding box center [835, 270] width 549 height 111
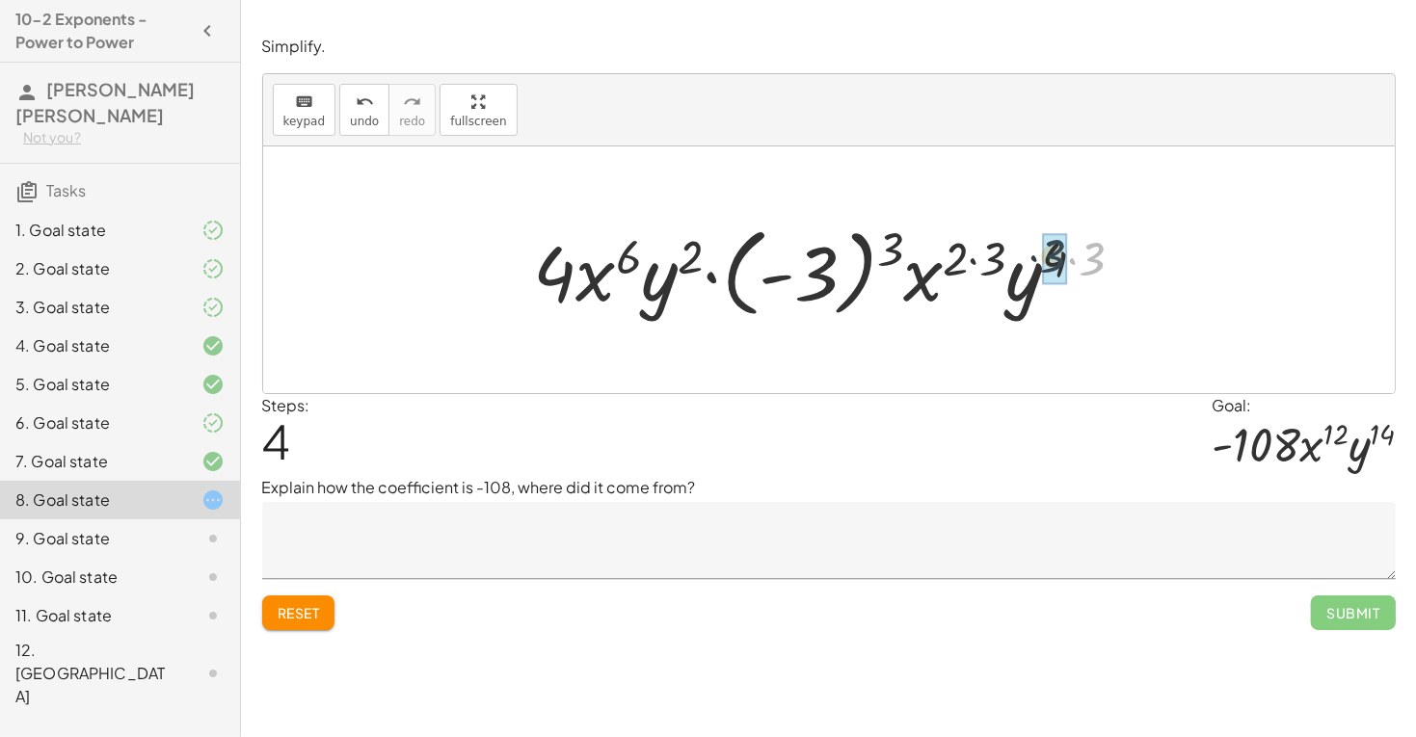
drag, startPoint x: 1091, startPoint y: 258, endPoint x: 1050, endPoint y: 255, distance: 41.6
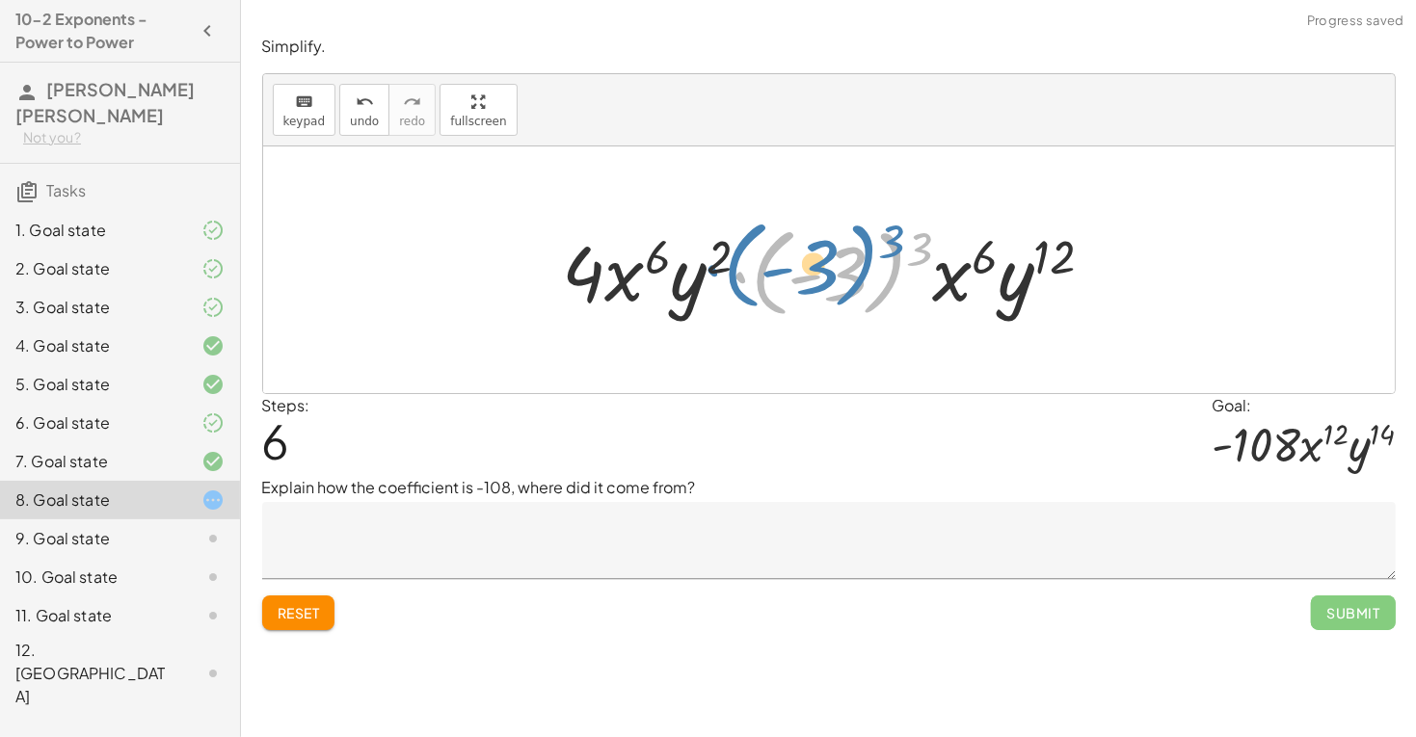
drag, startPoint x: 930, startPoint y: 253, endPoint x: 885, endPoint y: 250, distance: 45.4
click at [885, 250] on div at bounding box center [836, 270] width 566 height 107
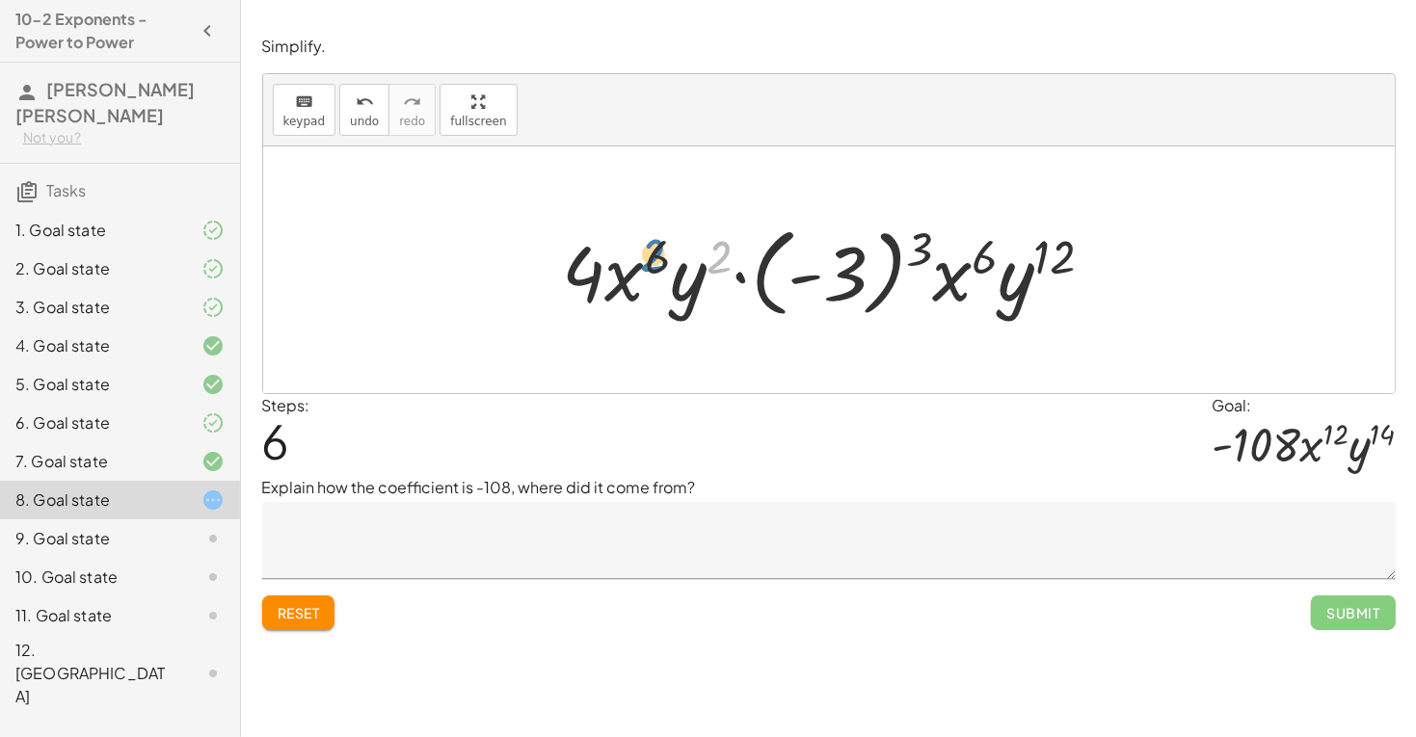
drag, startPoint x: 718, startPoint y: 259, endPoint x: 652, endPoint y: 256, distance: 66.6
click at [652, 256] on div at bounding box center [836, 270] width 566 height 107
drag, startPoint x: 652, startPoint y: 256, endPoint x: 706, endPoint y: 250, distance: 54.4
click at [706, 250] on div at bounding box center [836, 270] width 566 height 107
drag, startPoint x: 589, startPoint y: 284, endPoint x: 552, endPoint y: 275, distance: 37.9
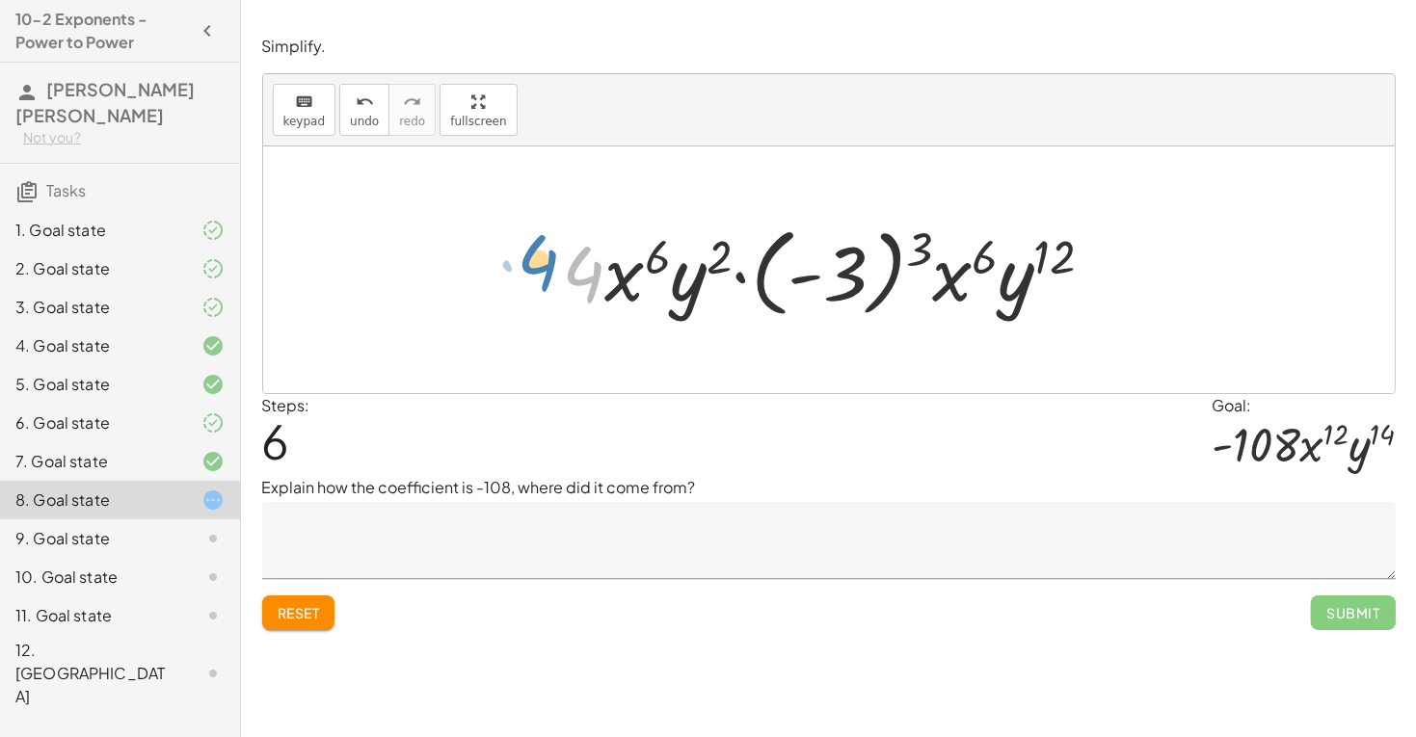
click at [553, 275] on div at bounding box center [836, 270] width 566 height 107
click at [863, 275] on div at bounding box center [836, 270] width 566 height 107
drag, startPoint x: 919, startPoint y: 259, endPoint x: 821, endPoint y: 280, distance: 99.4
click at [821, 280] on div at bounding box center [836, 270] width 566 height 107
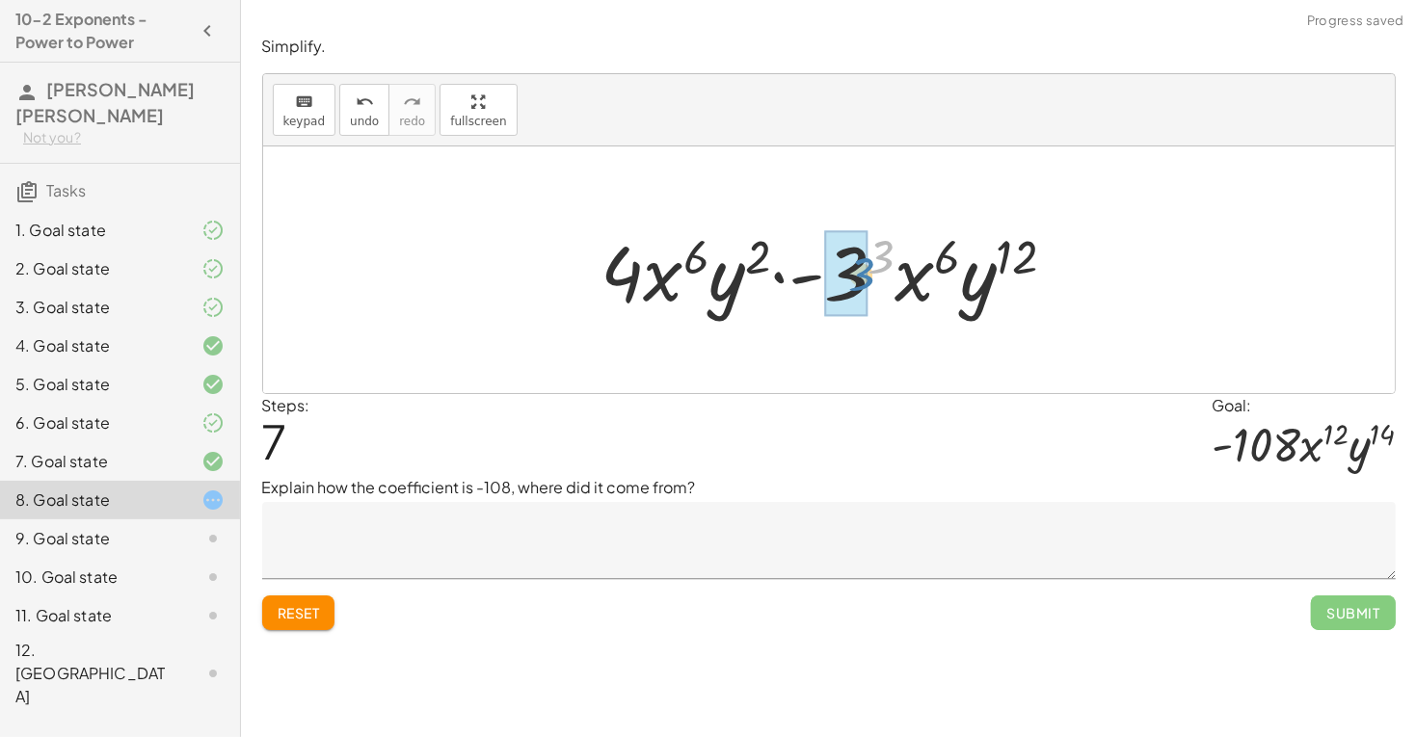
drag, startPoint x: 872, startPoint y: 257, endPoint x: 837, endPoint y: 267, distance: 36.9
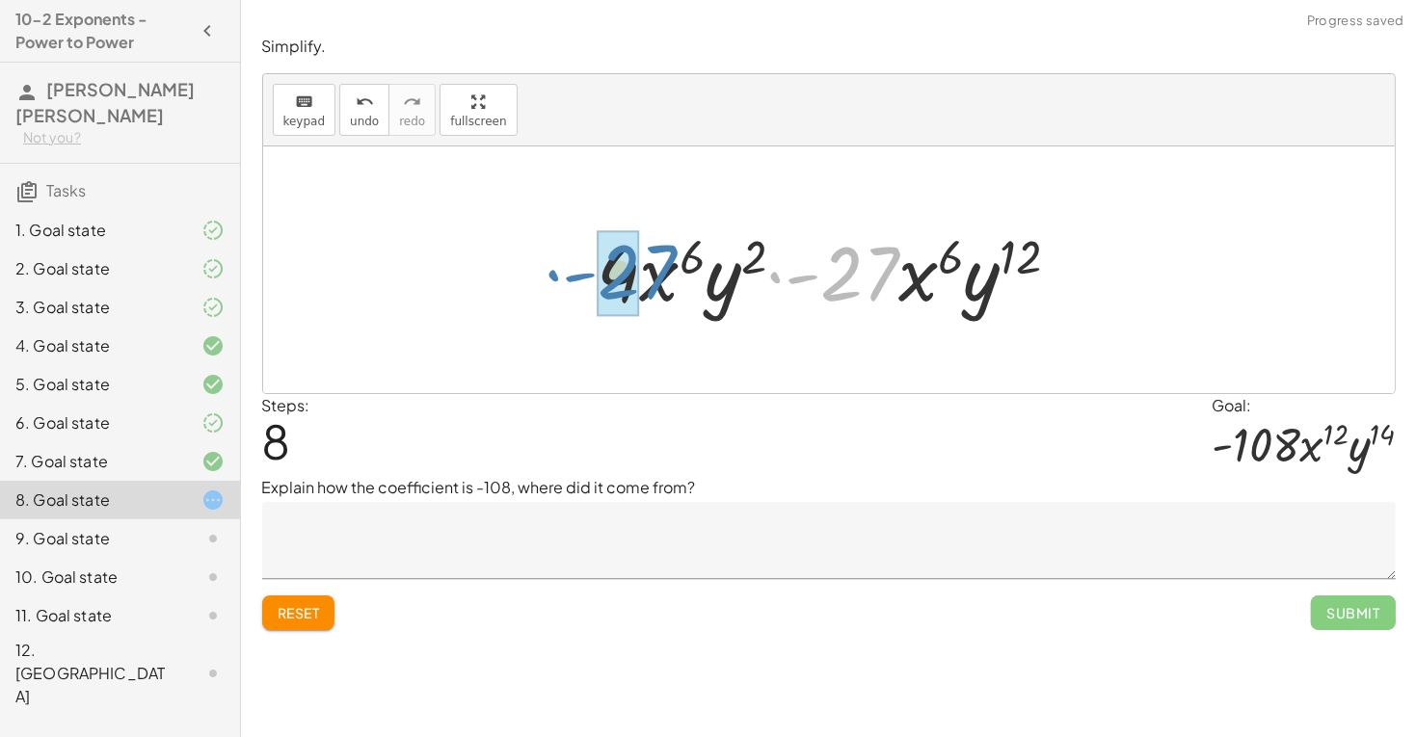
drag, startPoint x: 874, startPoint y: 271, endPoint x: 648, endPoint y: 269, distance: 226.5
click at [648, 269] on div at bounding box center [836, 270] width 497 height 99
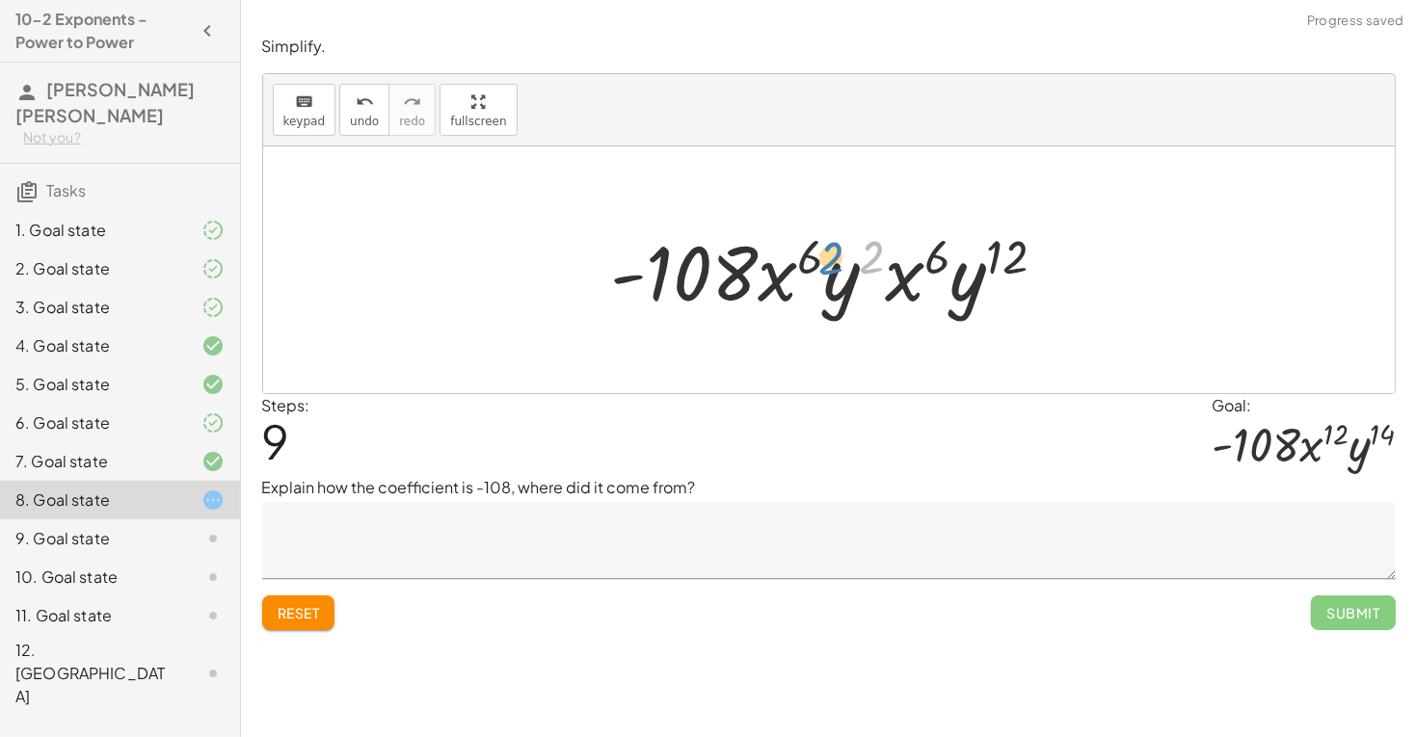
click at [868, 267] on div at bounding box center [836, 270] width 469 height 99
click at [946, 257] on div at bounding box center [836, 270] width 469 height 99
drag, startPoint x: 1001, startPoint y: 258, endPoint x: 1067, endPoint y: 258, distance: 66.5
click at [1067, 258] on div at bounding box center [836, 270] width 469 height 99
drag, startPoint x: 846, startPoint y: 286, endPoint x: 978, endPoint y: 281, distance: 132.2
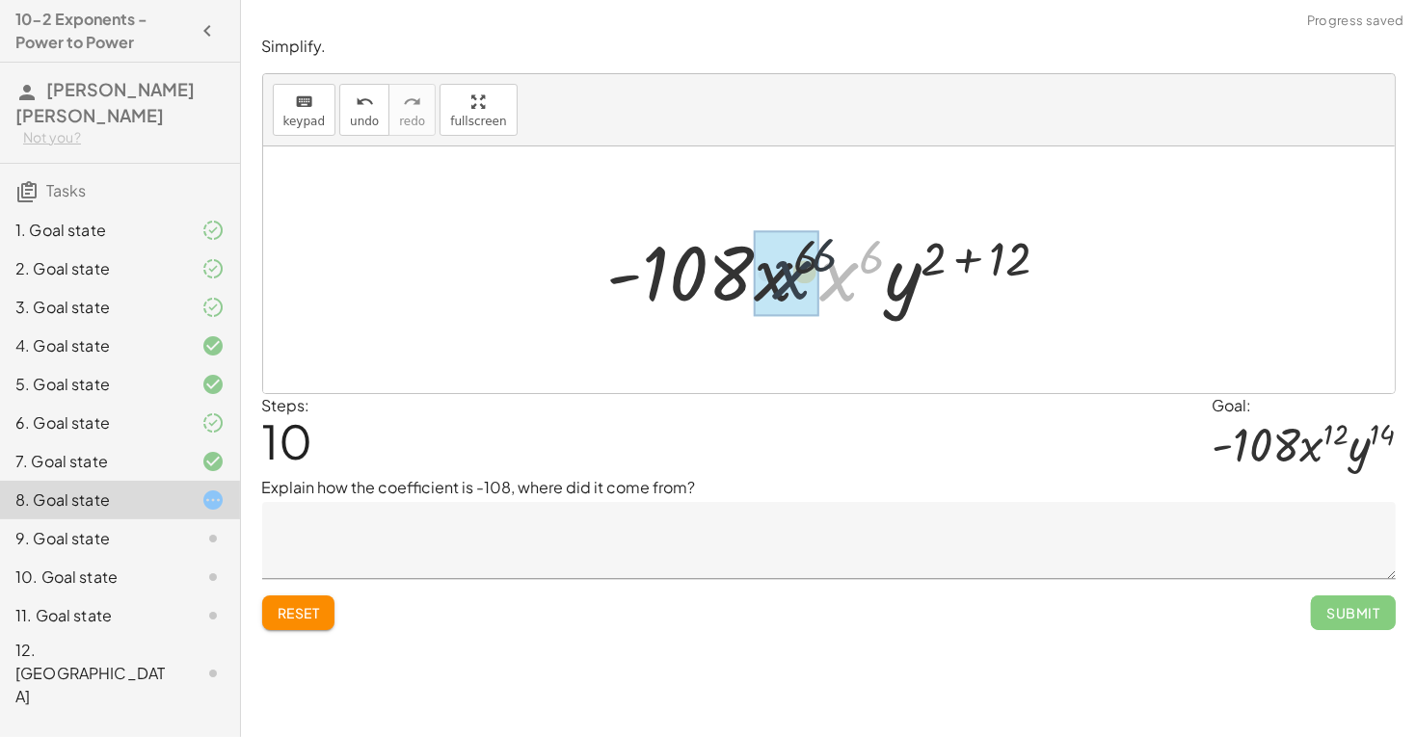
drag, startPoint x: 839, startPoint y: 281, endPoint x: 783, endPoint y: 279, distance: 55.9
drag, startPoint x: 865, startPoint y: 262, endPoint x: 786, endPoint y: 260, distance: 79.1
click at [786, 260] on div at bounding box center [836, 270] width 480 height 99
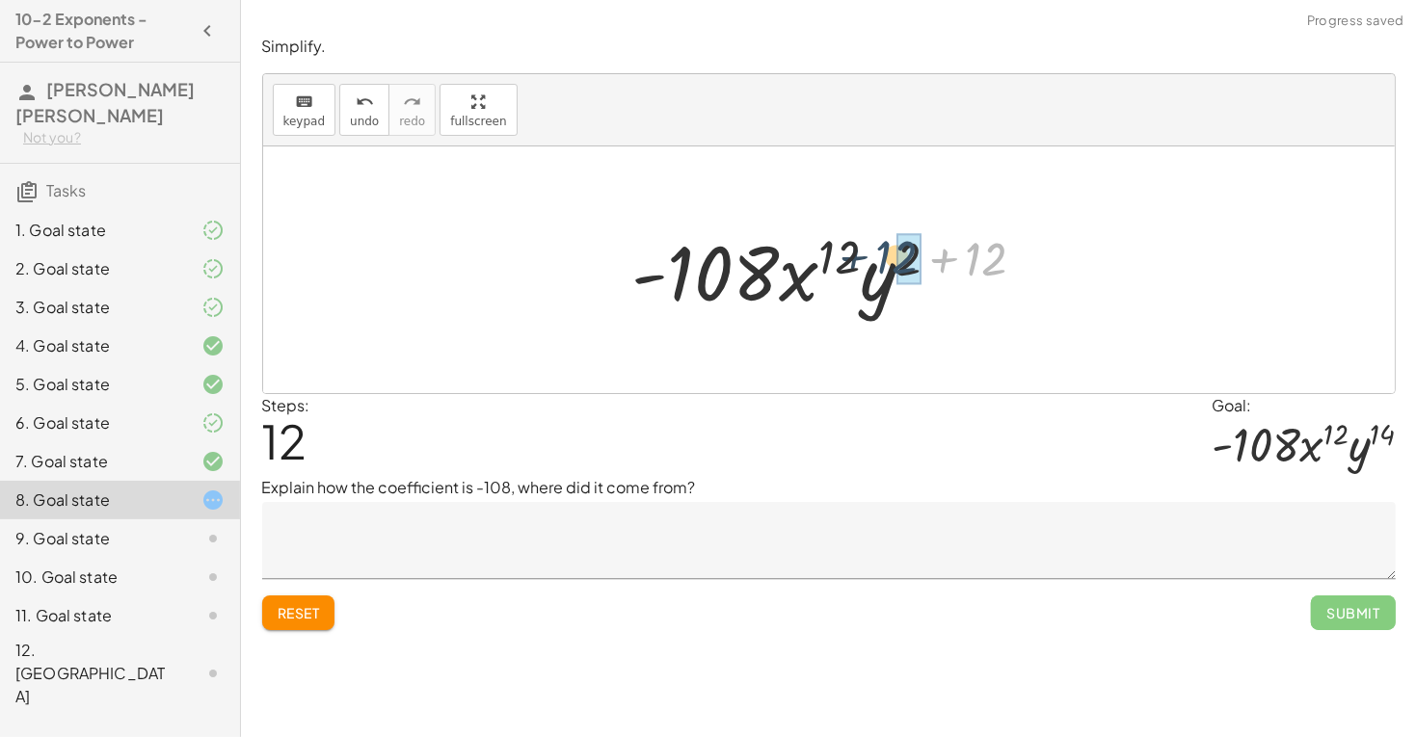
drag, startPoint x: 986, startPoint y: 260, endPoint x: 907, endPoint y: 258, distance: 79.1
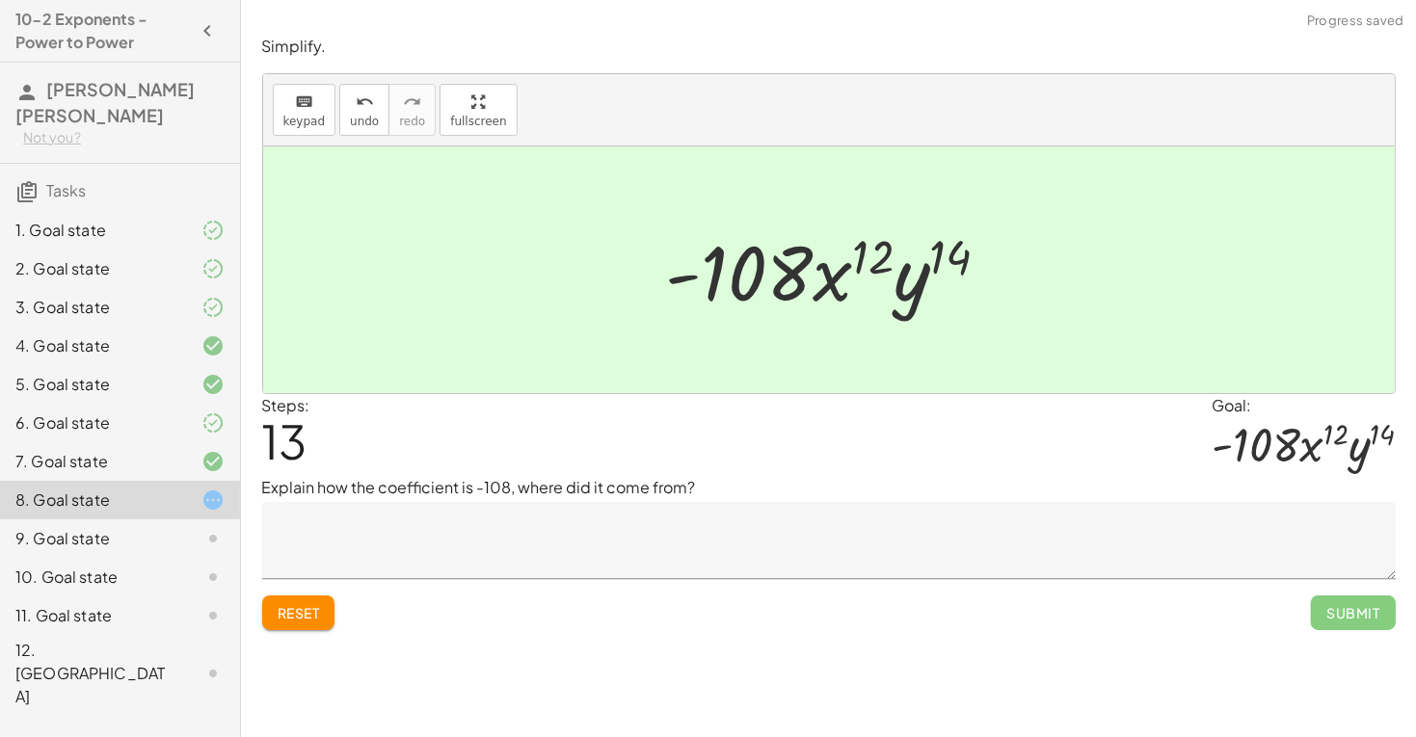
click at [625, 524] on textarea at bounding box center [829, 540] width 1134 height 77
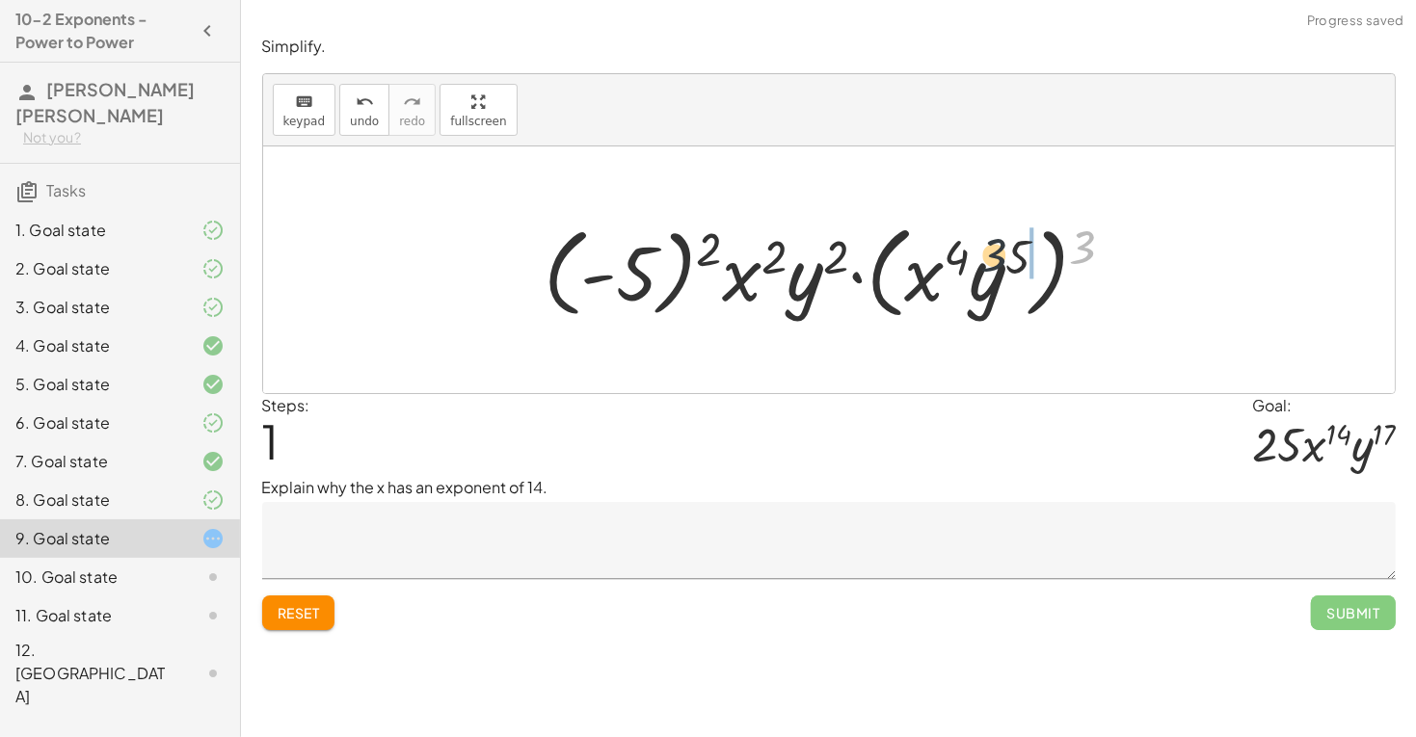
drag, startPoint x: 1088, startPoint y: 250, endPoint x: 982, endPoint y: 259, distance: 106.5
click at [982, 259] on div at bounding box center [836, 270] width 605 height 111
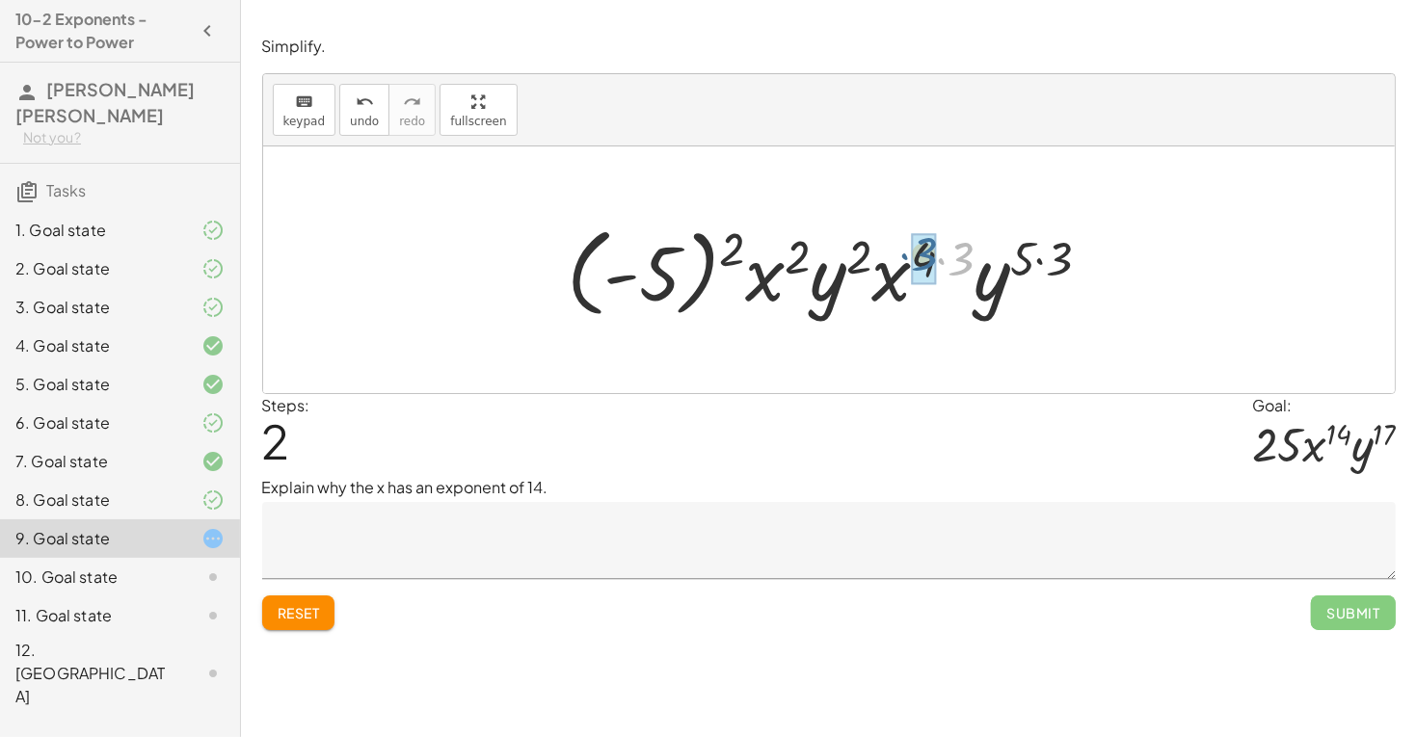
drag, startPoint x: 963, startPoint y: 260, endPoint x: 924, endPoint y: 255, distance: 38.9
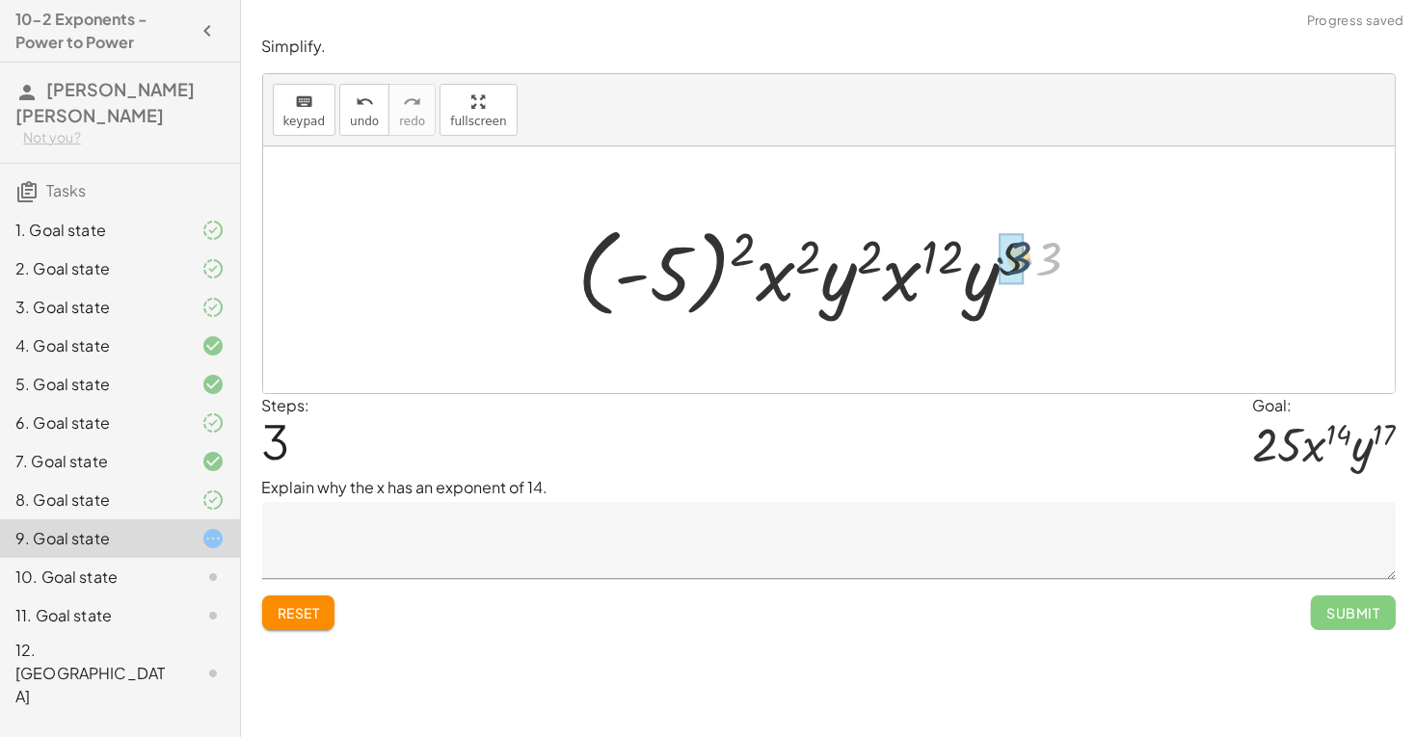
drag, startPoint x: 1047, startPoint y: 259, endPoint x: 1014, endPoint y: 258, distance: 32.8
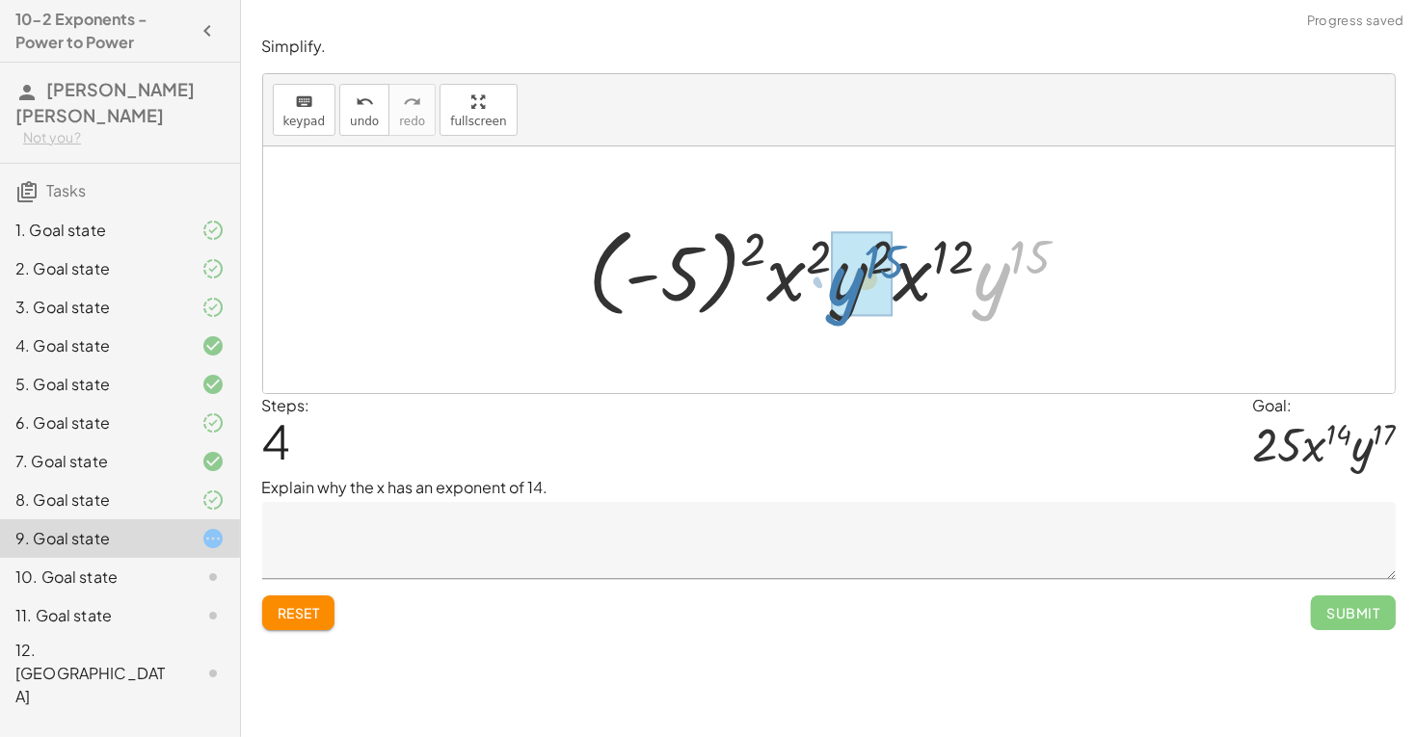
drag, startPoint x: 1007, startPoint y: 283, endPoint x: 859, endPoint y: 287, distance: 148.5
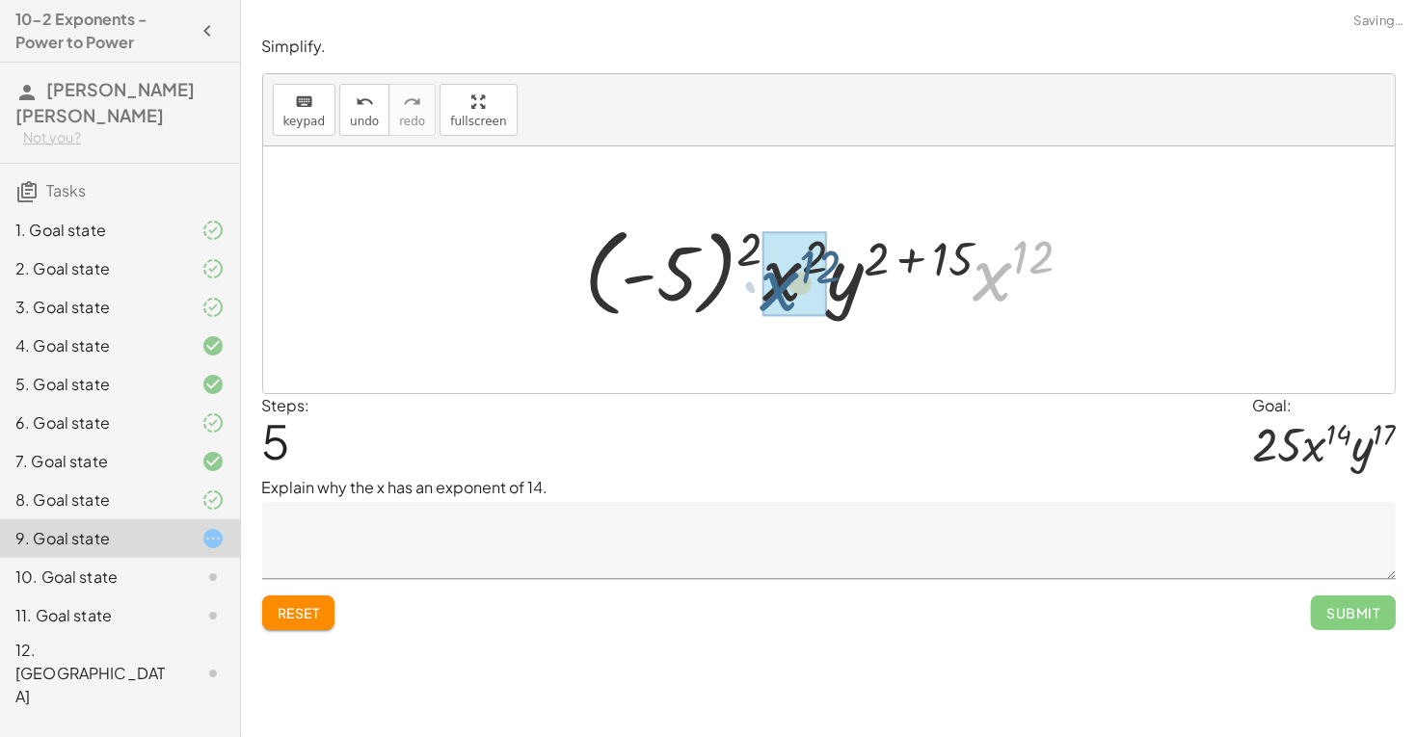
drag, startPoint x: 995, startPoint y: 283, endPoint x: 771, endPoint y: 293, distance: 223.9
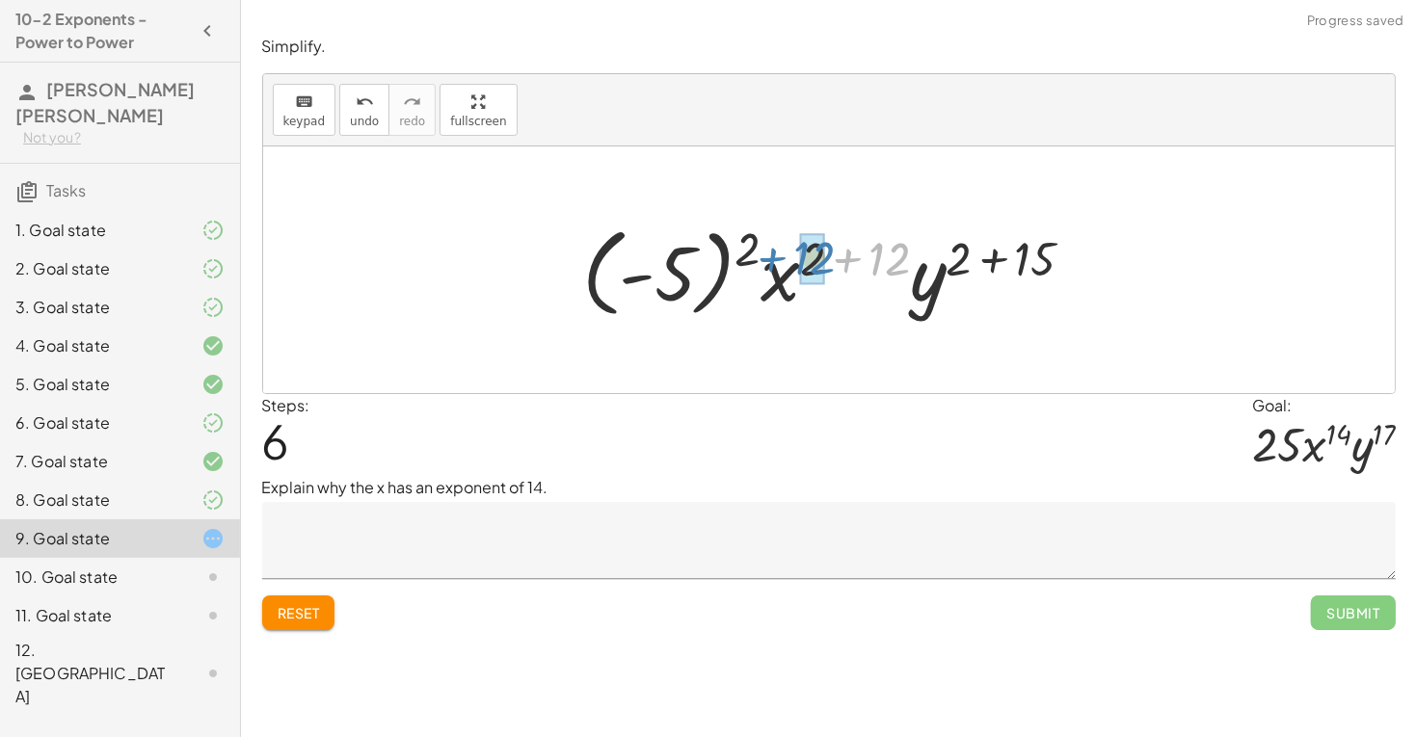
drag, startPoint x: 885, startPoint y: 261, endPoint x: 810, endPoint y: 260, distance: 75.2
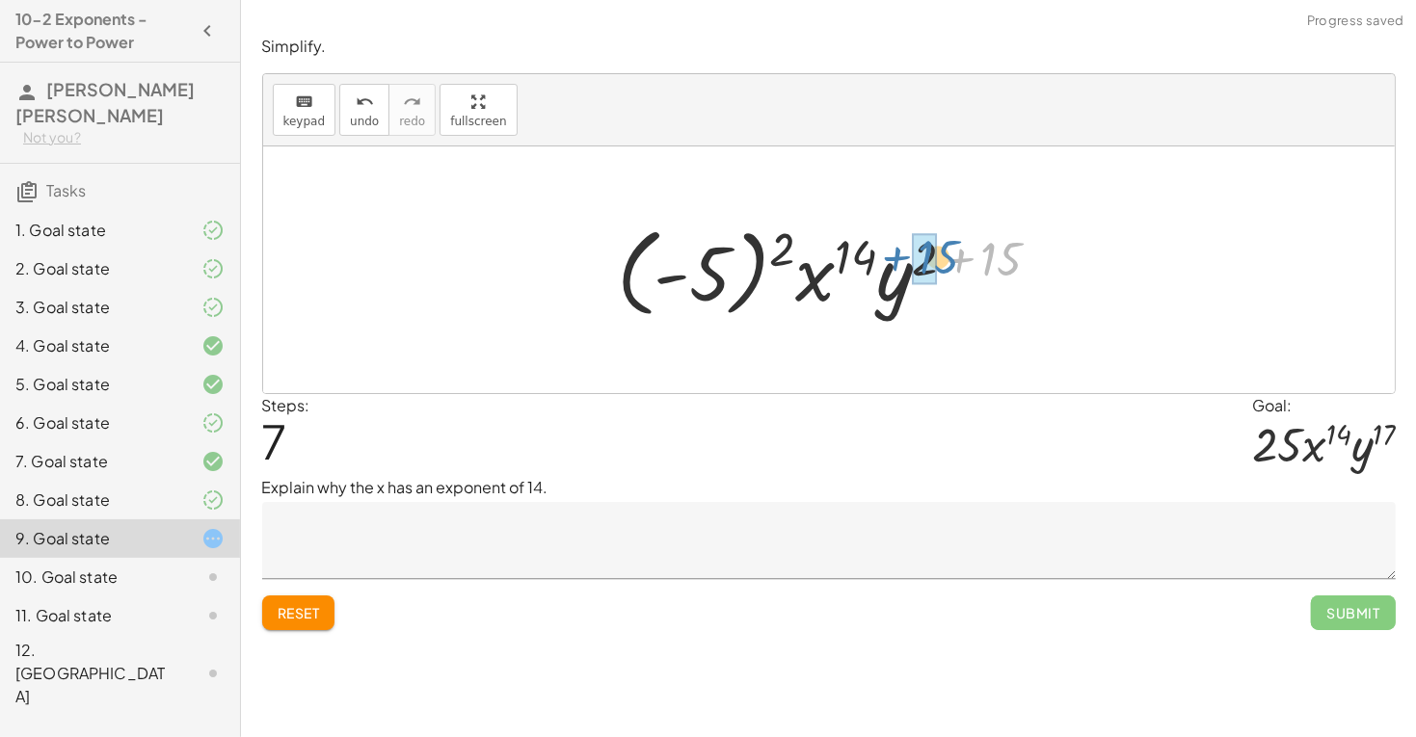
drag, startPoint x: 1005, startPoint y: 263, endPoint x: 938, endPoint y: 260, distance: 67.5
click at [938, 260] on div at bounding box center [836, 270] width 458 height 107
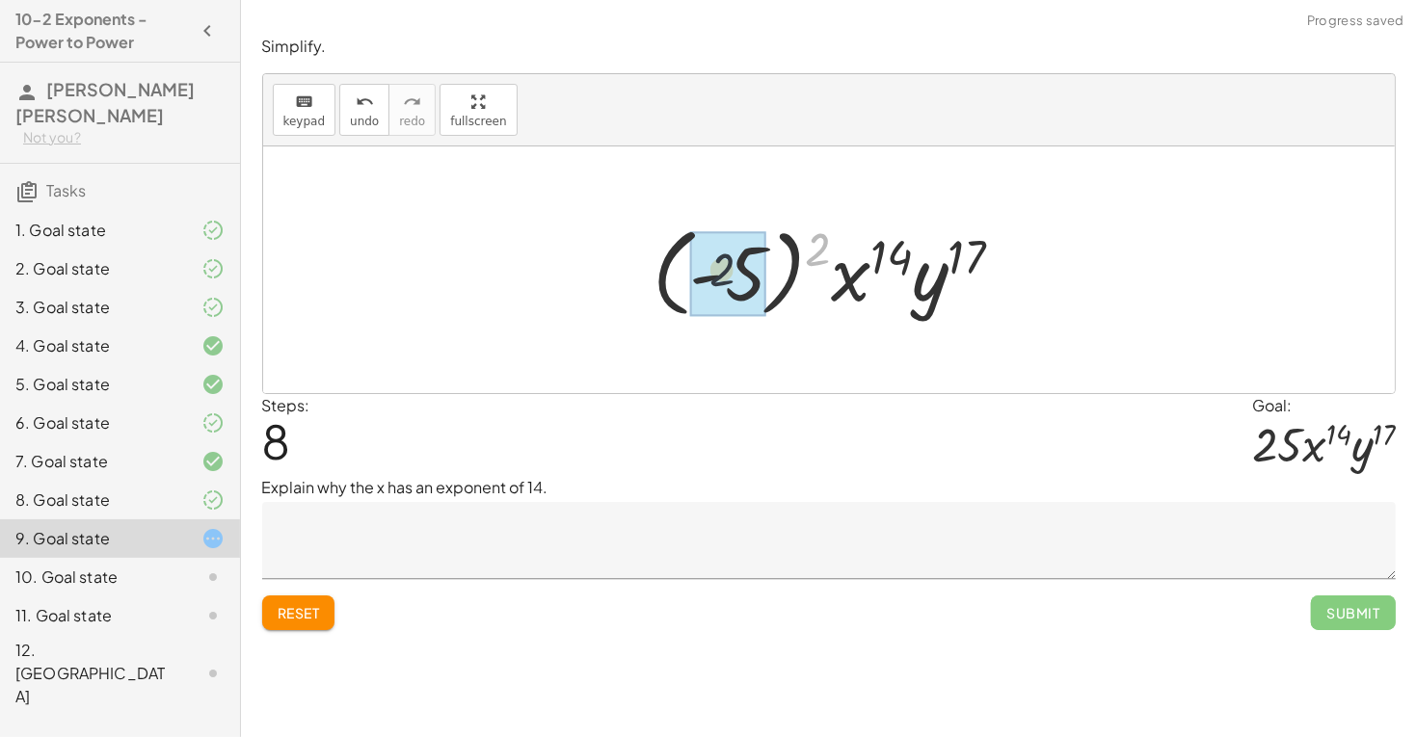
drag, startPoint x: 820, startPoint y: 251, endPoint x: 709, endPoint y: 275, distance: 114.4
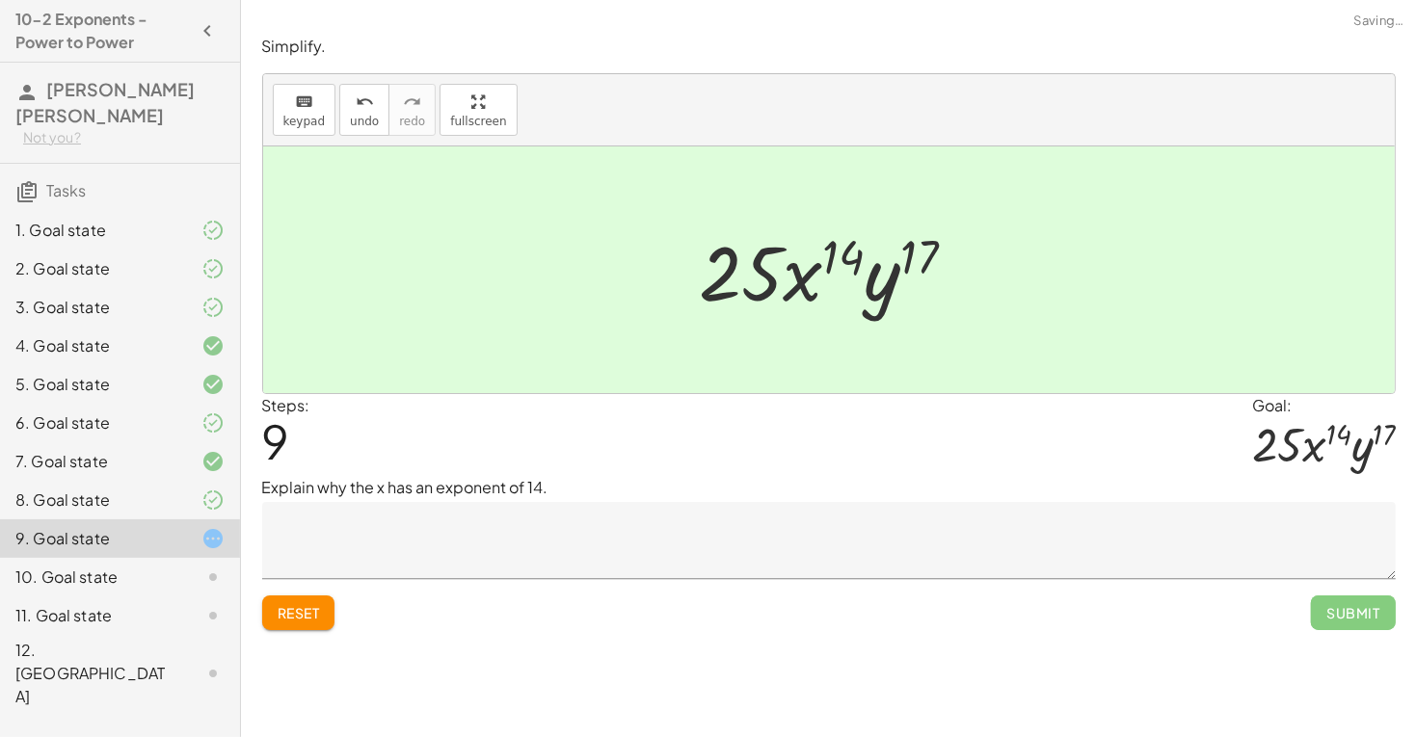
click at [538, 559] on textarea at bounding box center [829, 540] width 1134 height 77
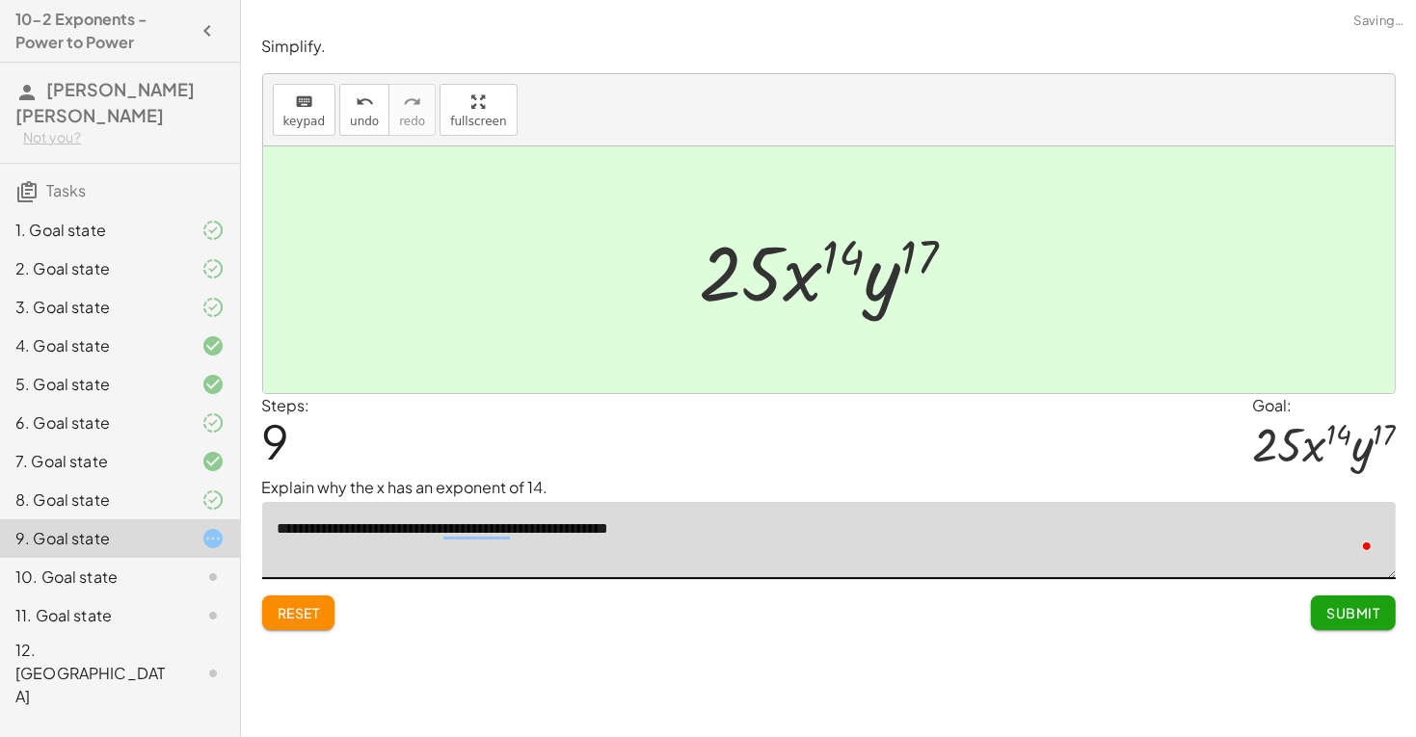
type textarea "**********"
